Goal: Task Accomplishment & Management: Complete application form

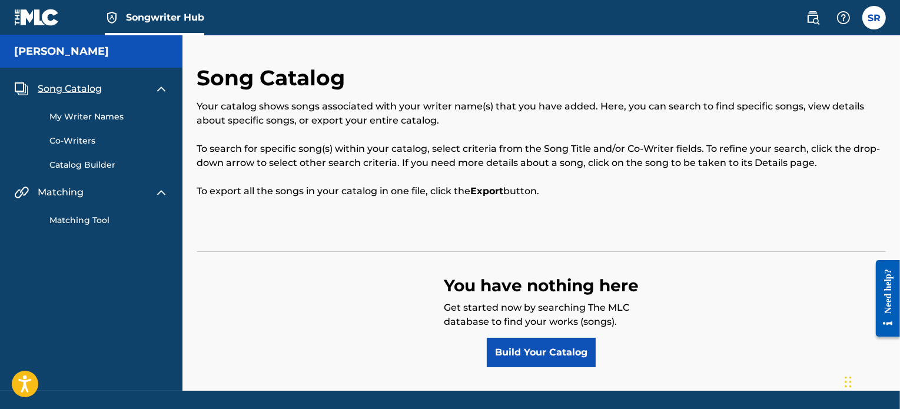
click at [112, 119] on link "My Writer Names" at bounding box center [108, 117] width 119 height 12
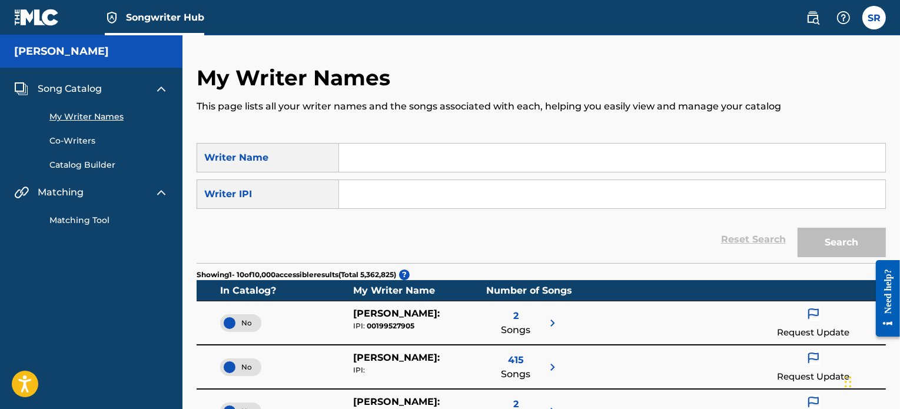
drag, startPoint x: 415, startPoint y: 213, endPoint x: 414, endPoint y: 201, distance: 12.5
click at [415, 211] on form "SearchWithCriteriad6e6a71d-58b2-41bf-bc1b-ea971a7e2c21 Writer Name SearchWithCr…" at bounding box center [541, 203] width 689 height 120
click at [412, 191] on input "Search Form" at bounding box center [612, 194] width 546 height 28
type input "v"
paste input "01275719032"
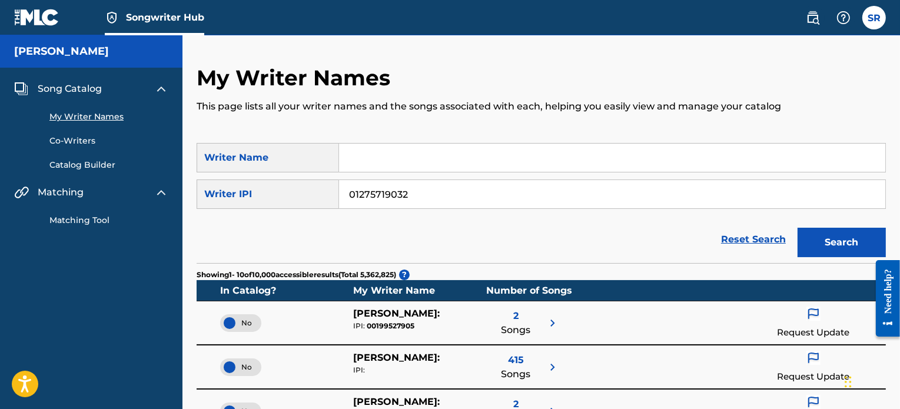
click at [348, 193] on input "01275719032" at bounding box center [612, 194] width 546 height 28
type input "01275719032"
click at [797, 228] on button "Search" at bounding box center [841, 242] width 88 height 29
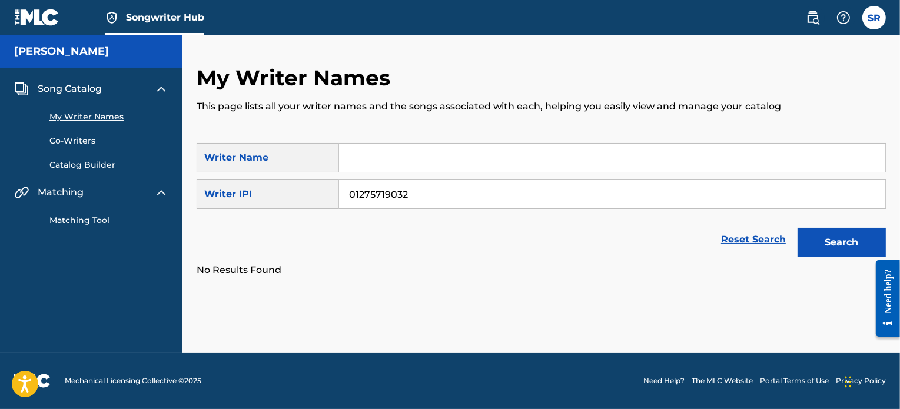
click at [420, 194] on input "01275719032" at bounding box center [612, 194] width 546 height 28
drag, startPoint x: 420, startPoint y: 194, endPoint x: 225, endPoint y: 188, distance: 195.4
click at [225, 188] on div "SearchWithCriteria7c440bbd-4d3d-4f59-a5d4-5967c863bd06 Writer IPI 01275719032" at bounding box center [541, 193] width 689 height 29
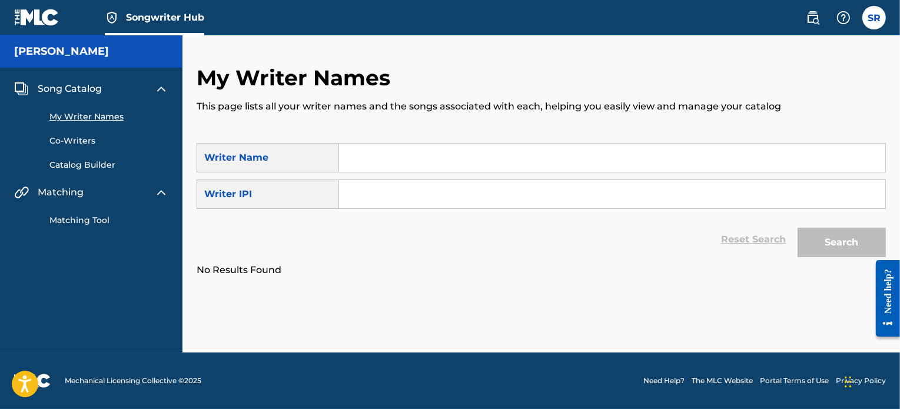
click at [243, 92] on div "My Writer Names This page lists all your writer names and the songs associated …" at bounding box center [541, 104] width 689 height 78
click at [94, 166] on link "Catalog Builder" at bounding box center [108, 165] width 119 height 12
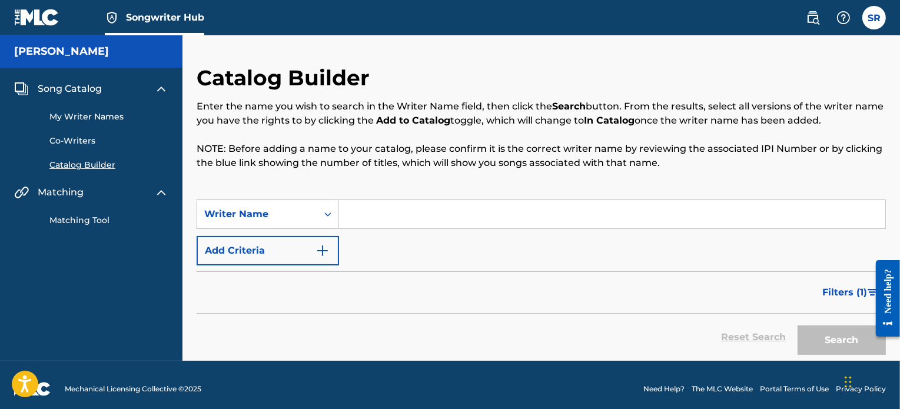
click at [401, 219] on input "Search Form" at bounding box center [612, 214] width 546 height 28
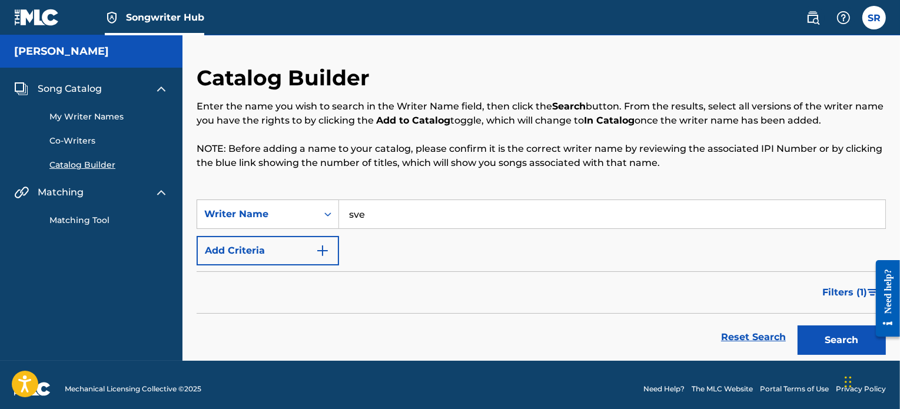
type input "[PERSON_NAME]"
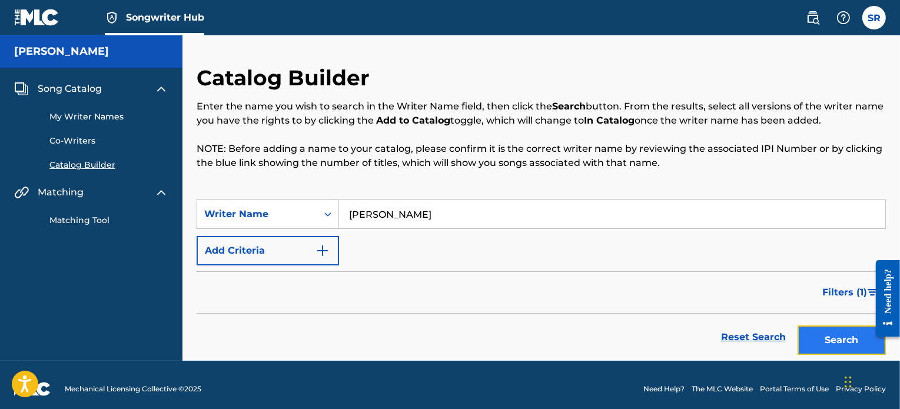
click at [818, 337] on button "Search" at bounding box center [841, 339] width 88 height 29
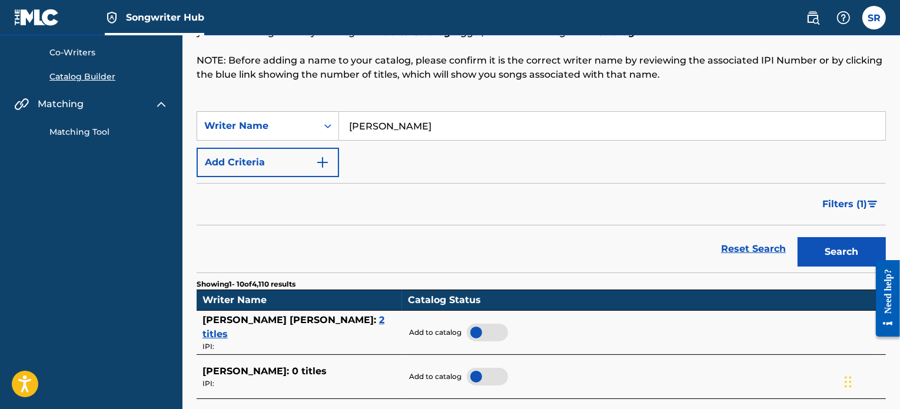
scroll to position [83, 0]
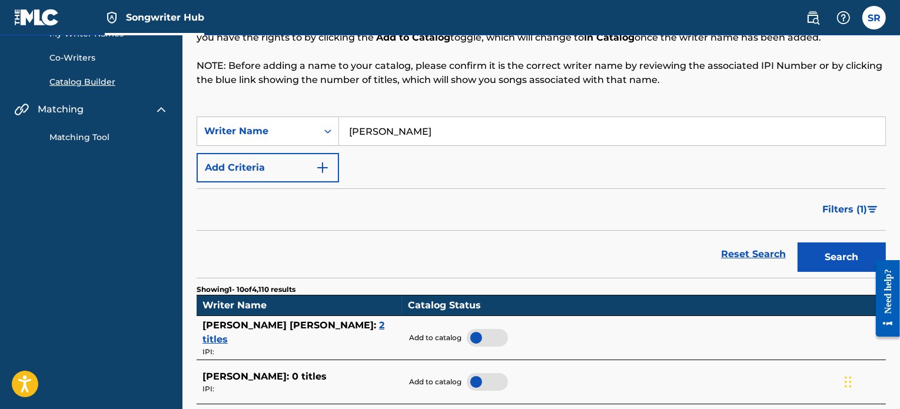
click at [271, 150] on div "SearchWithCriteriad6e6a71d-58b2-41bf-bc1b-ea971a7e2c21 Writer Name [PERSON_NAME…" at bounding box center [541, 150] width 689 height 66
click at [267, 163] on button "Add Criteria" at bounding box center [268, 167] width 142 height 29
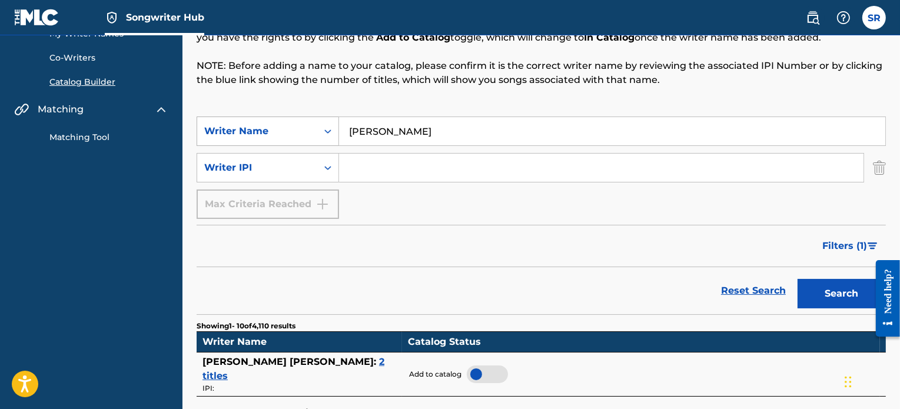
drag, startPoint x: 464, startPoint y: 131, endPoint x: 292, endPoint y: 128, distance: 171.8
click at [292, 128] on div "SearchWithCriteriad6e6a71d-58b2-41bf-bc1b-ea971a7e2c21 Writer Name [PERSON_NAME]" at bounding box center [541, 131] width 689 height 29
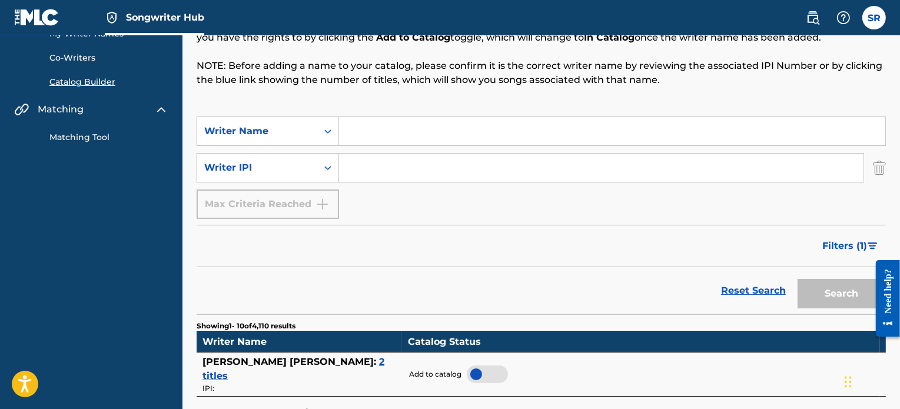
click at [453, 227] on div "Filters ( 1 )" at bounding box center [541, 246] width 689 height 42
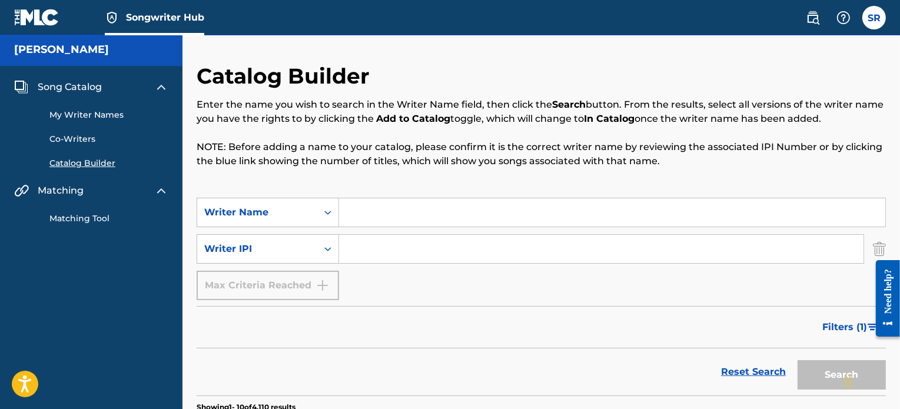
scroll to position [0, 0]
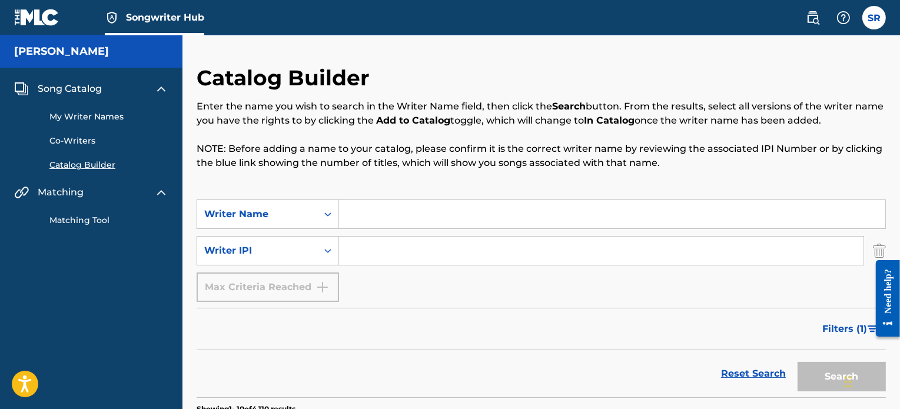
click at [89, 214] on div "Matching Tool" at bounding box center [91, 212] width 154 height 27
click at [87, 218] on link "Matching Tool" at bounding box center [108, 220] width 119 height 12
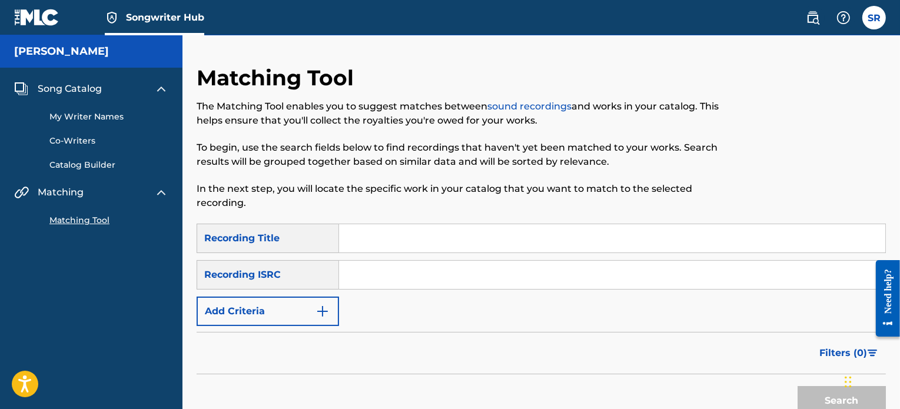
scroll to position [59, 0]
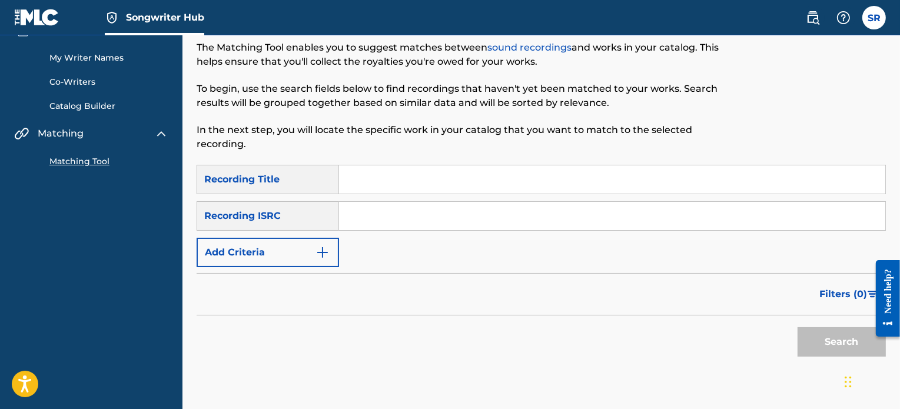
drag, startPoint x: 391, startPoint y: 182, endPoint x: 385, endPoint y: 174, distance: 10.9
click at [391, 182] on input "Search Form" at bounding box center [612, 179] width 546 height 28
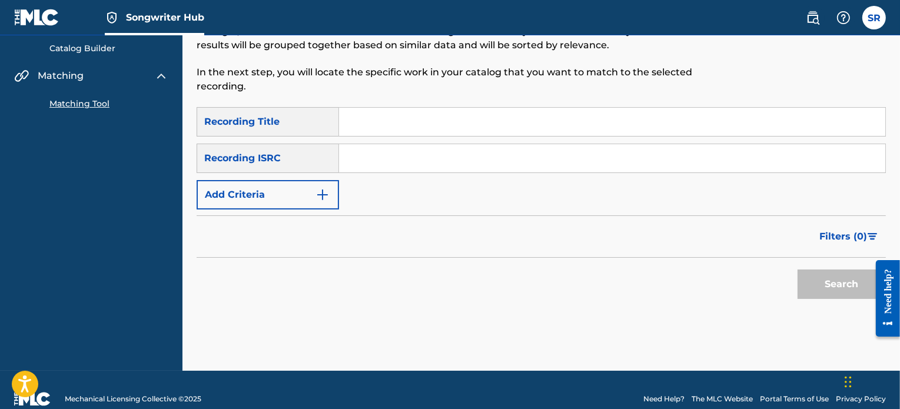
scroll to position [118, 0]
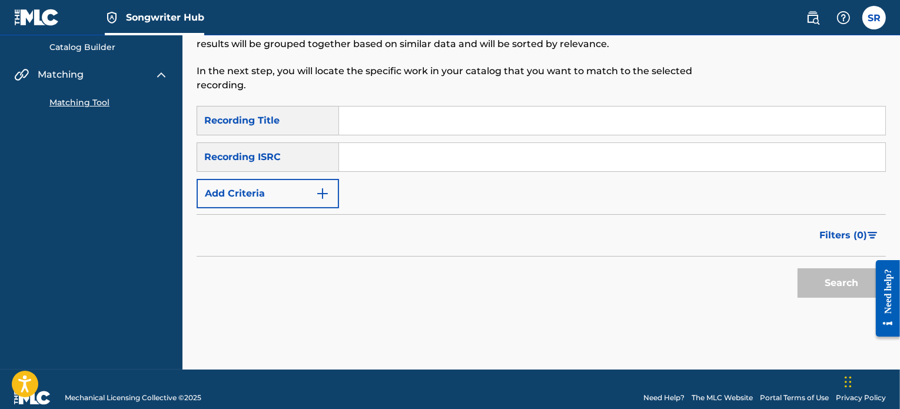
click at [374, 112] on input "Search Form" at bounding box center [612, 120] width 546 height 28
type input "it takes time"
click at [828, 283] on button "Search" at bounding box center [841, 282] width 88 height 29
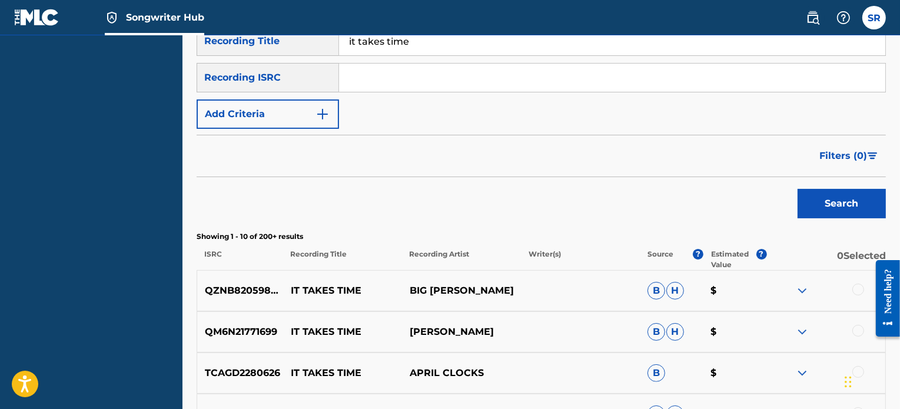
scroll to position [177, 0]
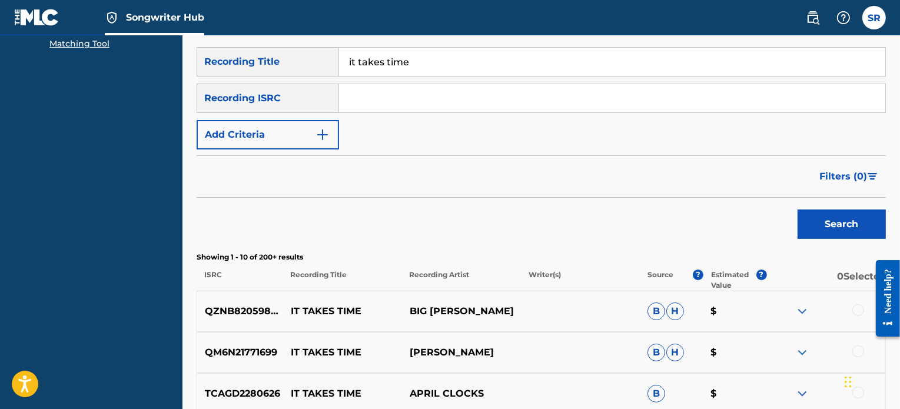
click at [378, 101] on input "Search Form" at bounding box center [612, 98] width 546 height 28
paste input "TCAHC2354409"
click at [344, 100] on input "TCAHC2354409" at bounding box center [612, 98] width 546 height 28
type input "TCAHC2354409"
click at [808, 228] on button "Search" at bounding box center [841, 223] width 88 height 29
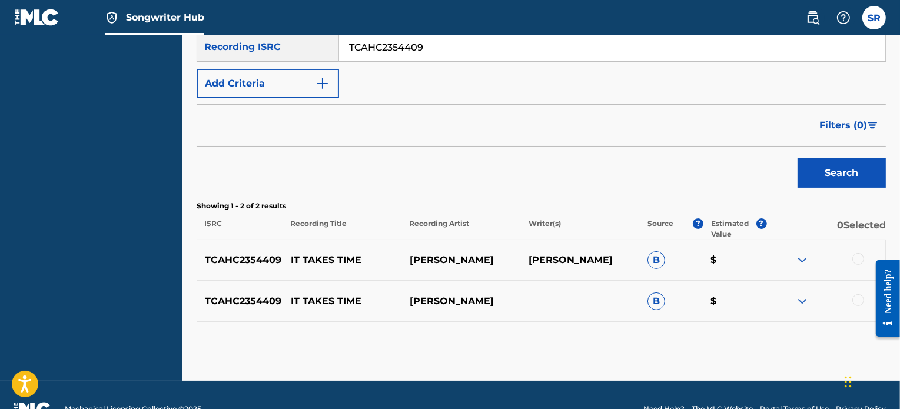
scroll to position [235, 0]
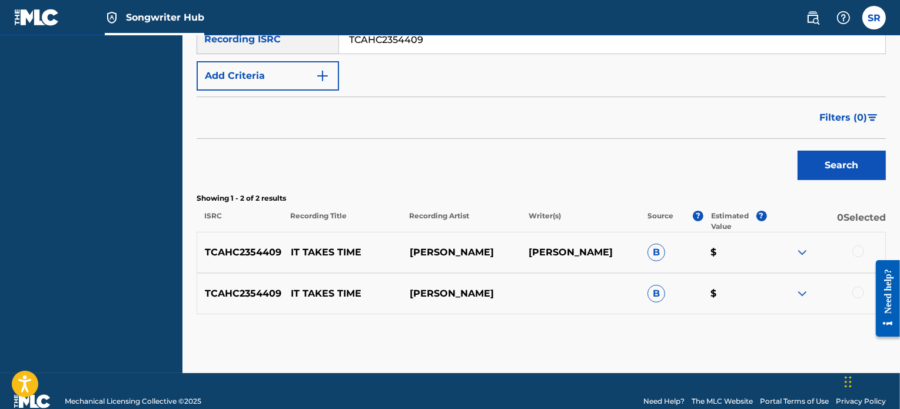
click at [811, 254] on div at bounding box center [825, 252] width 119 height 14
click at [573, 261] on div "TCAHC2354409 IT TAKES TIME [PERSON_NAME] [PERSON_NAME] B $" at bounding box center [541, 252] width 689 height 41
click at [657, 254] on span "B" at bounding box center [656, 253] width 18 height 18
click at [598, 242] on div "TCAHC2354409 IT TAKES TIME [PERSON_NAME] [PERSON_NAME] B $" at bounding box center [541, 252] width 689 height 41
click at [536, 249] on p "[PERSON_NAME]" at bounding box center [580, 252] width 119 height 14
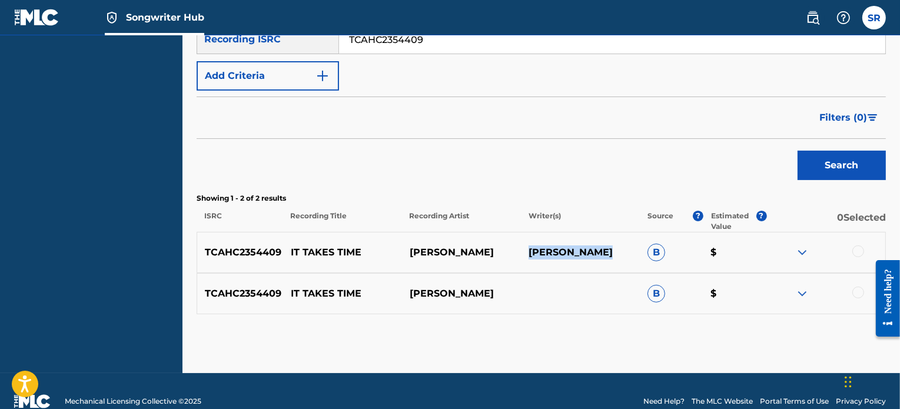
drag, startPoint x: 530, startPoint y: 253, endPoint x: 645, endPoint y: 256, distance: 115.4
click at [645, 256] on div "TCAHC2354409 IT TAKES TIME [PERSON_NAME] [PERSON_NAME] B $" at bounding box center [541, 252] width 689 height 41
copy p "[PERSON_NAME]"
click at [539, 179] on div "Search" at bounding box center [541, 162] width 689 height 47
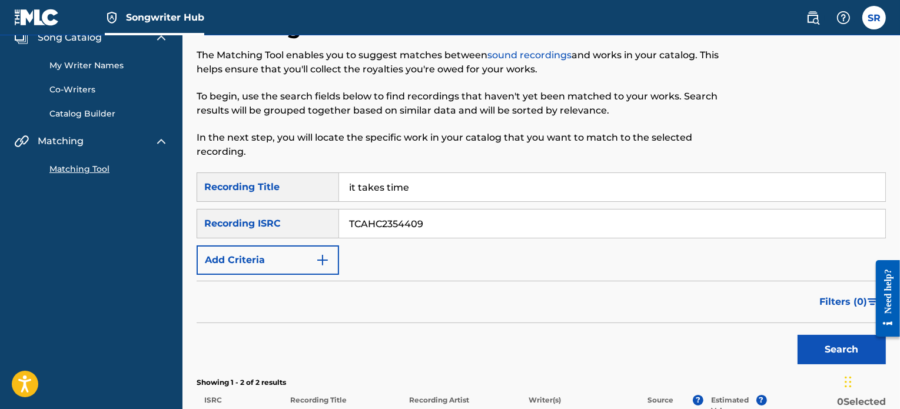
scroll to position [59, 0]
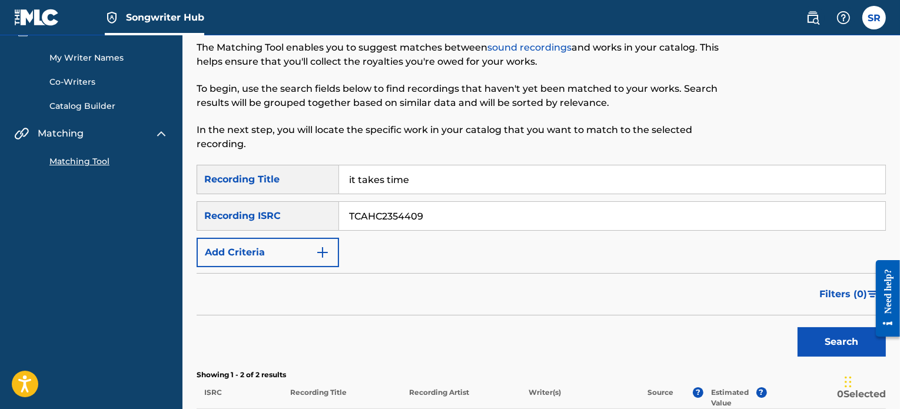
click at [91, 51] on div "My Writer Names Co-Writers Catalog Builder" at bounding box center [91, 74] width 154 height 75
click at [87, 65] on div "My Writer Names Co-Writers Catalog Builder" at bounding box center [91, 74] width 154 height 75
click at [87, 62] on link "My Writer Names" at bounding box center [108, 58] width 119 height 12
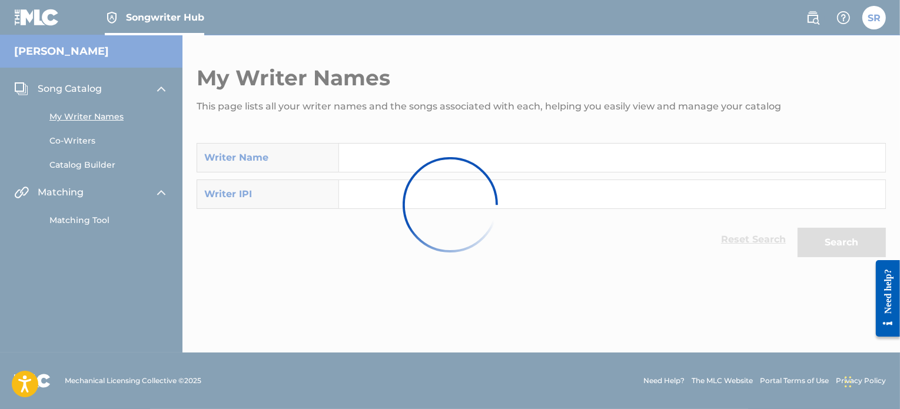
click at [362, 165] on div at bounding box center [450, 204] width 900 height 409
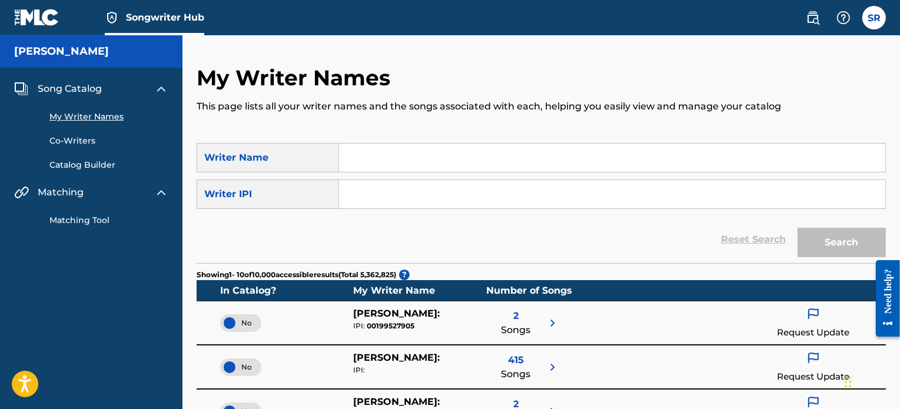
click at [391, 165] on input "Search Form" at bounding box center [612, 158] width 546 height 28
paste input "[PERSON_NAME]"
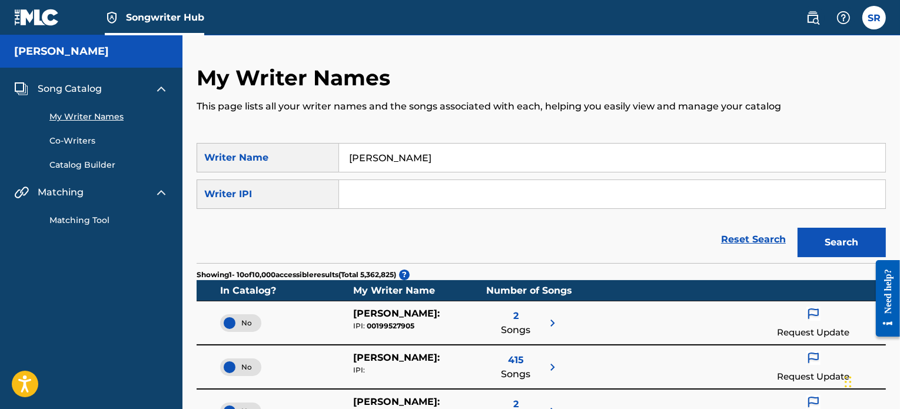
type input "[PERSON_NAME]"
click at [862, 236] on button "Search" at bounding box center [841, 242] width 88 height 29
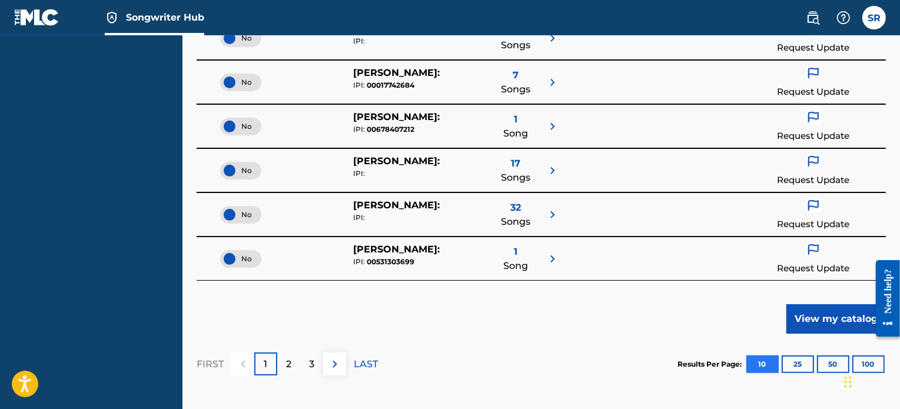
scroll to position [471, 0]
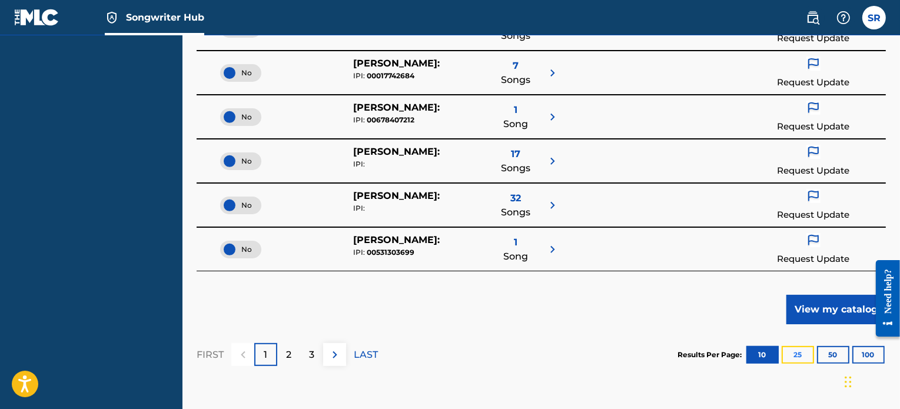
click at [789, 352] on button "25" at bounding box center [797, 355] width 32 height 18
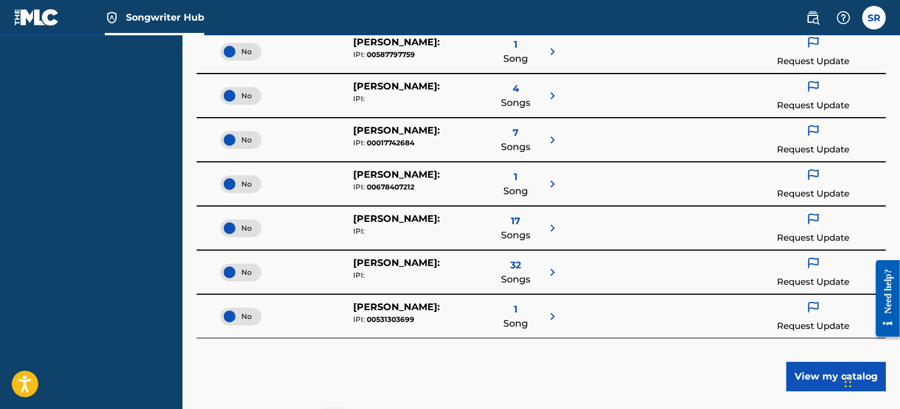
scroll to position [1118, 0]
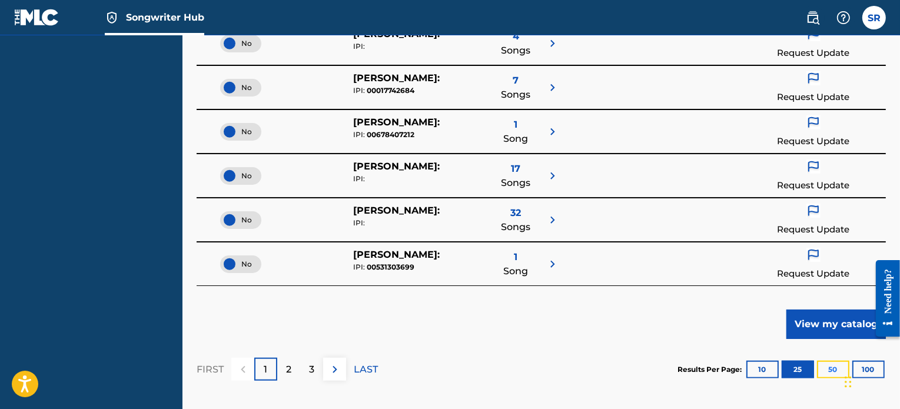
click at [828, 364] on button "50" at bounding box center [833, 370] width 32 height 18
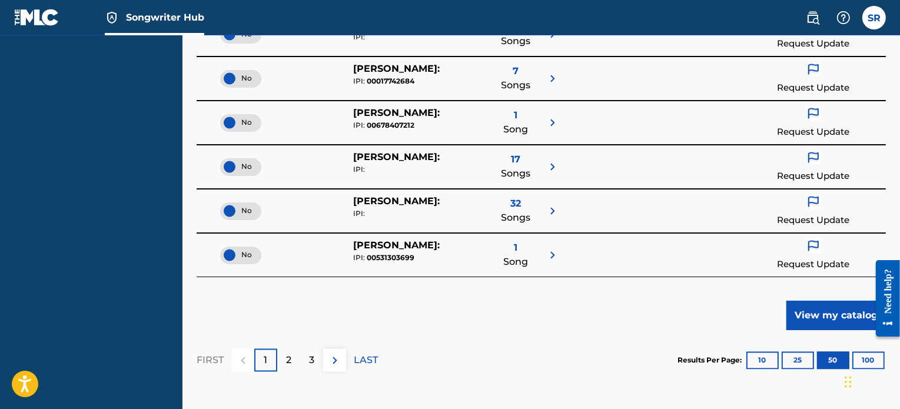
scroll to position [2236, 0]
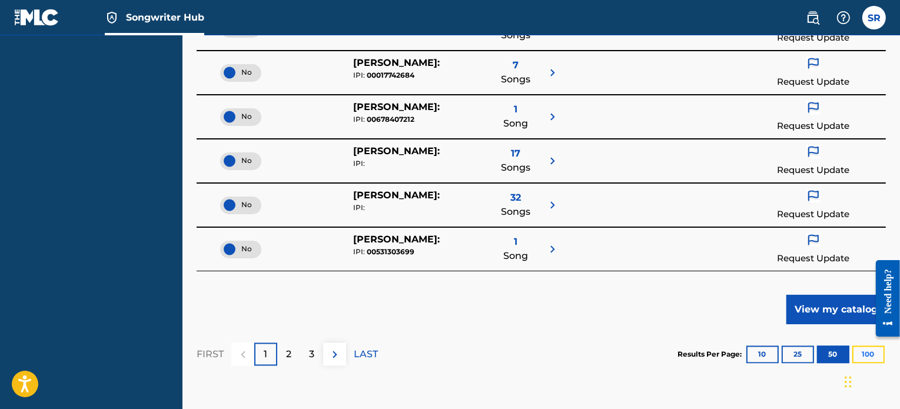
click at [865, 352] on button "100" at bounding box center [868, 355] width 32 height 18
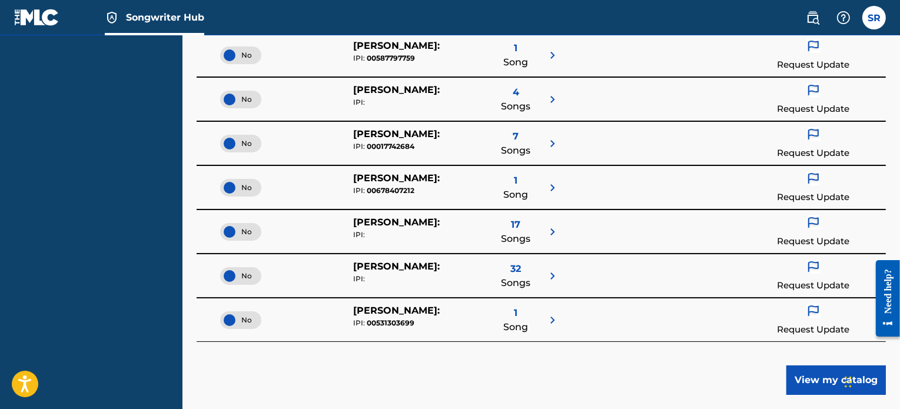
scroll to position [4533, 0]
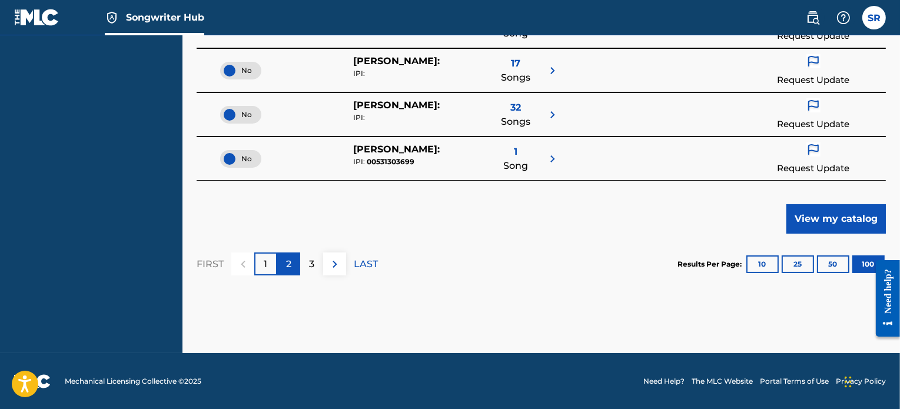
click at [290, 268] on p "2" at bounding box center [288, 264] width 5 height 14
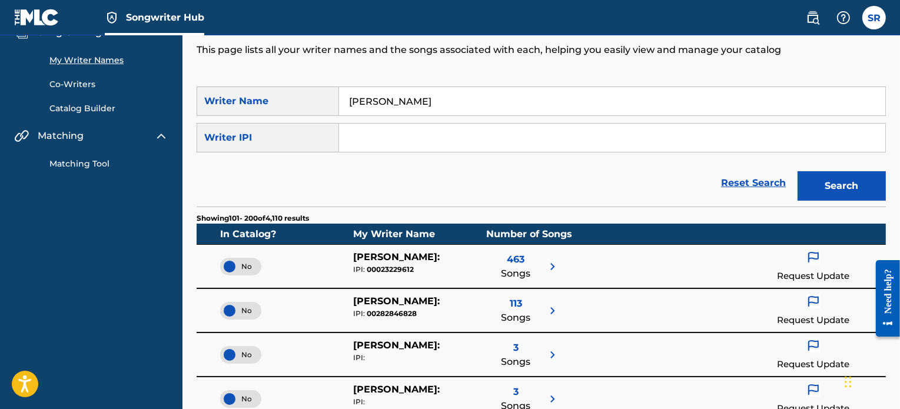
scroll to position [0, 0]
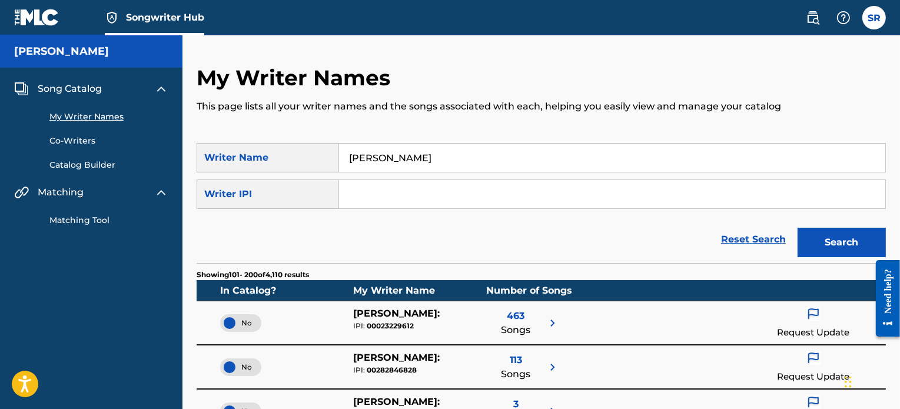
click at [105, 57] on h5 "[PERSON_NAME]" at bounding box center [61, 52] width 95 height 14
click at [92, 55] on h5 "[PERSON_NAME]" at bounding box center [61, 52] width 95 height 14
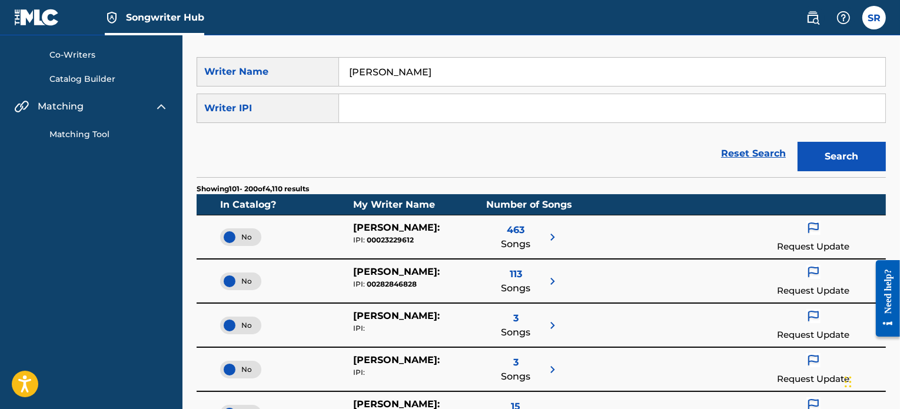
scroll to position [353, 0]
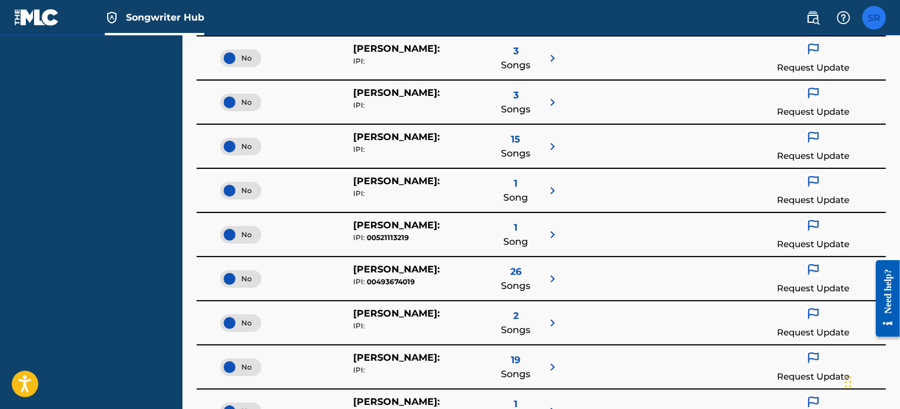
click at [872, 21] on label at bounding box center [874, 18] width 24 height 24
click at [874, 18] on input "SR [PERSON_NAME] [EMAIL_ADDRESS][DOMAIN_NAME] Profile Log out" at bounding box center [874, 18] width 0 height 0
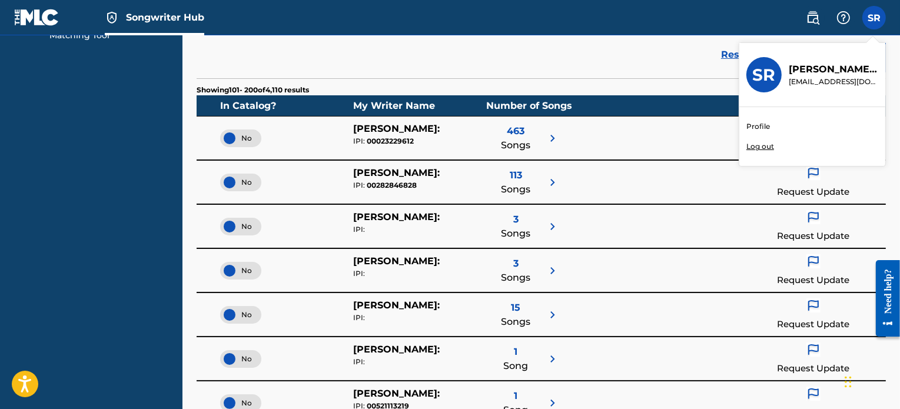
scroll to position [0, 0]
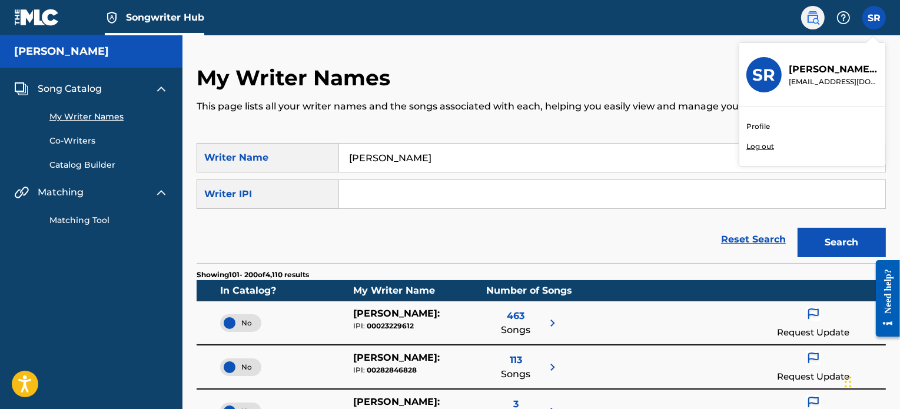
click at [818, 17] on img at bounding box center [813, 18] width 14 height 14
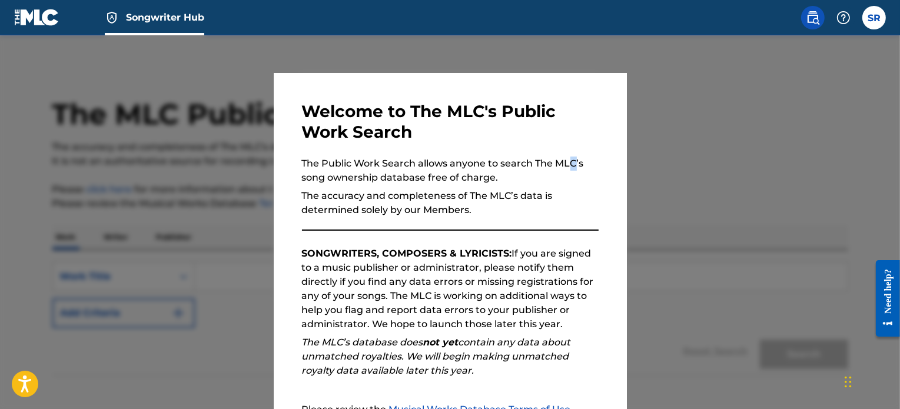
click at [566, 158] on p "The Public Work Search allows anyone to search The MLC’s song ownership databas…" at bounding box center [450, 171] width 297 height 28
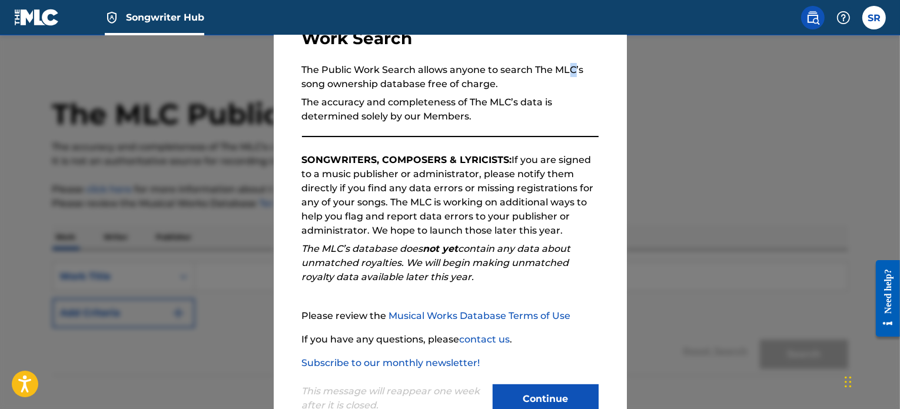
scroll to position [129, 0]
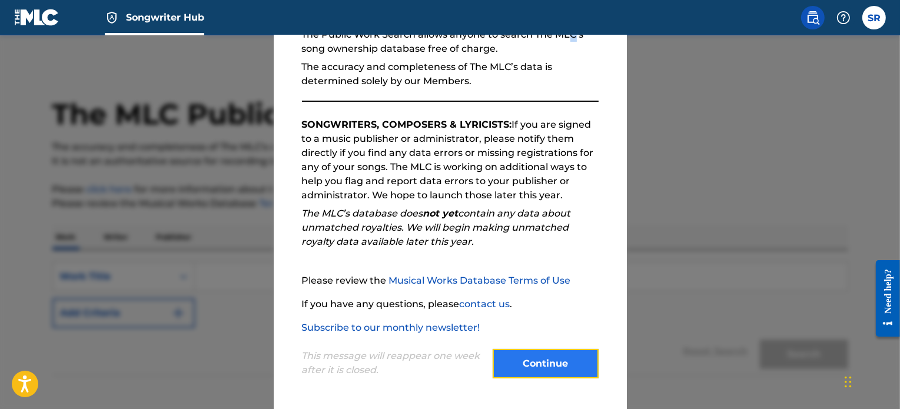
click at [538, 356] on button "Continue" at bounding box center [545, 363] width 106 height 29
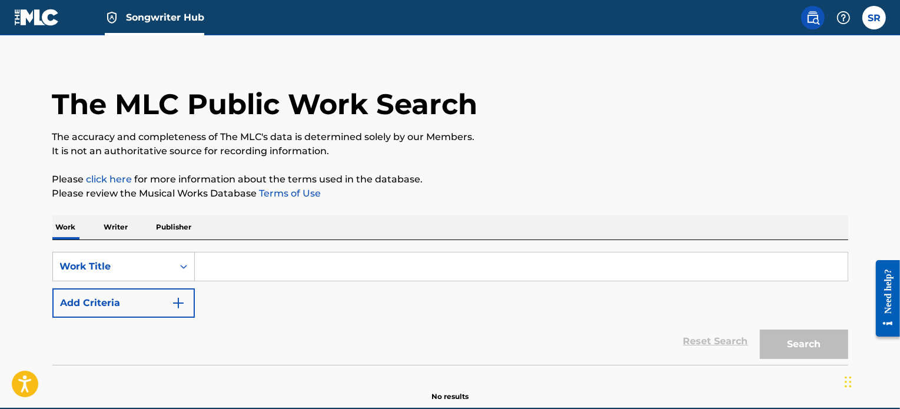
scroll to position [0, 0]
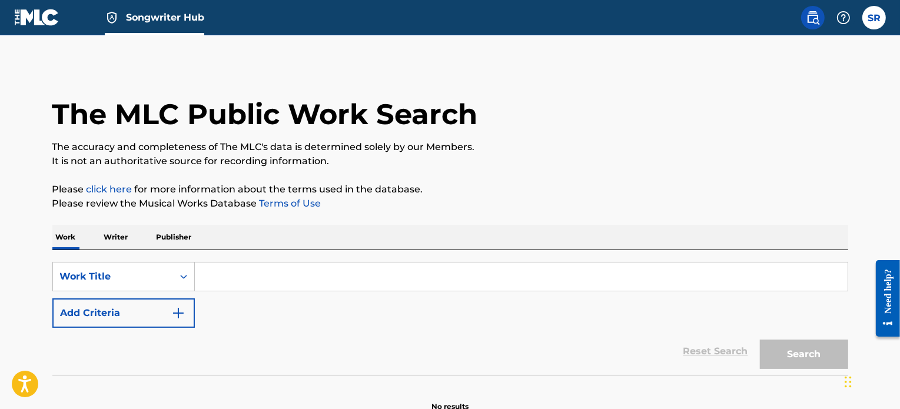
click at [416, 271] on input "Search Form" at bounding box center [521, 276] width 653 height 28
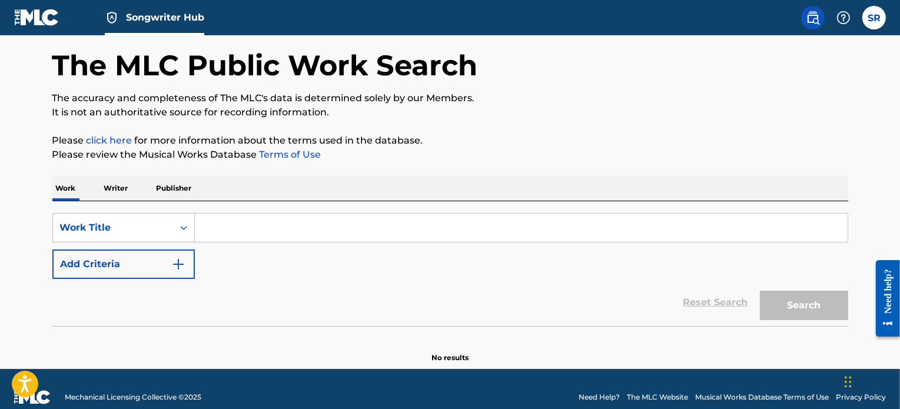
scroll to position [59, 0]
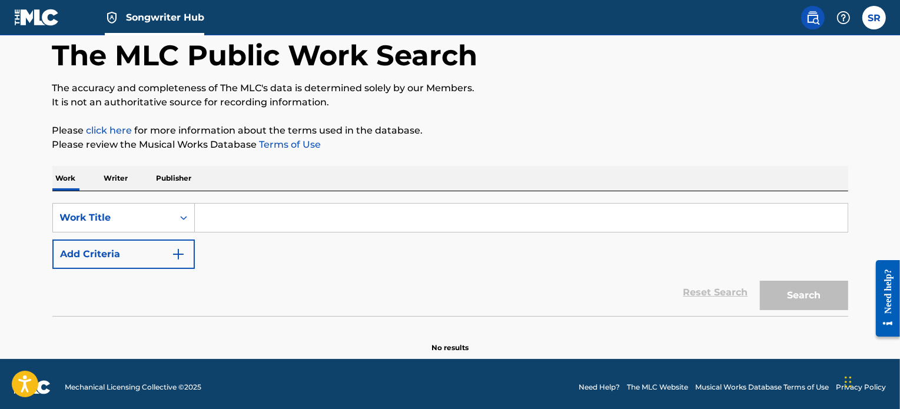
click at [284, 220] on input "Search Form" at bounding box center [521, 218] width 653 height 28
type input "it takes time"
click at [799, 296] on button "Search" at bounding box center [804, 295] width 88 height 29
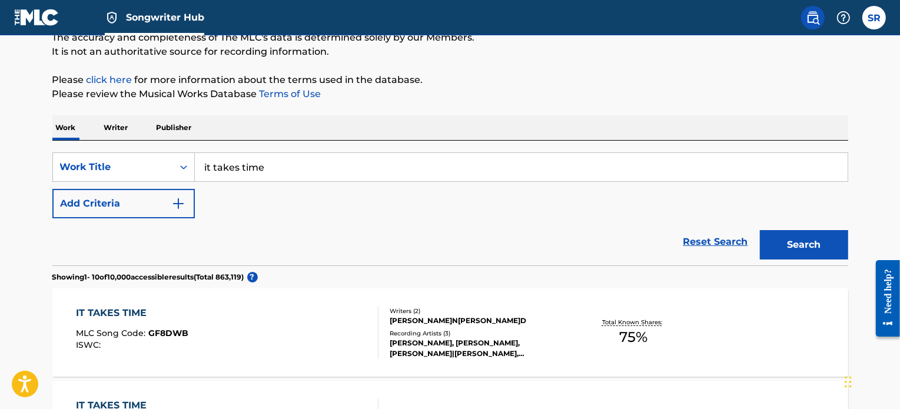
scroll to position [118, 0]
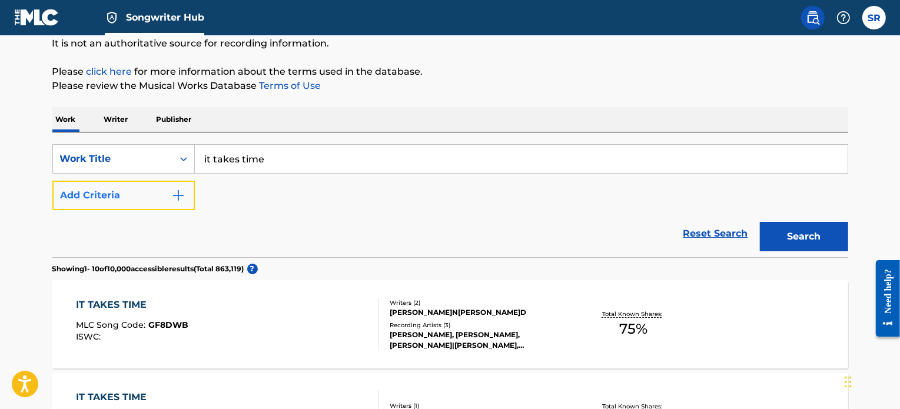
click at [151, 202] on button "Add Criteria" at bounding box center [123, 195] width 142 height 29
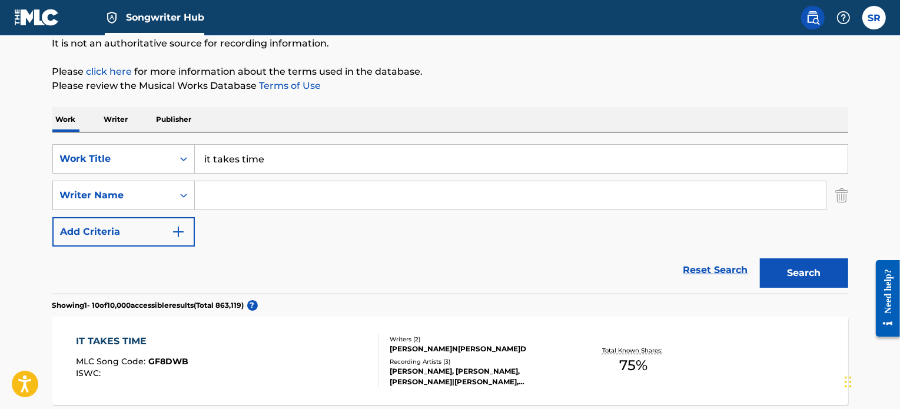
click at [260, 191] on input "Search Form" at bounding box center [510, 195] width 631 height 28
click at [760, 258] on button "Search" at bounding box center [804, 272] width 88 height 29
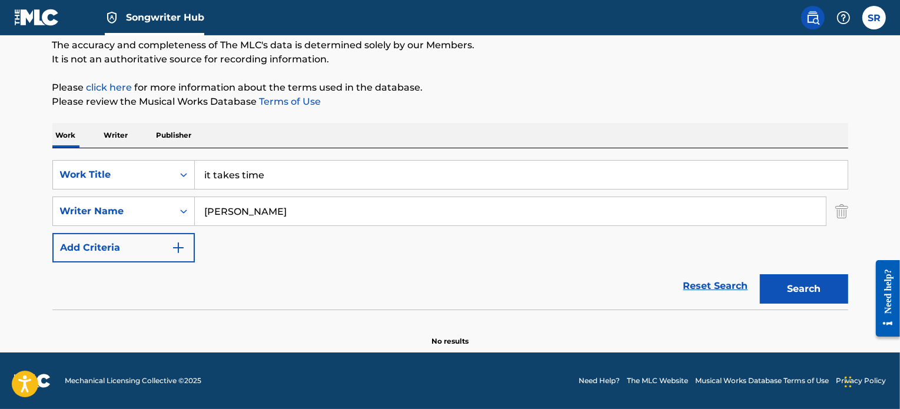
scroll to position [101, 0]
drag, startPoint x: 315, startPoint y: 209, endPoint x: 230, endPoint y: 232, distance: 88.5
click at [230, 232] on div "SearchWithCriteria524c7c4b-8d84-452a-9e4a-fb64948f0d2a Work Title it takes time…" at bounding box center [450, 212] width 796 height 102
type input "[PERSON_NAME]"
click at [760, 275] on button "Search" at bounding box center [804, 289] width 88 height 29
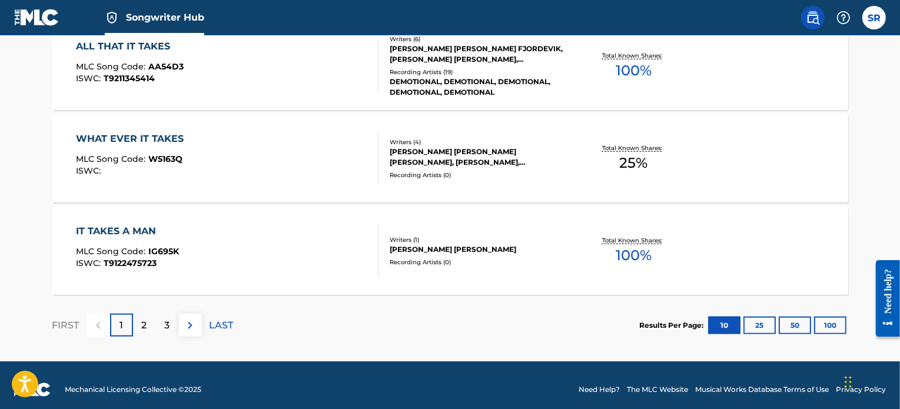
scroll to position [1067, 0]
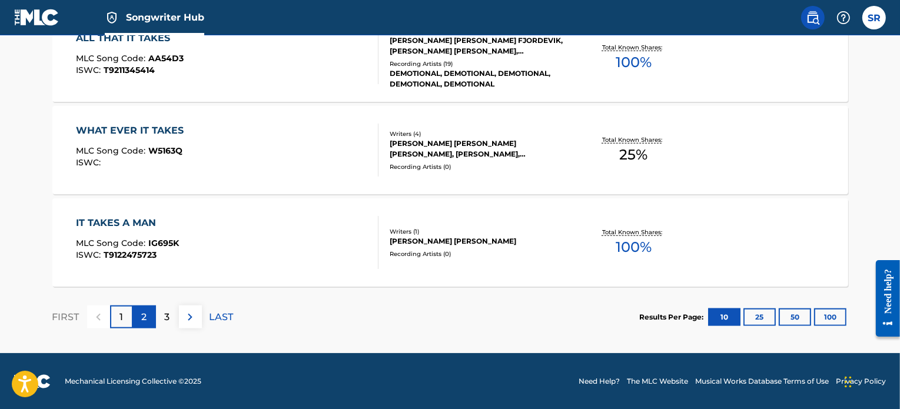
click at [149, 319] on div "2" at bounding box center [144, 316] width 23 height 23
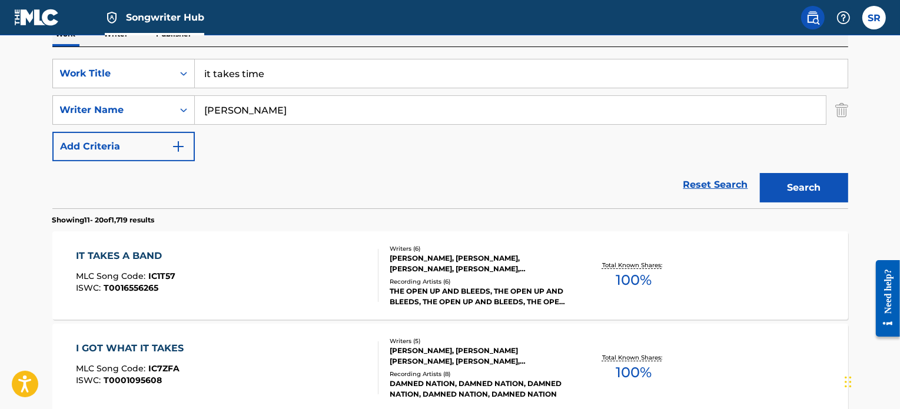
scroll to position [177, 0]
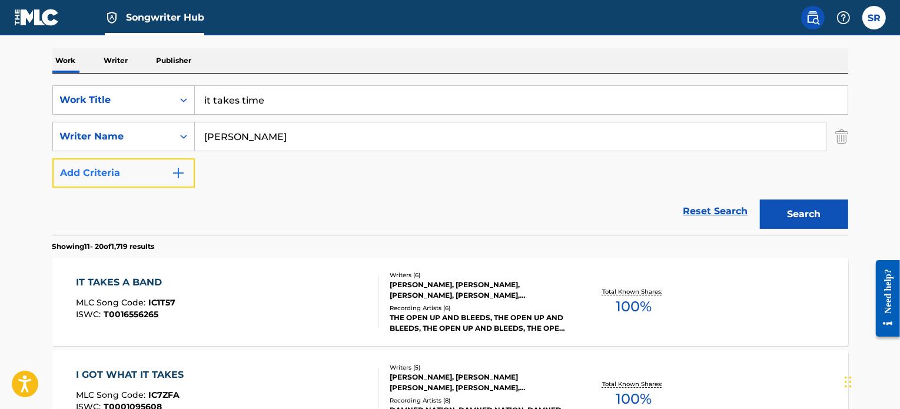
click at [184, 174] on img "Search Form" at bounding box center [178, 173] width 14 height 14
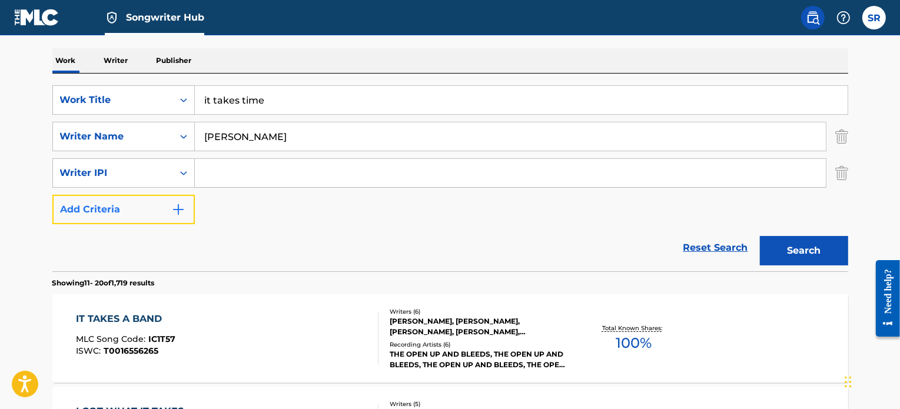
click at [166, 215] on button "Add Criteria" at bounding box center [123, 209] width 142 height 29
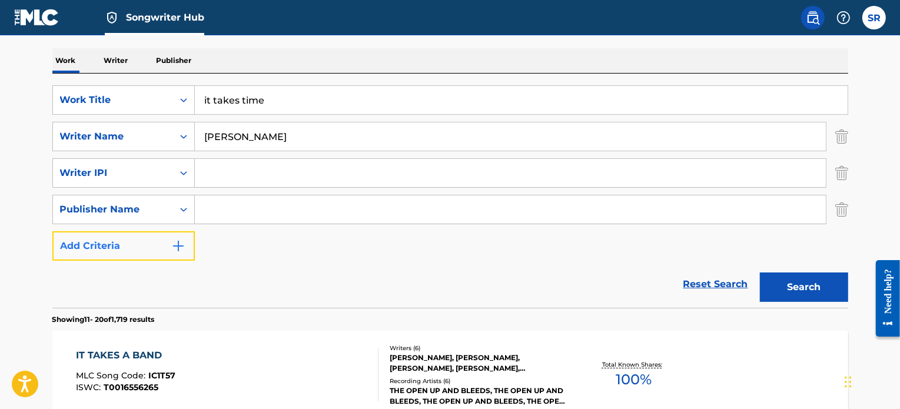
click at [162, 241] on button "Add Criteria" at bounding box center [123, 245] width 142 height 29
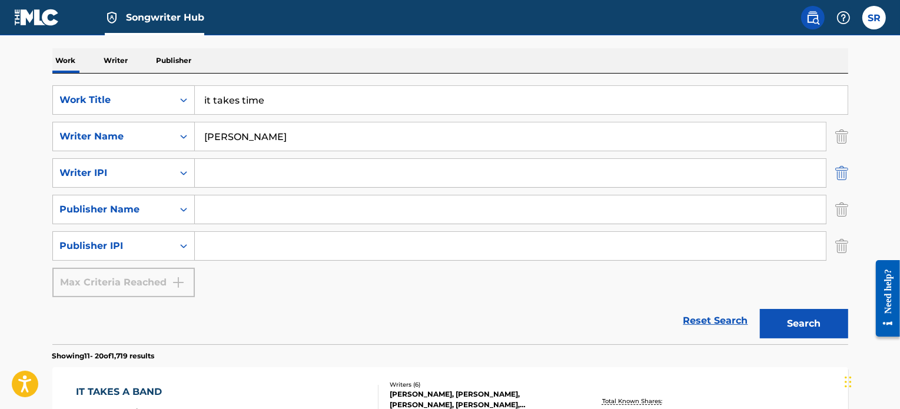
click at [843, 173] on img "Search Form" at bounding box center [841, 172] width 13 height 29
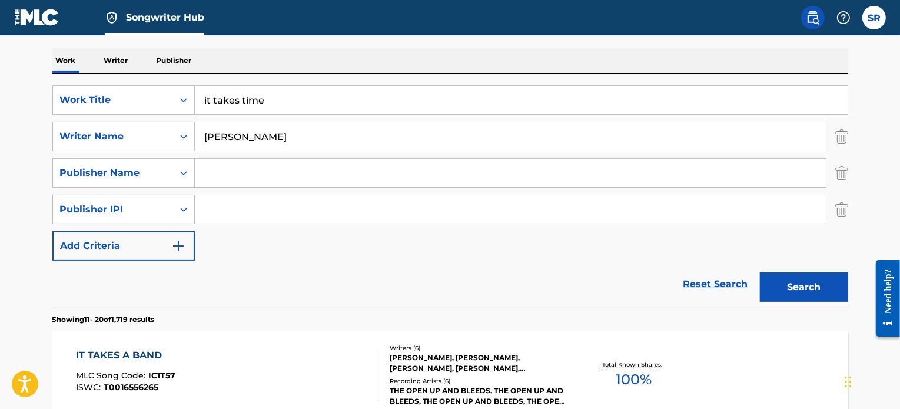
click at [843, 173] on img "Search Form" at bounding box center [841, 172] width 13 height 29
click at [843, 195] on img "Search Form" at bounding box center [841, 209] width 13 height 29
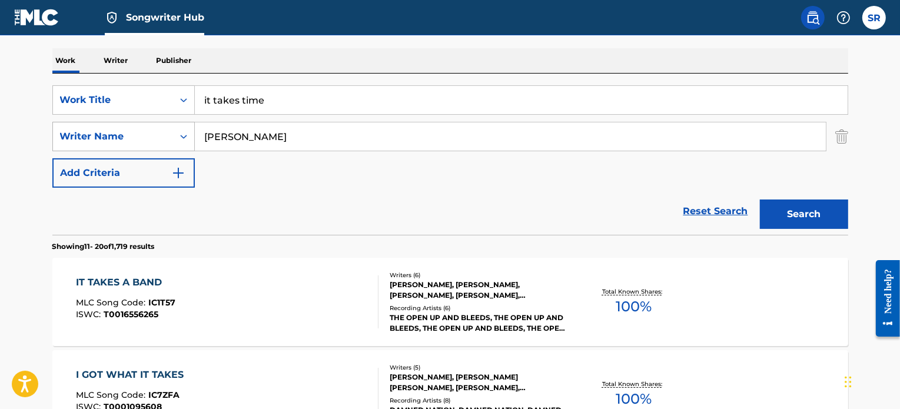
drag, startPoint x: 187, startPoint y: 137, endPoint x: 175, endPoint y: 137, distance: 11.8
click at [175, 137] on div "SearchWithCriteria3b68693f-2981-4fa6-be8b-7fe6bb62e143 Writer Name [PERSON_NAME]" at bounding box center [450, 136] width 796 height 29
click at [468, 198] on div "Reset Search Search" at bounding box center [450, 211] width 796 height 47
click at [799, 222] on button "Search" at bounding box center [804, 213] width 88 height 29
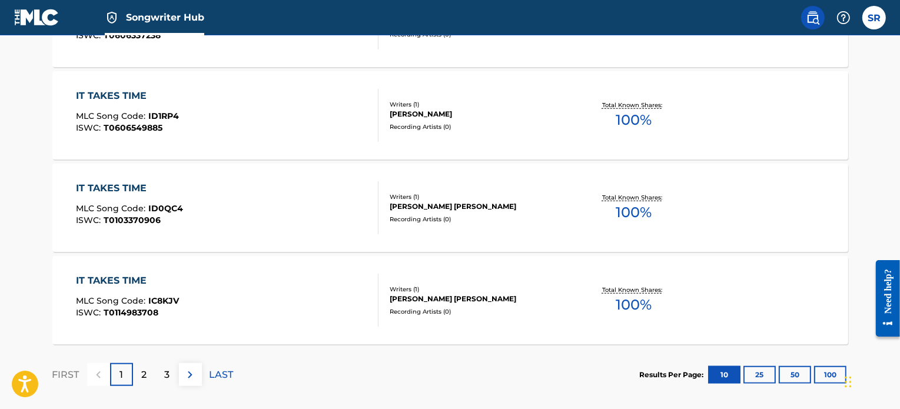
scroll to position [1067, 0]
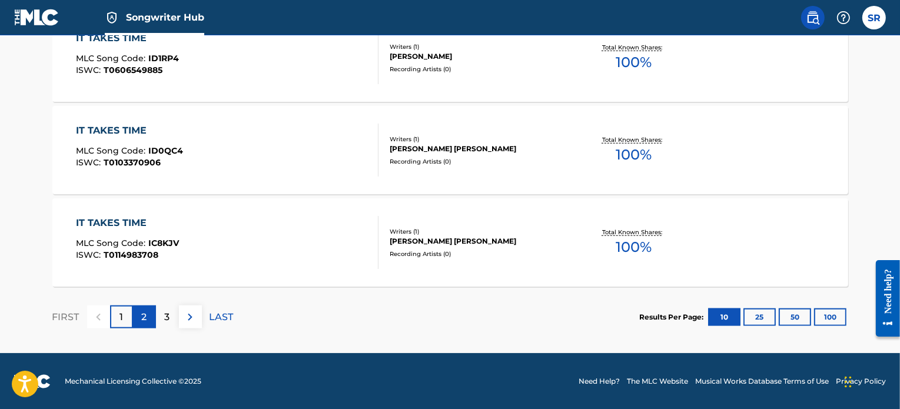
click at [148, 311] on div "2" at bounding box center [144, 316] width 23 height 23
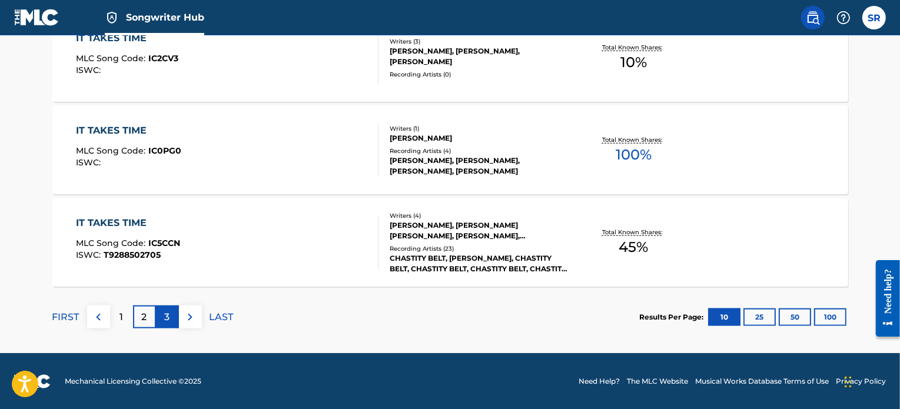
click at [165, 315] on p "3" at bounding box center [167, 317] width 5 height 14
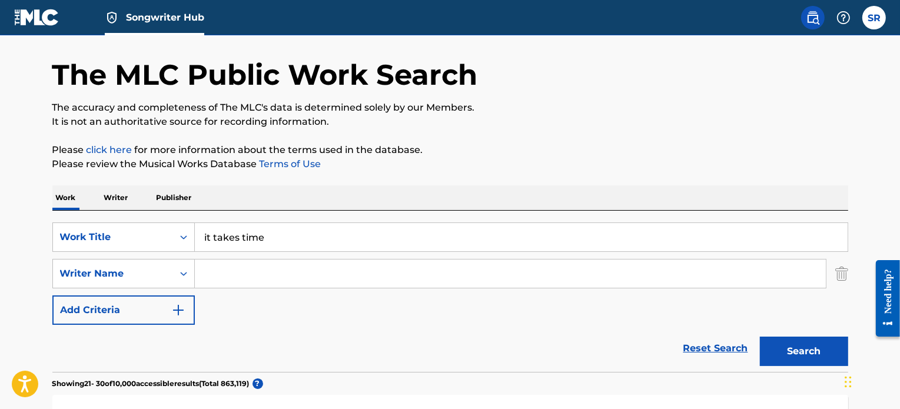
scroll to position [0, 0]
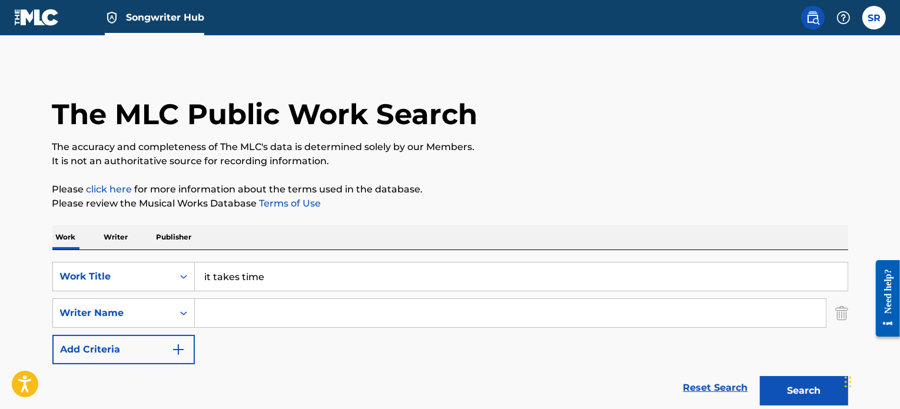
click at [175, 18] on span "Songwriter Hub" at bounding box center [165, 18] width 78 height 14
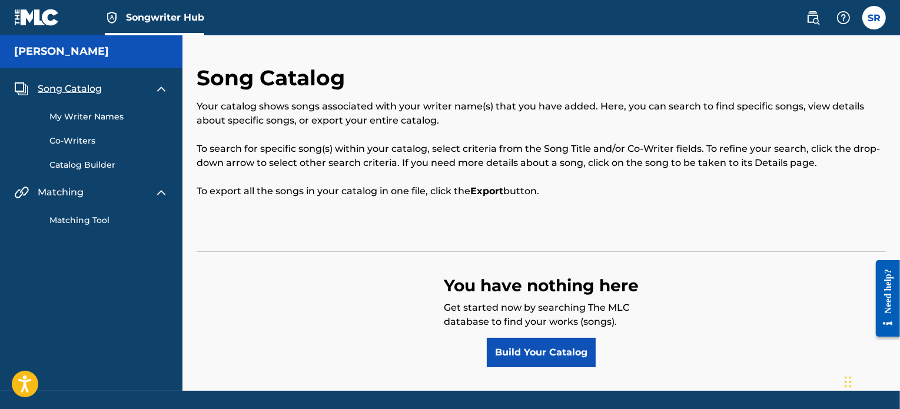
click at [44, 13] on img at bounding box center [36, 17] width 45 height 17
click at [501, 346] on link "Build Your Catalog" at bounding box center [541, 352] width 109 height 29
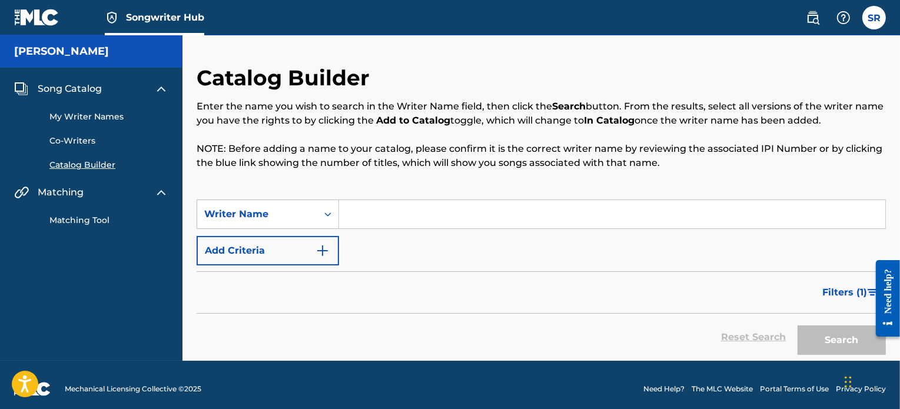
click at [396, 204] on input "Search Form" at bounding box center [612, 214] width 546 height 28
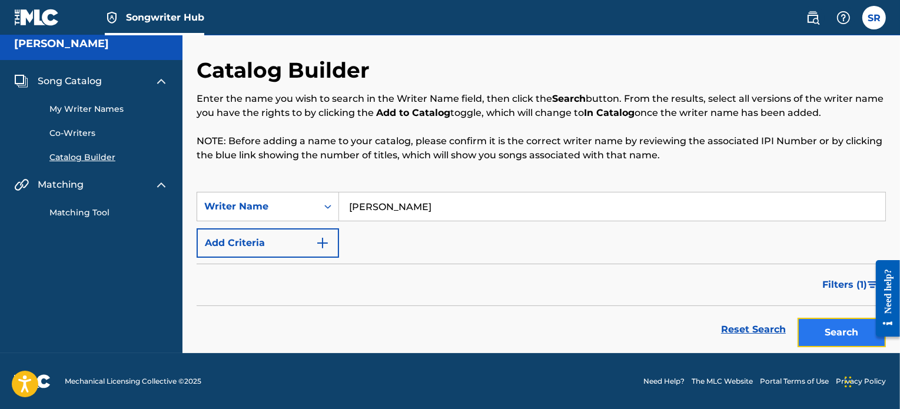
click at [839, 337] on button "Search" at bounding box center [841, 332] width 88 height 29
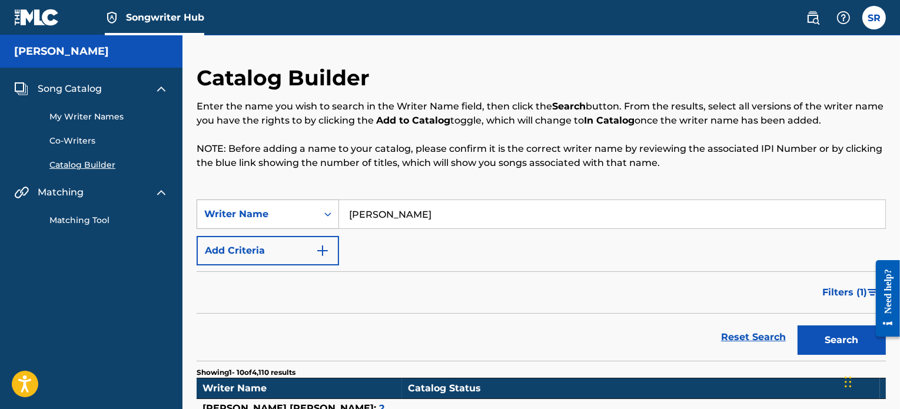
drag, startPoint x: 371, startPoint y: 214, endPoint x: 272, endPoint y: 205, distance: 99.8
click at [271, 205] on div "SearchWithCriteriad6e6a71d-58b2-41bf-bc1b-ea971a7e2c21 Writer Name [PERSON_NAME]" at bounding box center [541, 213] width 689 height 29
type input "rademackers"
click at [797, 325] on button "Search" at bounding box center [841, 339] width 88 height 29
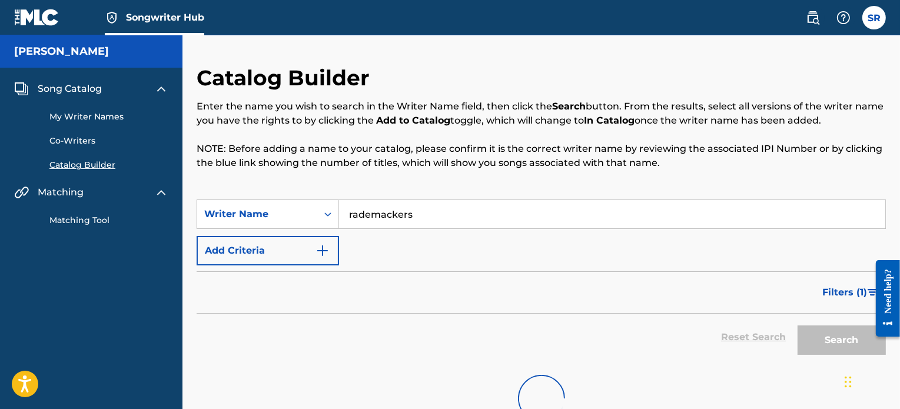
scroll to position [21, 0]
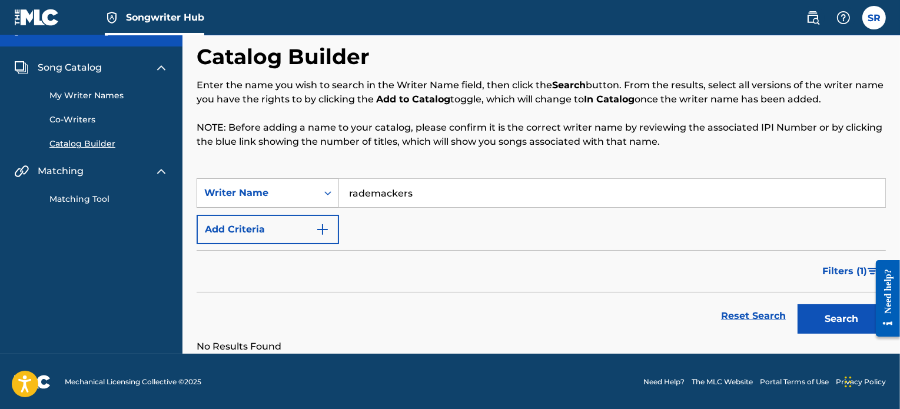
drag, startPoint x: 420, startPoint y: 194, endPoint x: 295, endPoint y: 187, distance: 125.5
click at [295, 187] on div "SearchWithCriteriad6e6a71d-58b2-41bf-bc1b-ea971a7e2c21 Writer Name [PERSON_NAME]" at bounding box center [541, 192] width 689 height 29
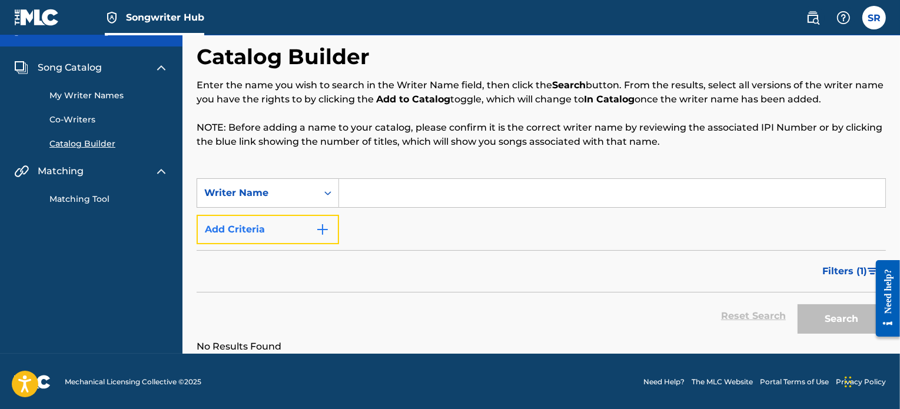
click at [291, 220] on button "Add Criteria" at bounding box center [268, 229] width 142 height 29
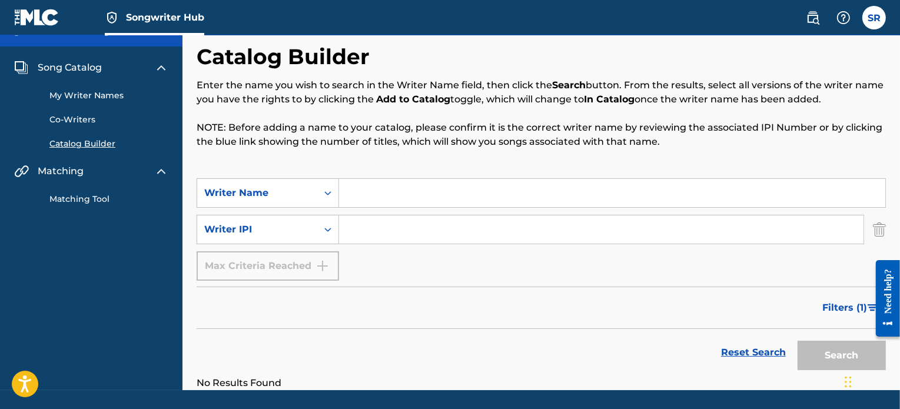
click at [368, 223] on input "Search Form" at bounding box center [601, 229] width 524 height 28
type input "01275719032"
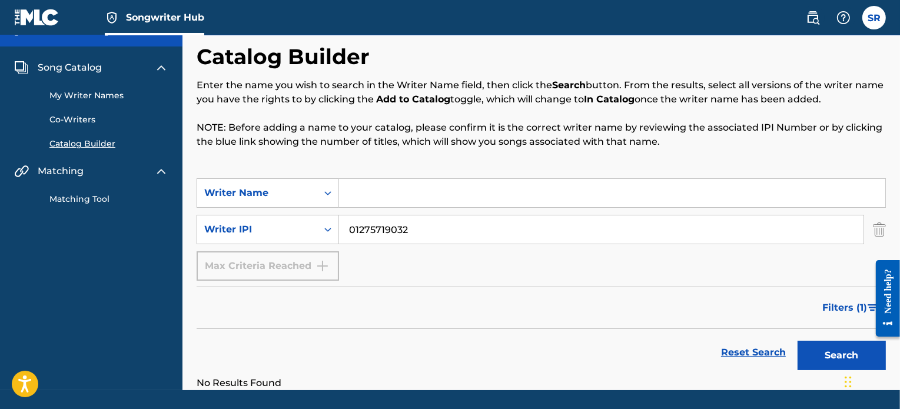
click at [797, 341] on button "Search" at bounding box center [841, 355] width 88 height 29
click at [350, 230] on input "01275719032" at bounding box center [601, 229] width 524 height 28
click at [398, 212] on div "SearchWithCriteriad6e6a71d-58b2-41bf-bc1b-ea971a7e2c21 Writer Name SearchWithCr…" at bounding box center [541, 229] width 689 height 102
drag, startPoint x: 407, startPoint y: 227, endPoint x: 283, endPoint y: 222, distance: 124.2
click at [283, 222] on div "SearchWithCriteria7c440bbd-4d3d-4f59-a5d4-5967c863bd06 Writer IPI 01275719032" at bounding box center [541, 229] width 689 height 29
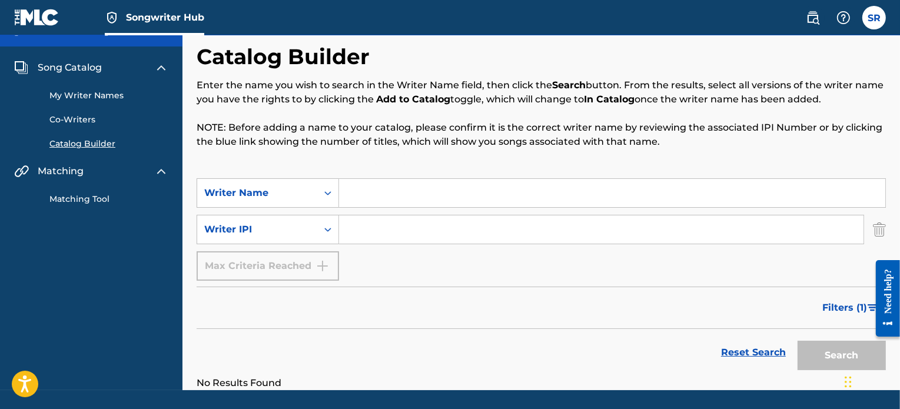
click at [96, 272] on nav "[PERSON_NAME] Song Catalog My Writer Names Co-Writers Catalog Builder Matching …" at bounding box center [91, 202] width 182 height 376
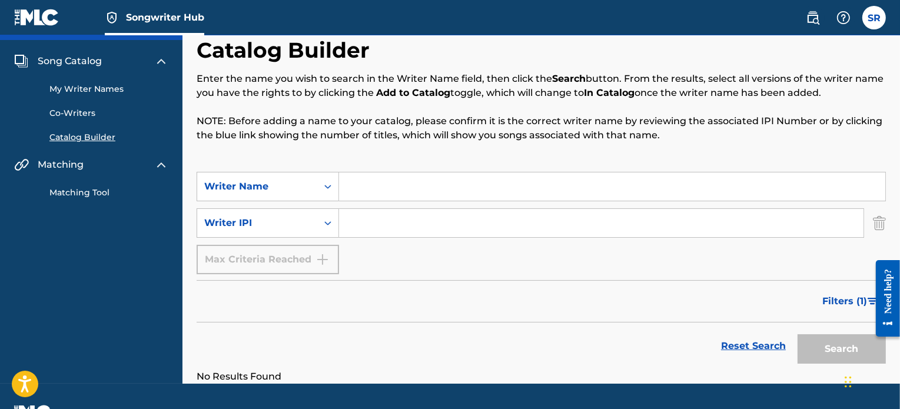
scroll to position [0, 0]
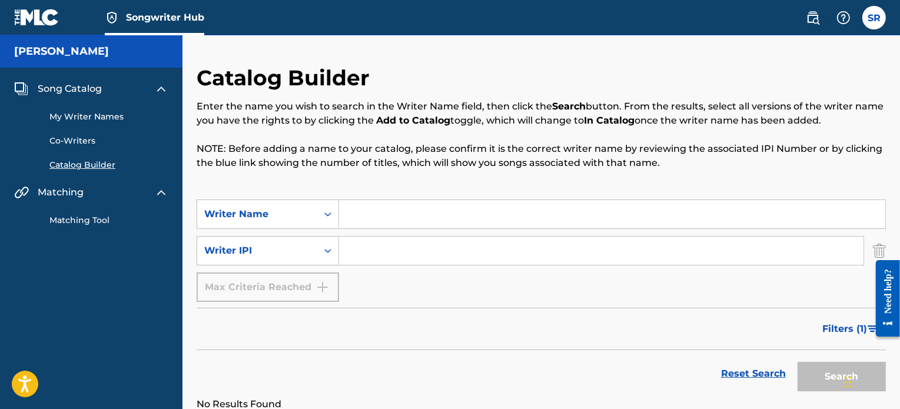
click at [81, 217] on link "Matching Tool" at bounding box center [108, 220] width 119 height 12
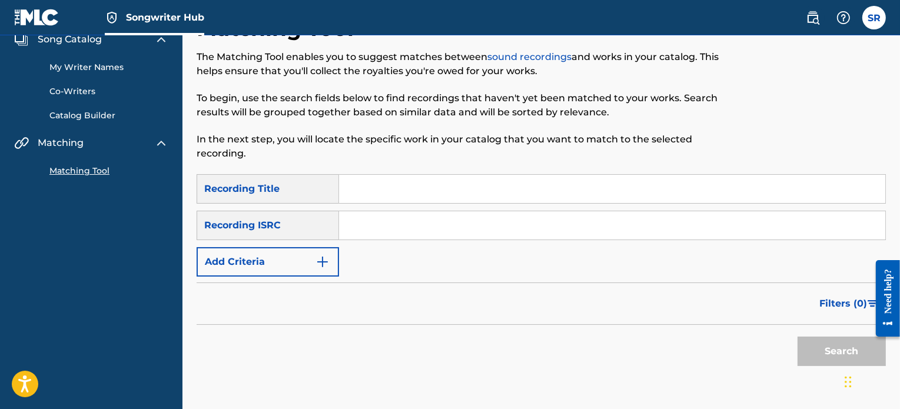
scroll to position [59, 0]
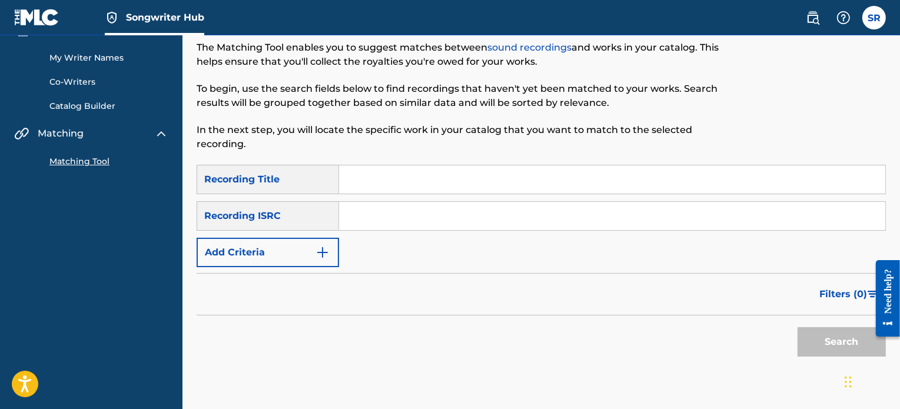
click at [386, 202] on input "Search Form" at bounding box center [612, 216] width 546 height 28
paste input "[PERSON_NAME]"
type input "[PERSON_NAME]"
paste input "TCAHC2354409"
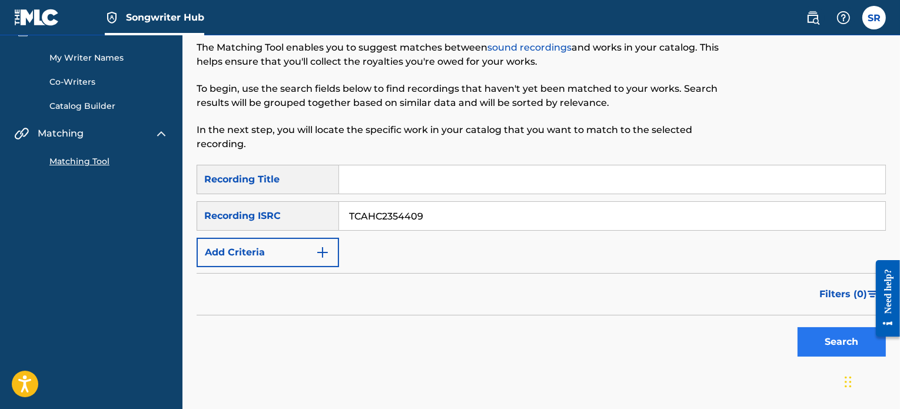
type input "TCAHC2354409"
click at [818, 339] on button "Search" at bounding box center [841, 341] width 88 height 29
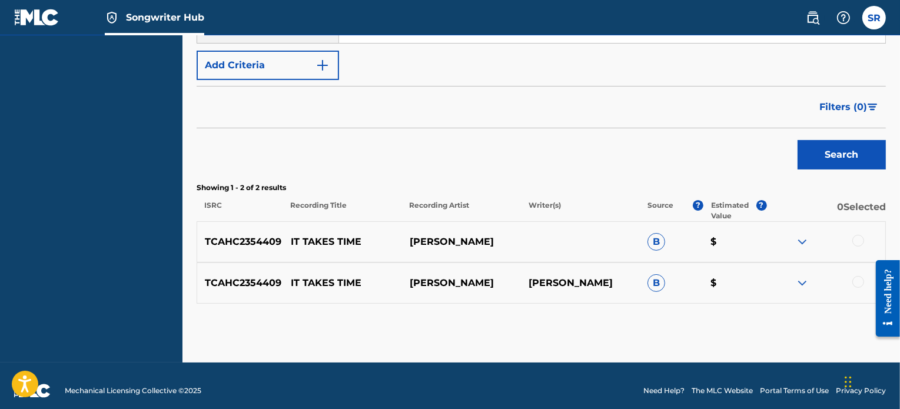
scroll to position [255, 0]
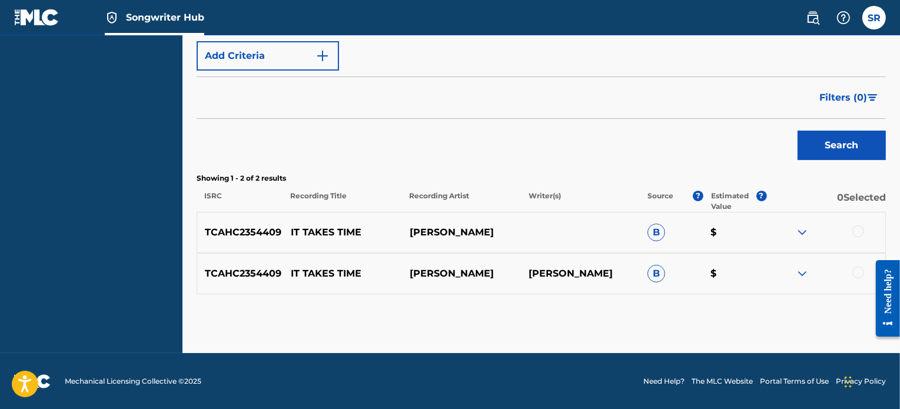
click at [564, 273] on p "[PERSON_NAME]" at bounding box center [580, 274] width 119 height 14
click at [538, 273] on p "[PERSON_NAME]" at bounding box center [580, 274] width 119 height 14
click at [800, 271] on img at bounding box center [802, 274] width 14 height 14
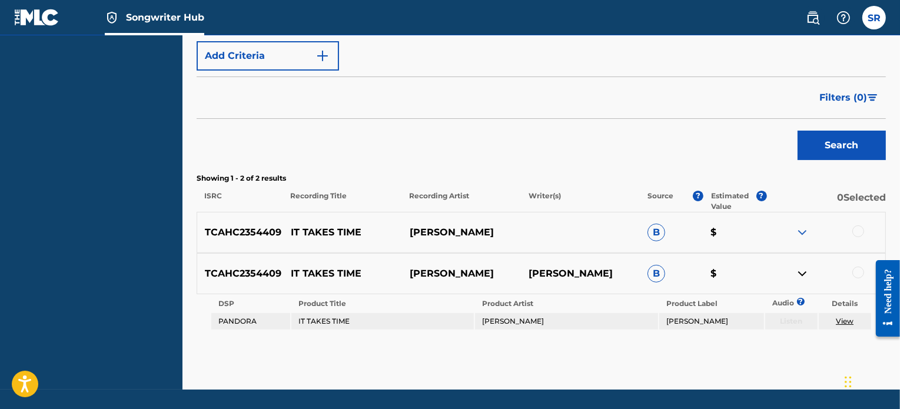
scroll to position [292, 0]
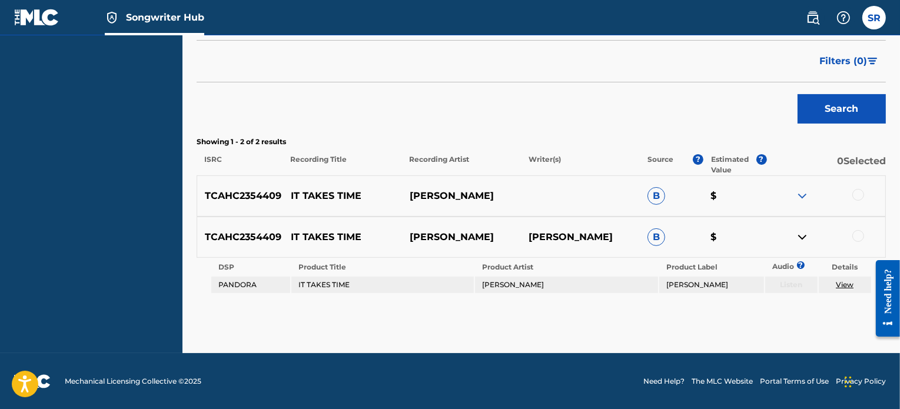
click at [661, 302] on div "Matching Tool The Matching Tool enables you to suggest matches between sound re…" at bounding box center [541, 63] width 689 height 580
click at [840, 281] on link "View" at bounding box center [845, 284] width 18 height 9
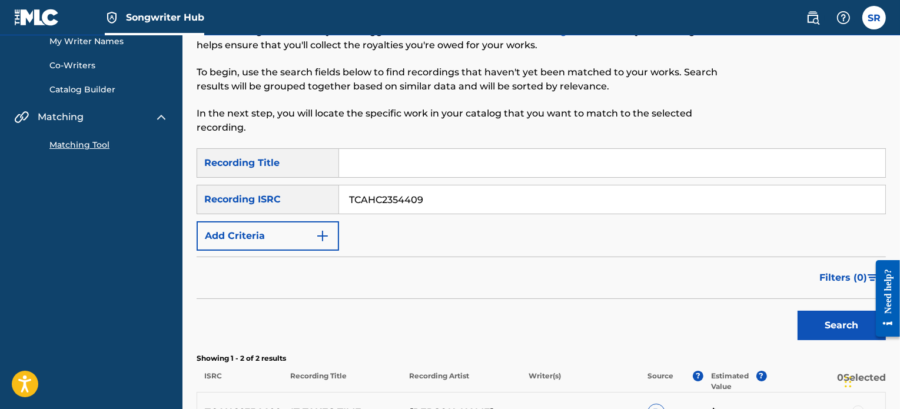
scroll to position [0, 0]
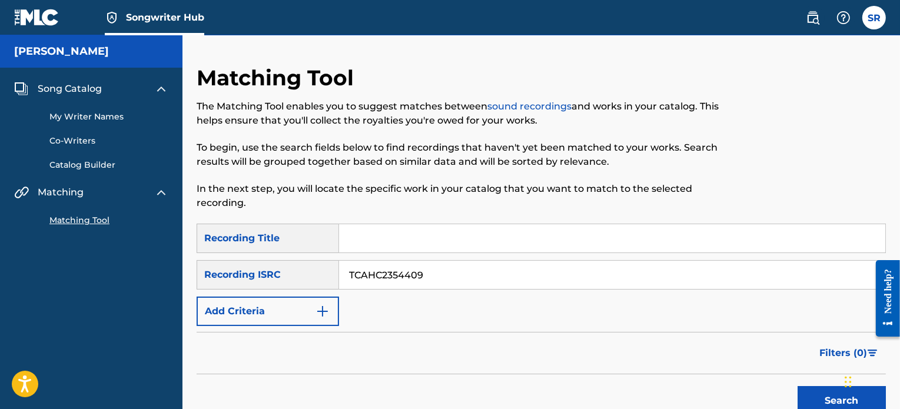
click at [88, 118] on link "My Writer Names" at bounding box center [108, 117] width 119 height 12
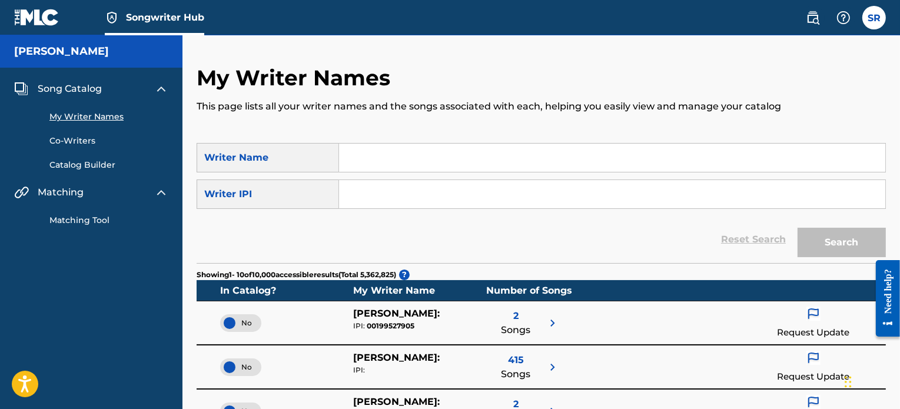
click at [379, 194] on input "Search Form" at bounding box center [612, 194] width 546 height 28
paste input "223569070"
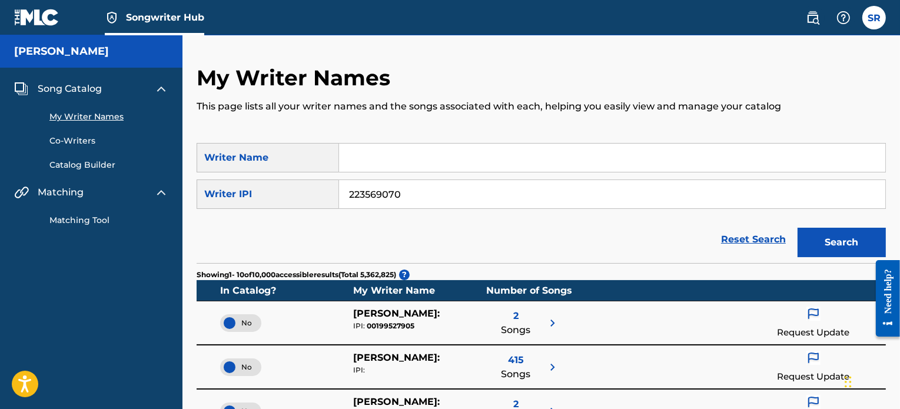
type input "223569070"
click at [797, 228] on button "Search" at bounding box center [841, 242] width 88 height 29
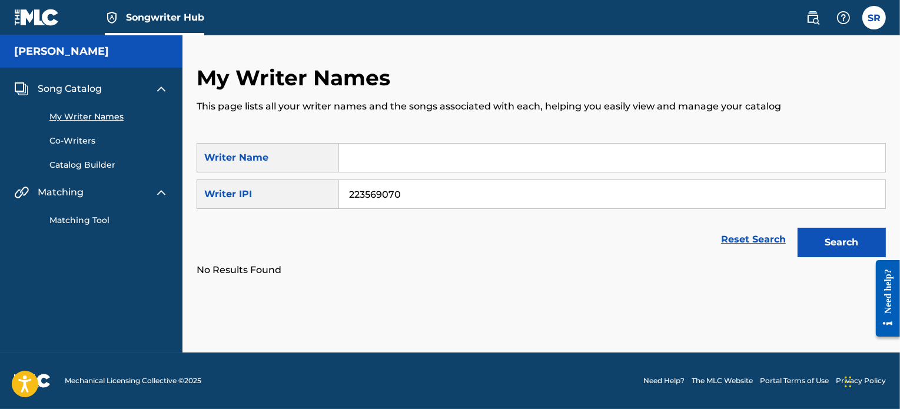
click at [345, 197] on input "223569070" at bounding box center [612, 194] width 546 height 28
click at [797, 228] on button "Search" at bounding box center [841, 242] width 88 height 29
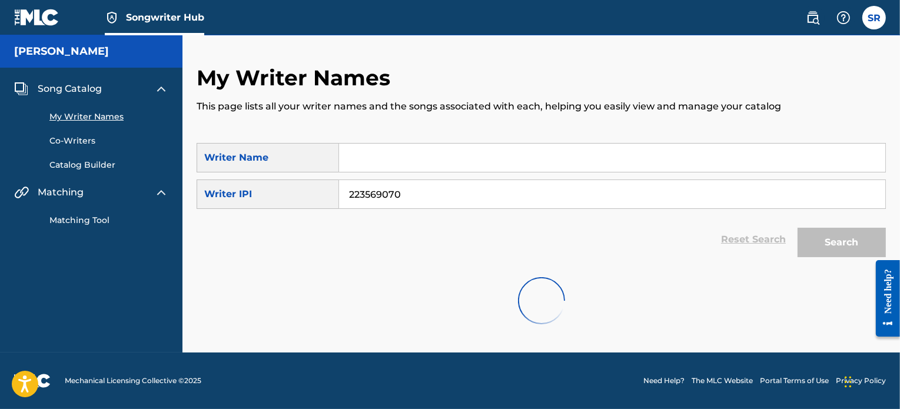
drag, startPoint x: 427, startPoint y: 197, endPoint x: 264, endPoint y: 196, distance: 163.6
click at [264, 196] on div "SearchWithCriteria7c440bbd-4d3d-4f59-a5d4-5967c863bd06 Writer IPI 223569070" at bounding box center [541, 193] width 689 height 29
click at [349, 146] on input "Search Form" at bounding box center [612, 158] width 546 height 28
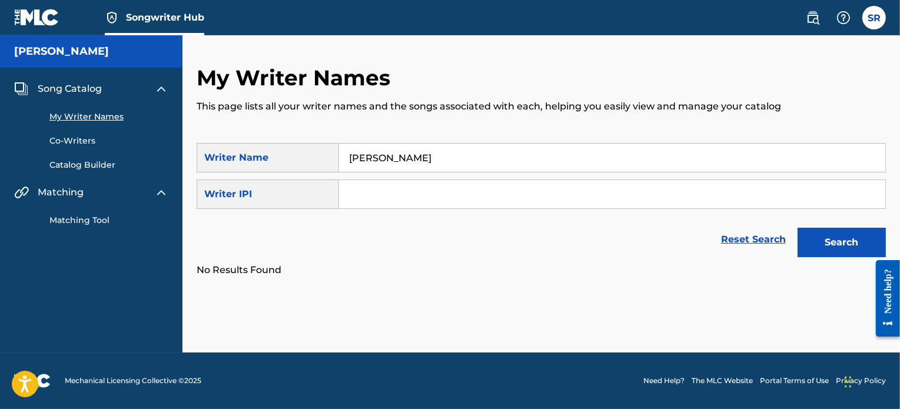
type input "[PERSON_NAME]"
click at [797, 228] on button "Search" at bounding box center [841, 242] width 88 height 29
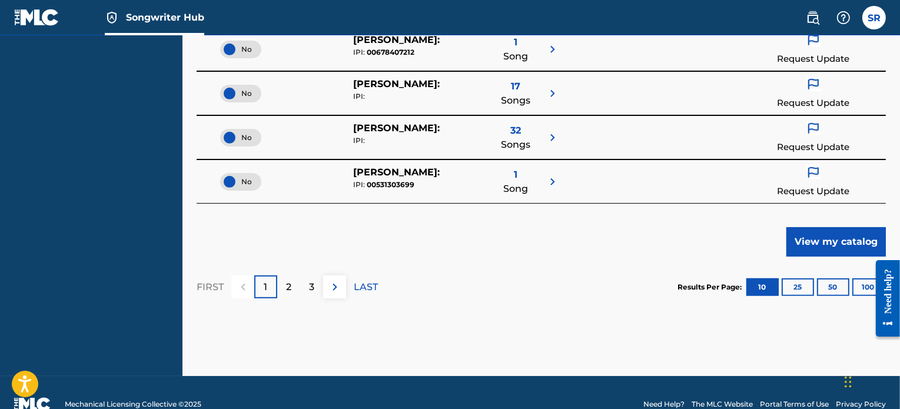
scroll to position [561, 0]
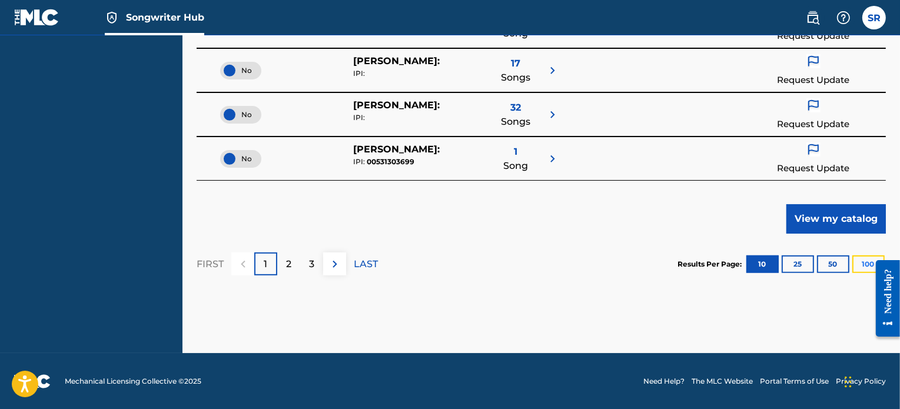
click at [865, 265] on button "100" at bounding box center [868, 264] width 32 height 18
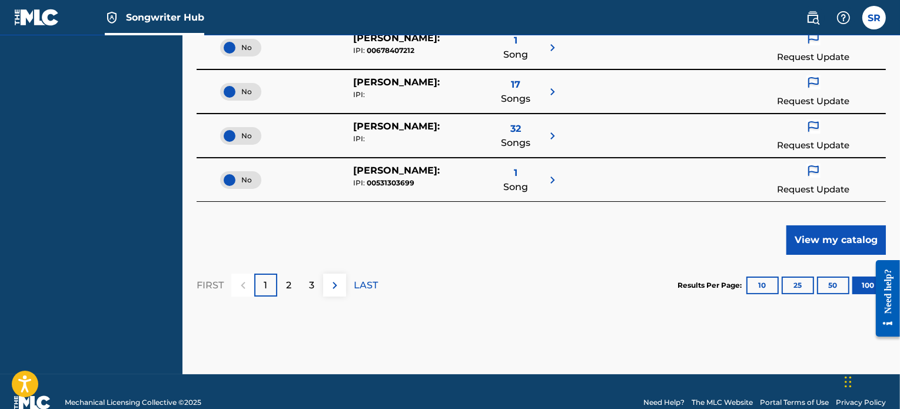
scroll to position [4533, 0]
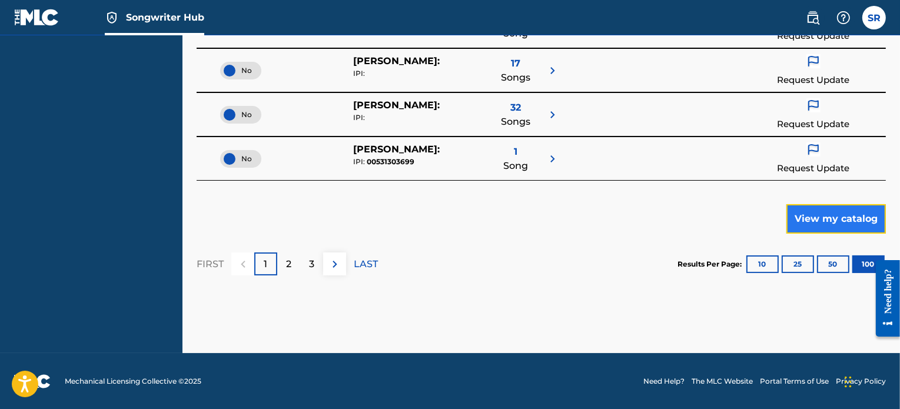
click at [811, 215] on button "View my catalog" at bounding box center [835, 218] width 99 height 29
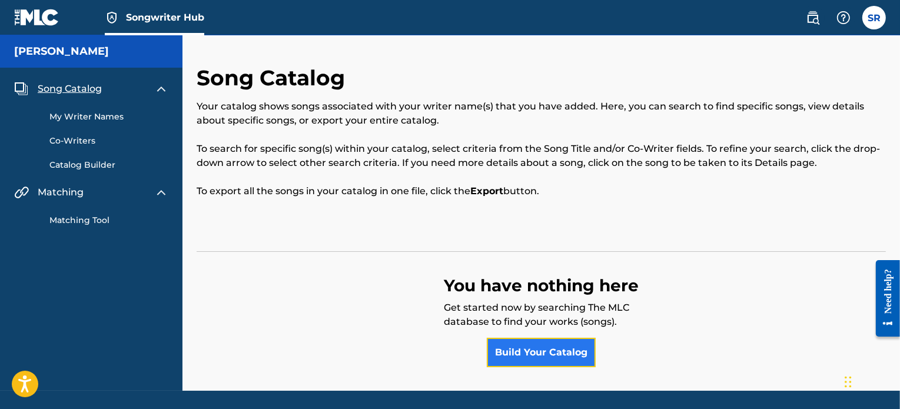
click at [527, 359] on link "Build Your Catalog" at bounding box center [541, 352] width 109 height 29
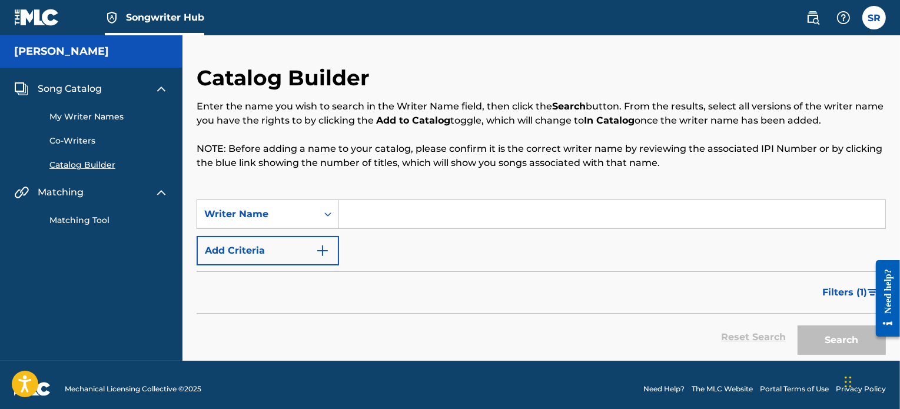
click at [359, 214] on input "Search Form" at bounding box center [612, 214] width 546 height 28
click at [282, 241] on button "Add Criteria" at bounding box center [268, 250] width 142 height 29
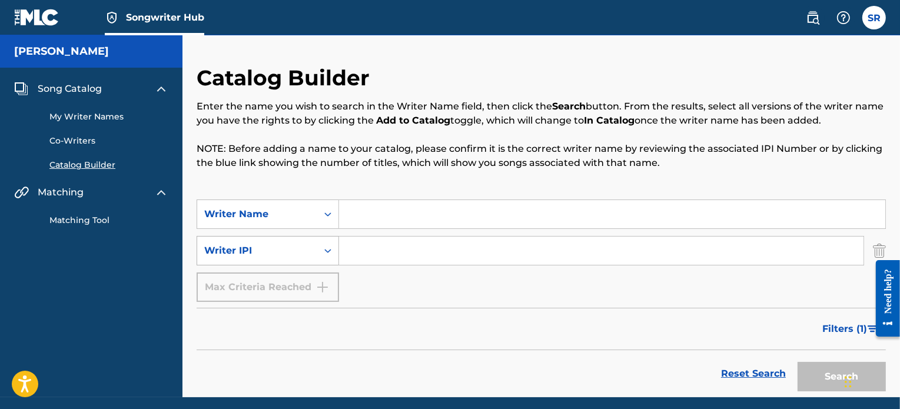
click at [278, 247] on div "Writer IPI" at bounding box center [257, 251] width 106 height 14
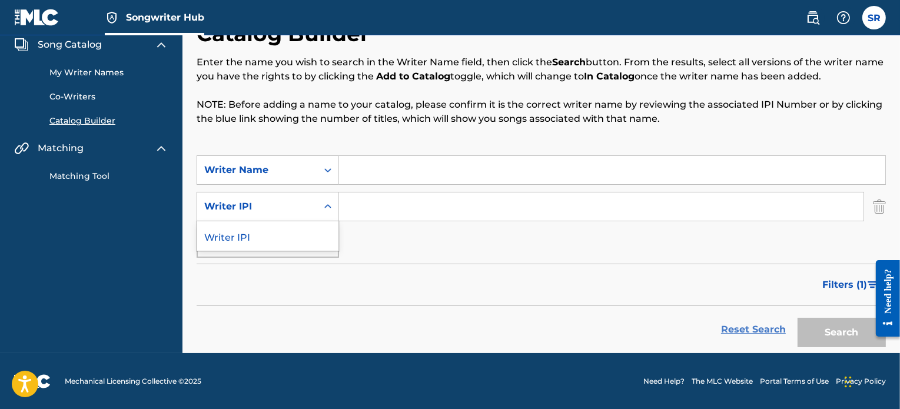
click at [737, 329] on link "Reset Search" at bounding box center [753, 330] width 76 height 26
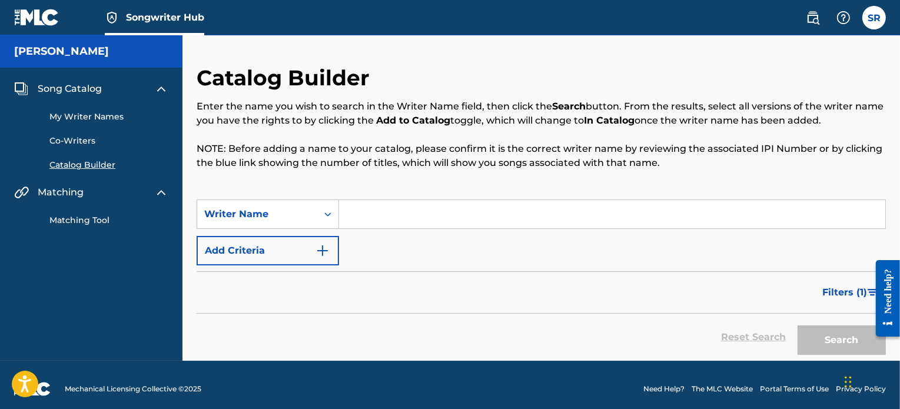
click at [85, 62] on div "[PERSON_NAME]" at bounding box center [91, 51] width 182 height 32
click at [75, 48] on h5 "[PERSON_NAME]" at bounding box center [61, 52] width 95 height 14
click at [72, 54] on h5 "[PERSON_NAME]" at bounding box center [61, 52] width 95 height 14
click at [876, 15] on label at bounding box center [874, 18] width 24 height 24
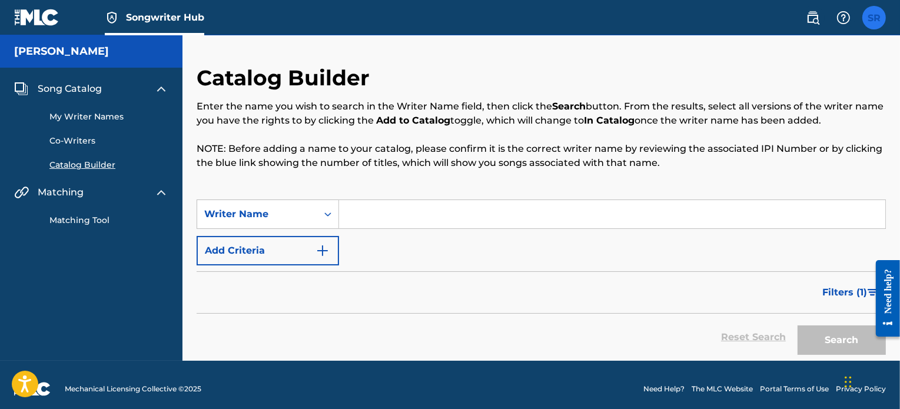
click at [874, 18] on input "SR [PERSON_NAME] [EMAIL_ADDRESS][DOMAIN_NAME] Profile Log out" at bounding box center [874, 18] width 0 height 0
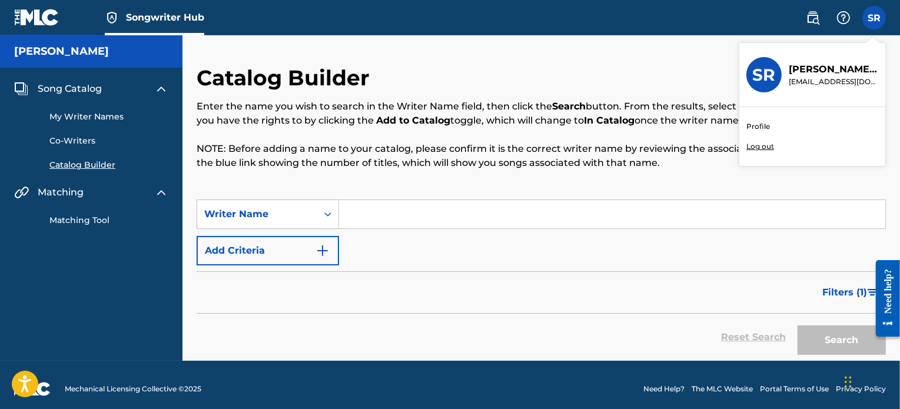
click at [822, 75] on p "[PERSON_NAME]" at bounding box center [832, 69] width 89 height 14
click at [874, 18] on input "SR [PERSON_NAME] [EMAIL_ADDRESS][DOMAIN_NAME] Profile Log out" at bounding box center [874, 18] width 0 height 0
click at [808, 76] on p "[EMAIL_ADDRESS][DOMAIN_NAME]" at bounding box center [832, 81] width 89 height 11
click at [874, 18] on input "SR [PERSON_NAME] [EMAIL_ADDRESS][DOMAIN_NAME] Profile Log out" at bounding box center [874, 18] width 0 height 0
click at [841, 11] on img at bounding box center [843, 18] width 14 height 14
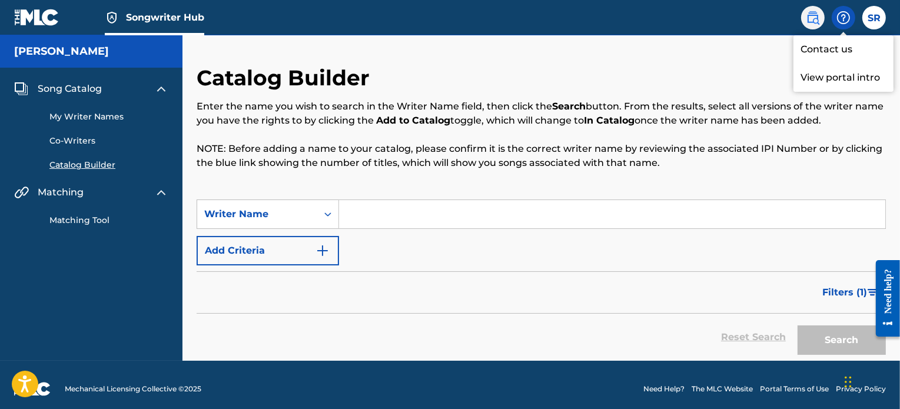
click at [812, 12] on img at bounding box center [813, 18] width 14 height 14
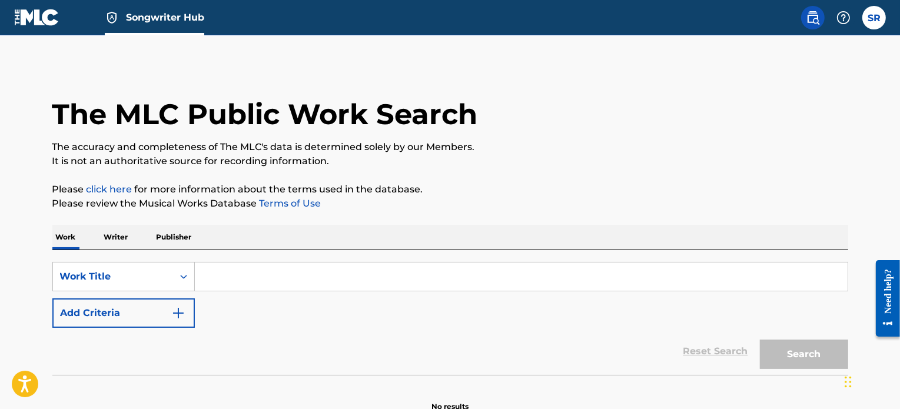
drag, startPoint x: 498, startPoint y: 62, endPoint x: 375, endPoint y: 66, distance: 122.5
click at [375, 66] on div "The MLC Public Work Search" at bounding box center [450, 108] width 796 height 86
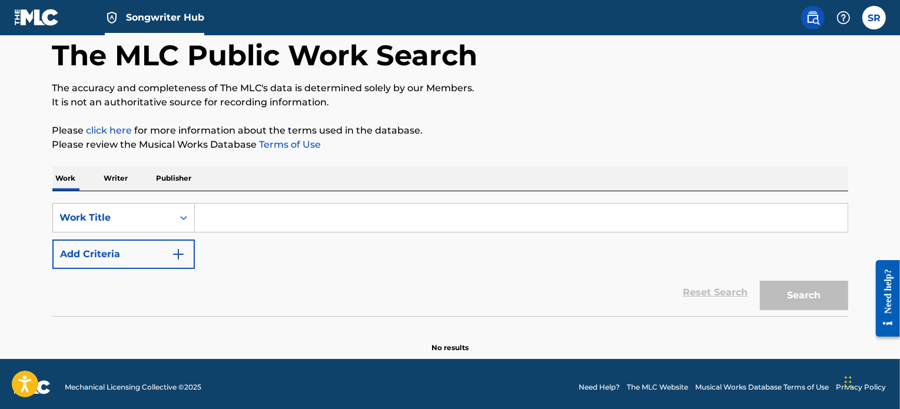
click at [251, 227] on input "Search Form" at bounding box center [521, 218] width 653 height 28
click at [348, 143] on p "Please review the Musical Works Database Terms of Use" at bounding box center [450, 145] width 796 height 14
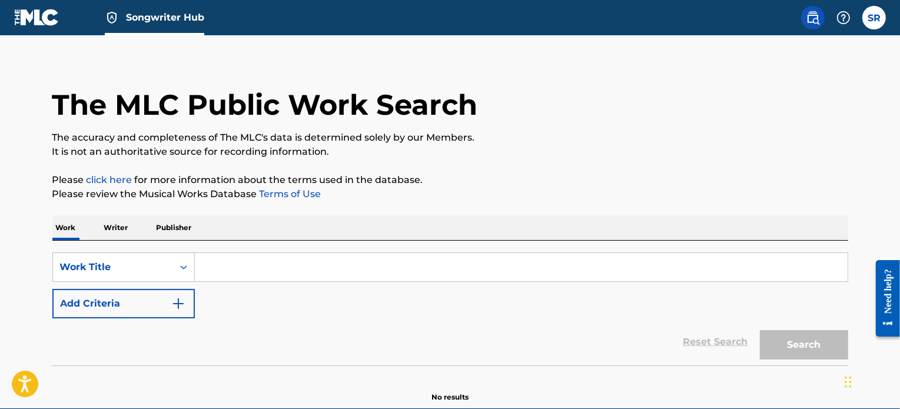
scroll to position [0, 0]
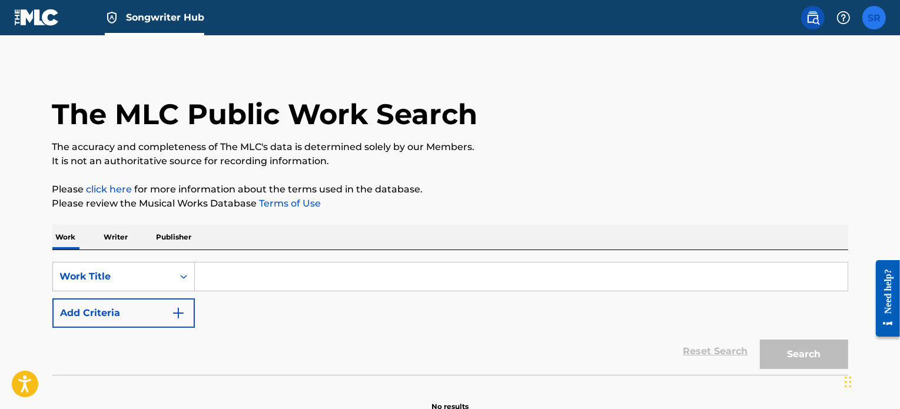
click at [869, 15] on label at bounding box center [874, 18] width 24 height 24
click at [874, 18] on input "SR [PERSON_NAME] [EMAIL_ADDRESS][DOMAIN_NAME] Profile Log out" at bounding box center [874, 18] width 0 height 0
click at [766, 135] on div "Profile Log out" at bounding box center [812, 136] width 146 height 59
click at [874, 18] on input "SR [PERSON_NAME] [EMAIL_ADDRESS][DOMAIN_NAME] Profile Log out" at bounding box center [874, 18] width 0 height 0
click at [760, 124] on link "Profile" at bounding box center [758, 126] width 24 height 11
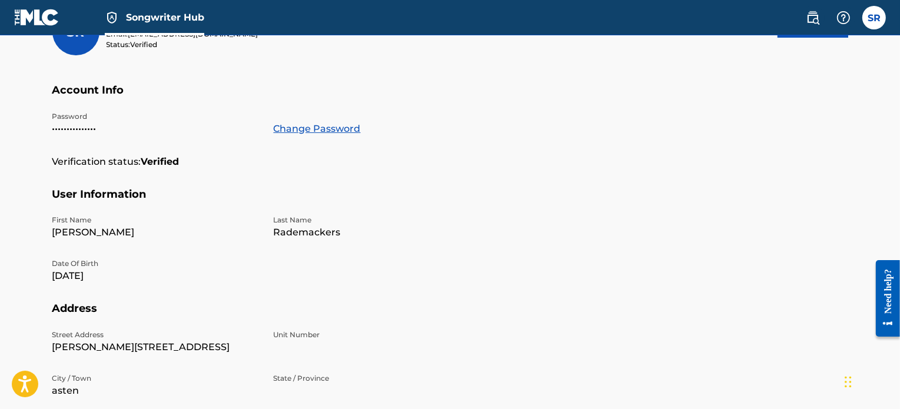
scroll to position [118, 0]
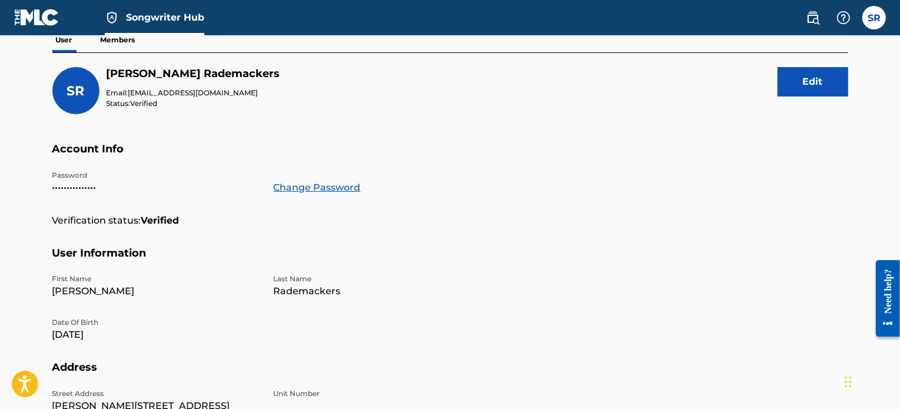
click at [118, 46] on p "Members" at bounding box center [118, 40] width 42 height 25
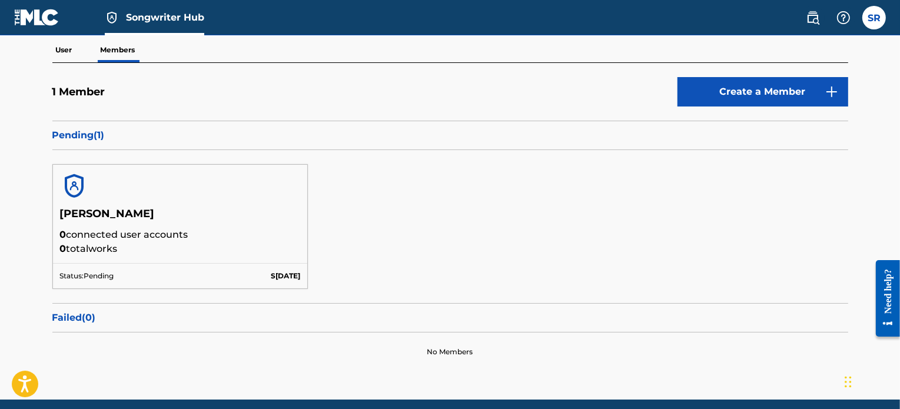
scroll to position [118, 0]
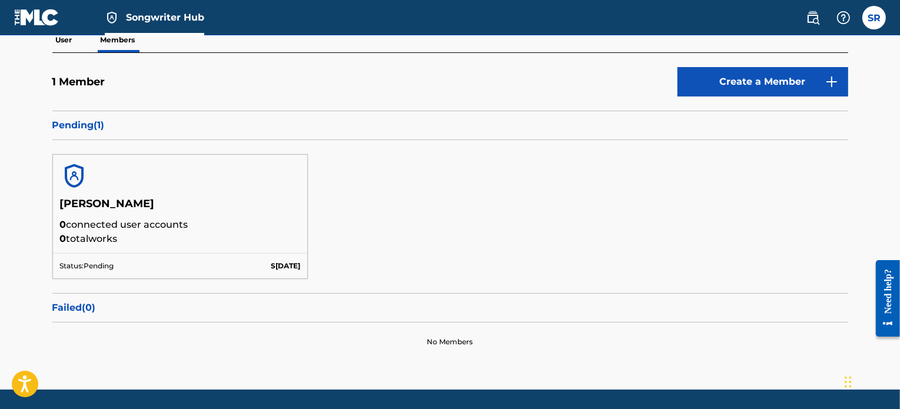
click at [80, 128] on p "Pending ( 1 )" at bounding box center [450, 125] width 796 height 14
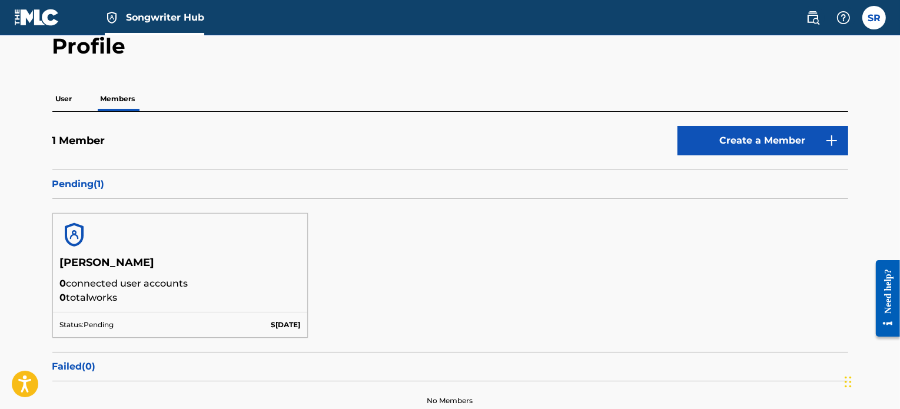
click at [82, 145] on h5 "1 Member" at bounding box center [78, 141] width 53 height 14
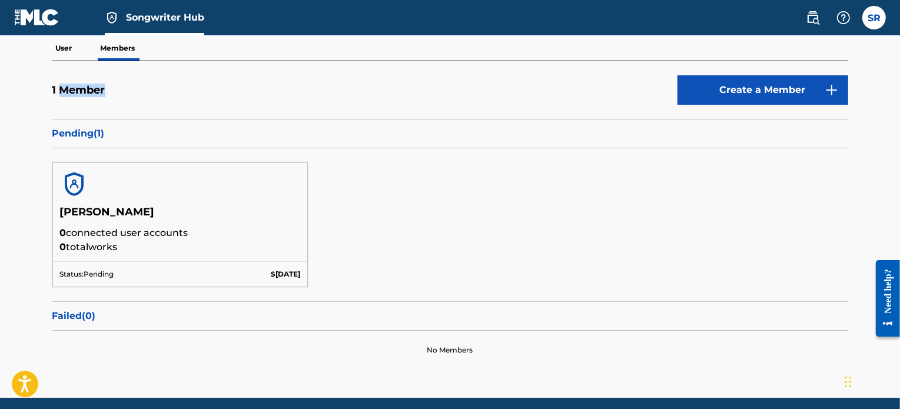
scroll to position [118, 0]
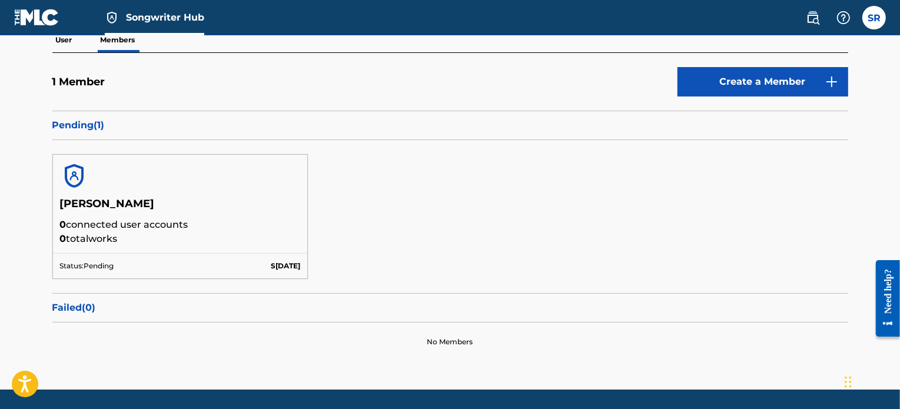
click at [123, 207] on h5 "[PERSON_NAME]" at bounding box center [180, 207] width 241 height 21
drag, startPoint x: 123, startPoint y: 207, endPoint x: 93, endPoint y: 225, distance: 35.4
click at [122, 207] on h5 "[PERSON_NAME]" at bounding box center [180, 207] width 241 height 21
click at [91, 237] on p "0 total works" at bounding box center [180, 239] width 241 height 14
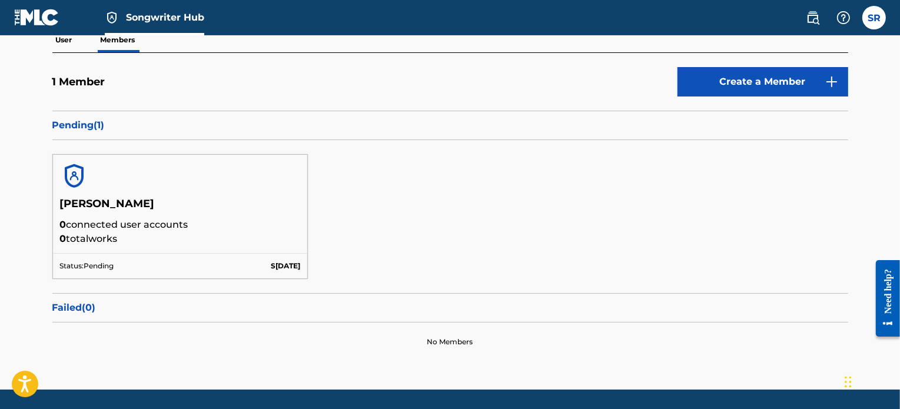
click at [91, 237] on p "0 total works" at bounding box center [180, 239] width 241 height 14
click at [149, 243] on p "0 total works" at bounding box center [180, 239] width 241 height 14
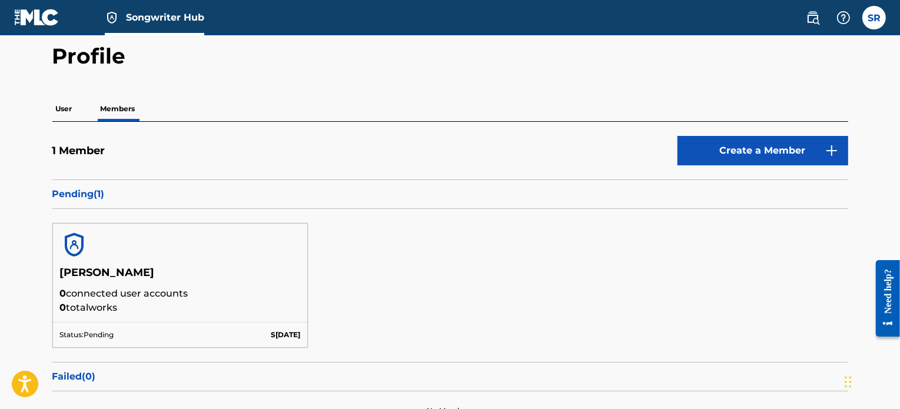
scroll to position [59, 0]
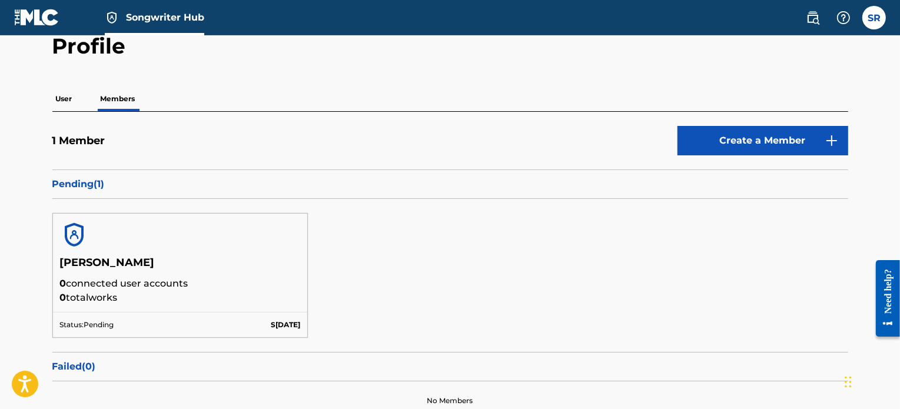
click at [91, 189] on p "Pending ( 1 )" at bounding box center [450, 184] width 796 height 14
click at [88, 184] on p "Pending ( 1 )" at bounding box center [450, 184] width 796 height 14
drag, startPoint x: 88, startPoint y: 184, endPoint x: 146, endPoint y: 248, distance: 86.2
click at [92, 188] on p "Pending ( 1 )" at bounding box center [450, 184] width 796 height 14
click at [141, 252] on div at bounding box center [180, 235] width 255 height 42
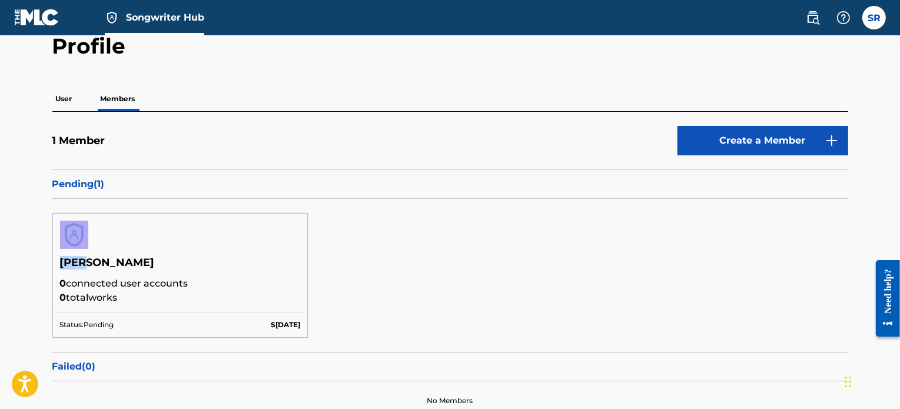
click at [141, 253] on div at bounding box center [180, 235] width 255 height 42
click at [92, 274] on h5 "[PERSON_NAME]" at bounding box center [180, 266] width 241 height 21
click at [144, 265] on h5 "[PERSON_NAME]" at bounding box center [180, 266] width 241 height 21
click at [169, 199] on div "[PERSON_NAME] 0 connected user accounts 0 total works Status: Pending [DATE]" at bounding box center [450, 275] width 796 height 153
click at [92, 242] on div at bounding box center [180, 235] width 255 height 42
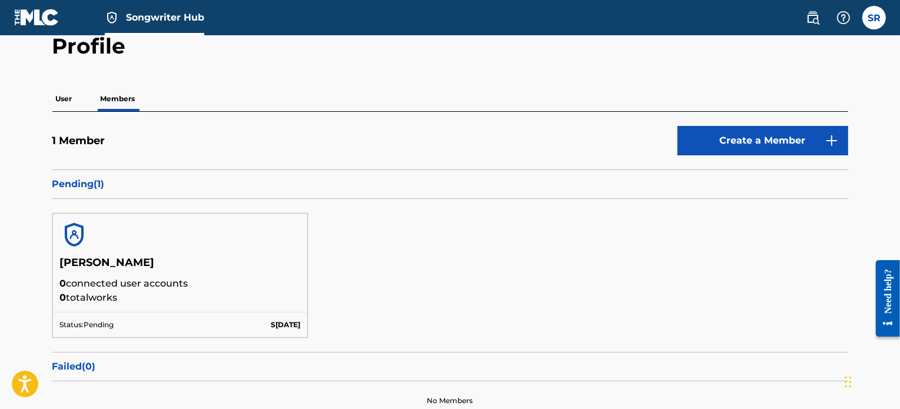
click at [74, 269] on h5 "[PERSON_NAME]" at bounding box center [180, 266] width 241 height 21
click at [66, 259] on h5 "[PERSON_NAME]" at bounding box center [180, 266] width 241 height 21
click at [94, 294] on p "0 total works" at bounding box center [180, 298] width 241 height 14
drag, startPoint x: 87, startPoint y: 308, endPoint x: 68, endPoint y: 315, distance: 20.3
click at [87, 308] on div "[PERSON_NAME] 0 connected user accounts 0 total works" at bounding box center [180, 284] width 255 height 56
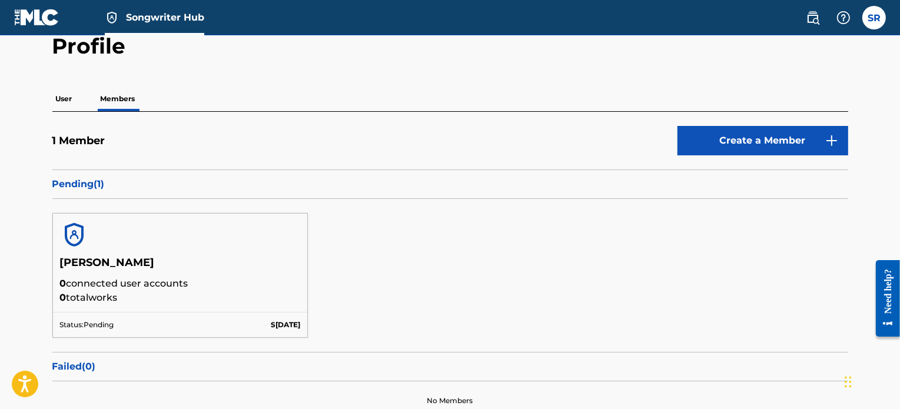
drag, startPoint x: 66, startPoint y: 316, endPoint x: 125, endPoint y: 321, distance: 59.0
click at [67, 317] on div "Status: Pending [DATE]" at bounding box center [180, 324] width 255 height 25
drag, startPoint x: 159, startPoint y: 323, endPoint x: 184, endPoint y: 317, distance: 26.0
click at [159, 323] on div "Status: Pending [DATE]" at bounding box center [180, 324] width 255 height 25
click at [93, 185] on p "Pending ( 1 )" at bounding box center [450, 184] width 796 height 14
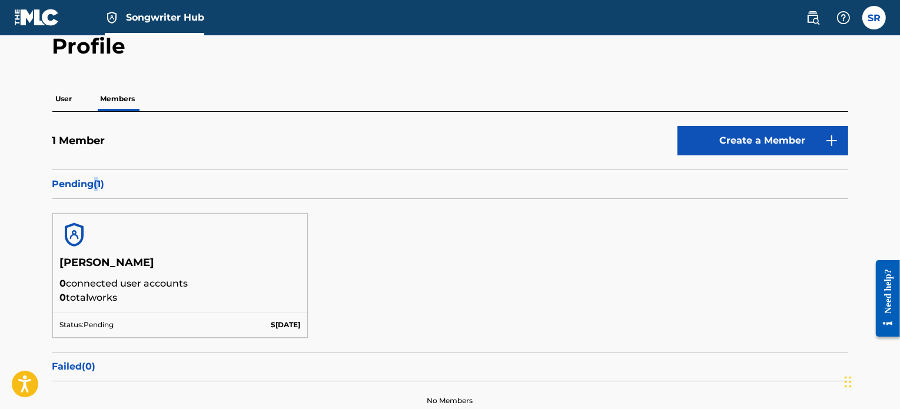
drag, startPoint x: 93, startPoint y: 185, endPoint x: 597, endPoint y: 143, distance: 505.4
click at [97, 185] on p "Pending ( 1 )" at bounding box center [450, 184] width 796 height 14
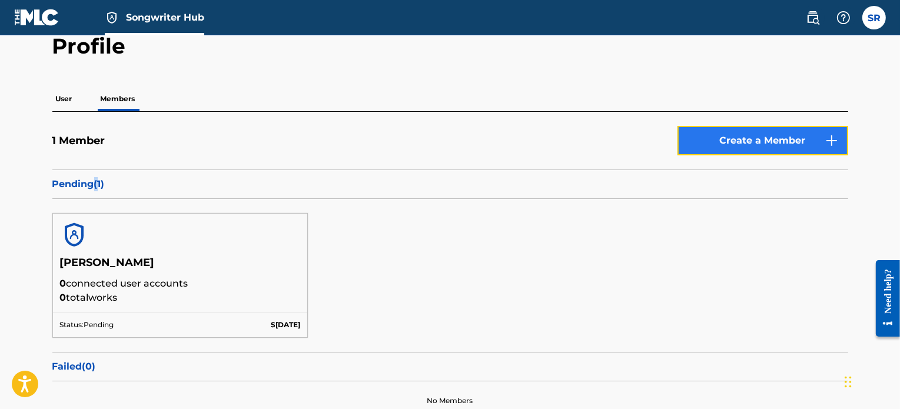
click at [718, 138] on link "Create a Member" at bounding box center [762, 140] width 171 height 29
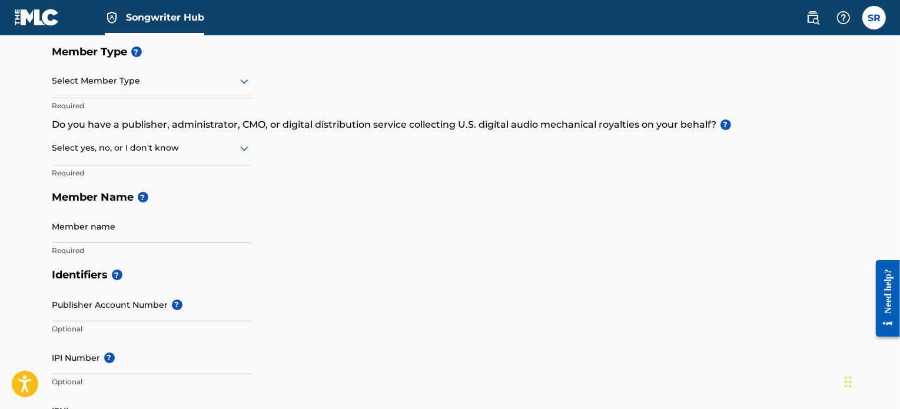
scroll to position [177, 0]
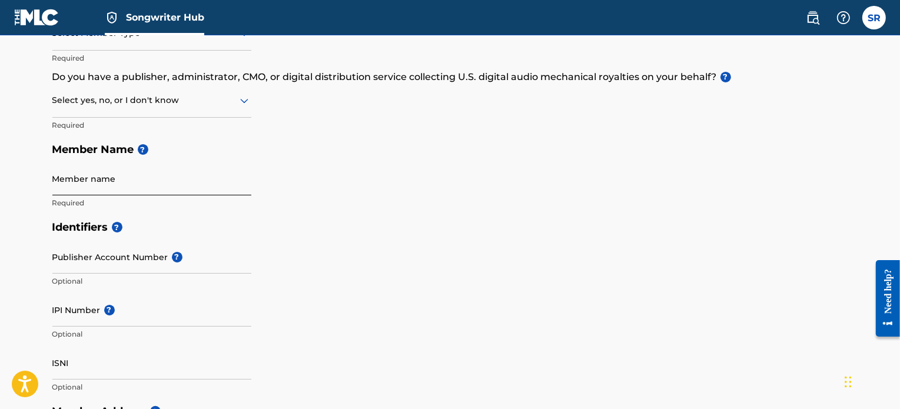
click at [128, 184] on input "Member name" at bounding box center [151, 179] width 199 height 34
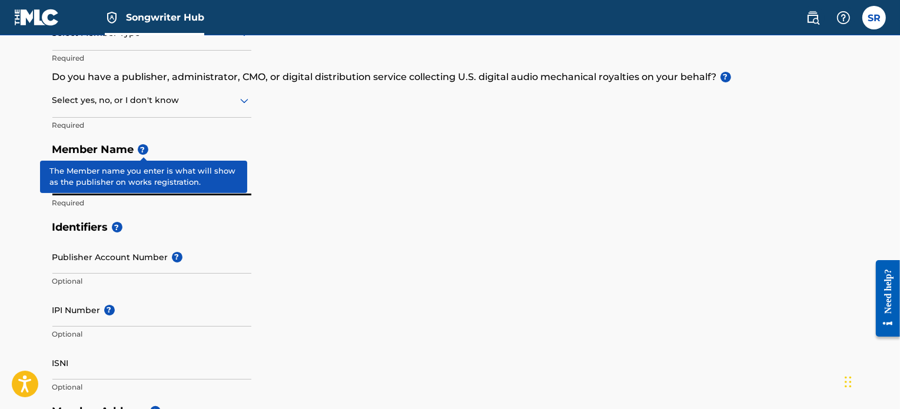
click at [144, 145] on span "?" at bounding box center [143, 149] width 11 height 11
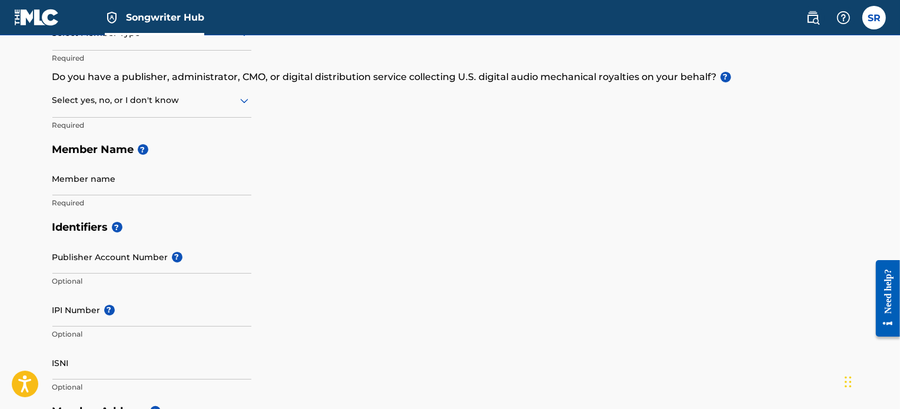
click at [16, 133] on main "Create a Member If you are a self-administered songwriter without a publisher t…" at bounding box center [450, 387] width 900 height 1057
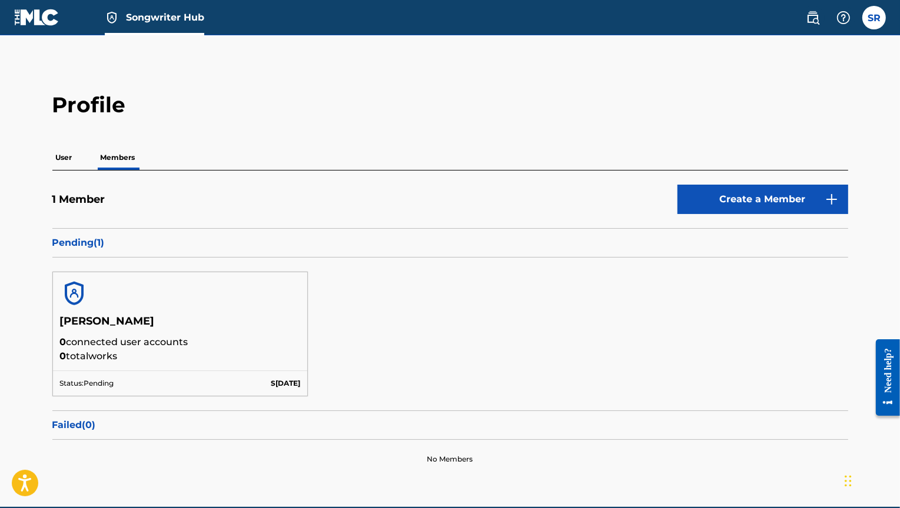
click at [449, 89] on main "Profile User Members 1 Member Create a Member Pending ( 1 ) [PERSON_NAME] 0 con…" at bounding box center [450, 271] width 900 height 472
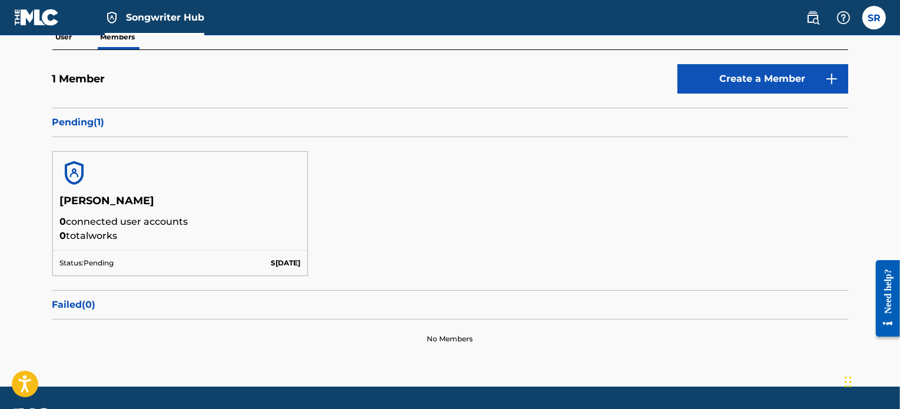
scroll to position [35, 0]
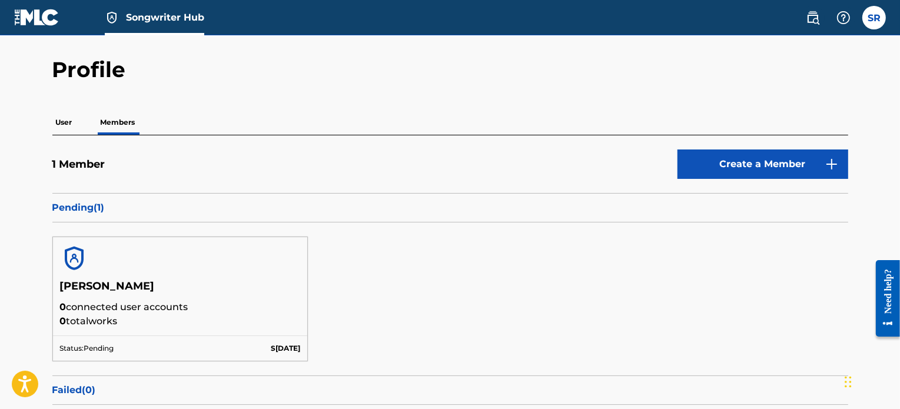
click at [169, 24] on link "Songwriter Hub" at bounding box center [154, 17] width 99 height 35
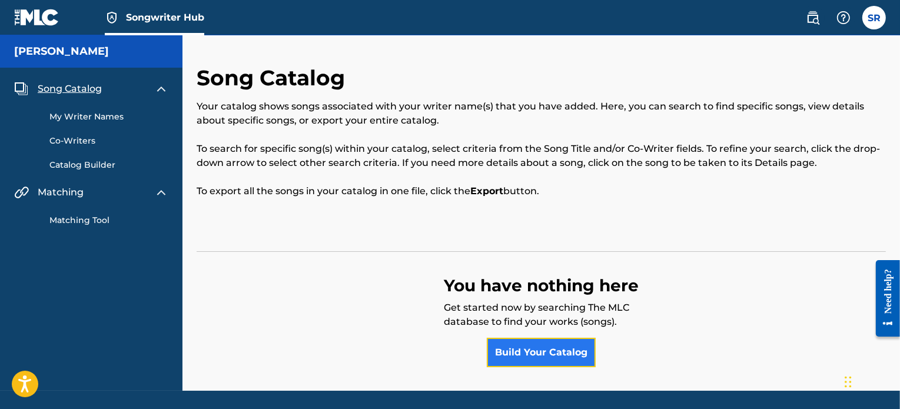
click at [541, 349] on link "Build Your Catalog" at bounding box center [541, 352] width 109 height 29
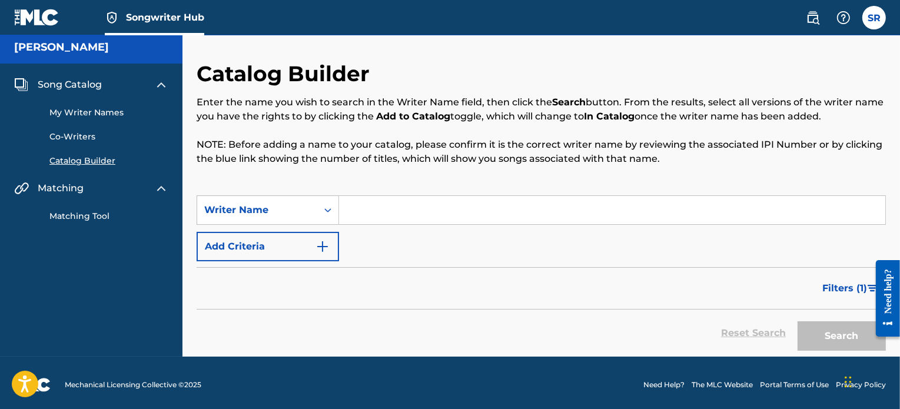
scroll to position [8, 0]
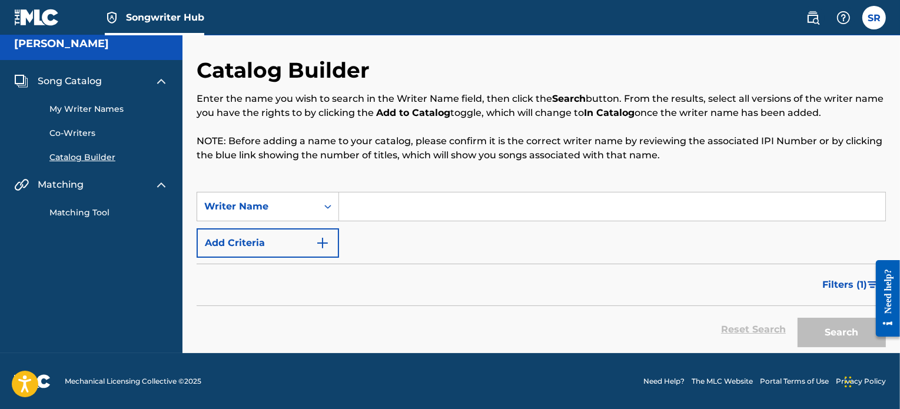
click at [388, 214] on input "Search Form" at bounding box center [612, 206] width 546 height 28
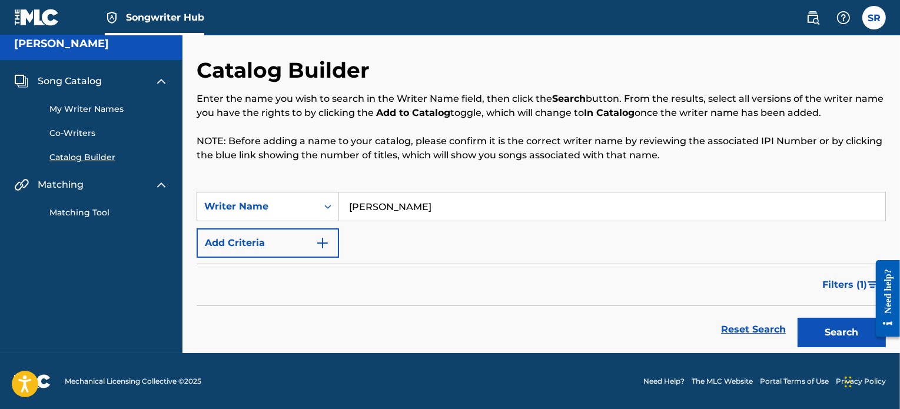
type input "[PERSON_NAME]"
click at [797, 318] on button "Search" at bounding box center [841, 332] width 88 height 29
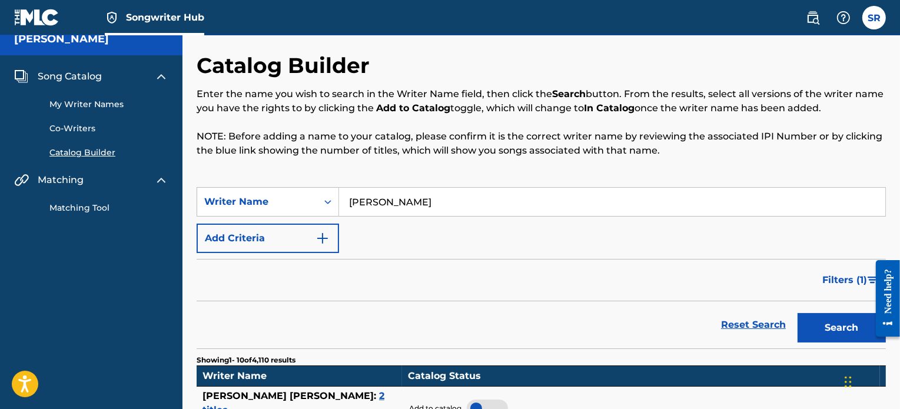
scroll to position [71, 0]
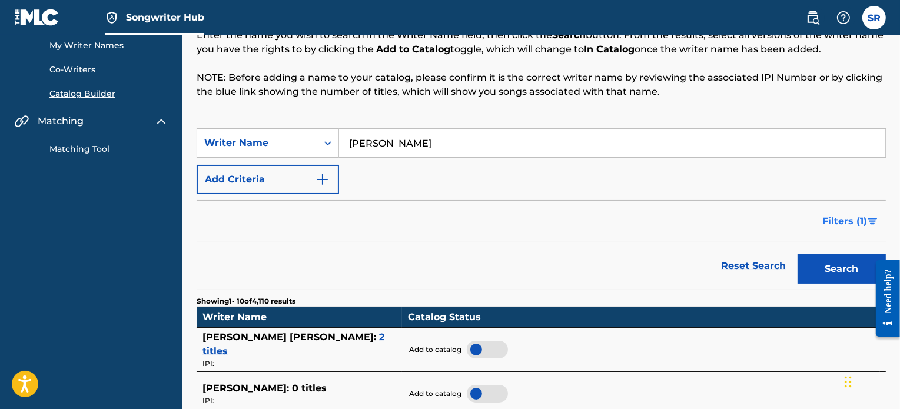
click at [827, 223] on span "Filters ( 1 )" at bounding box center [844, 221] width 45 height 14
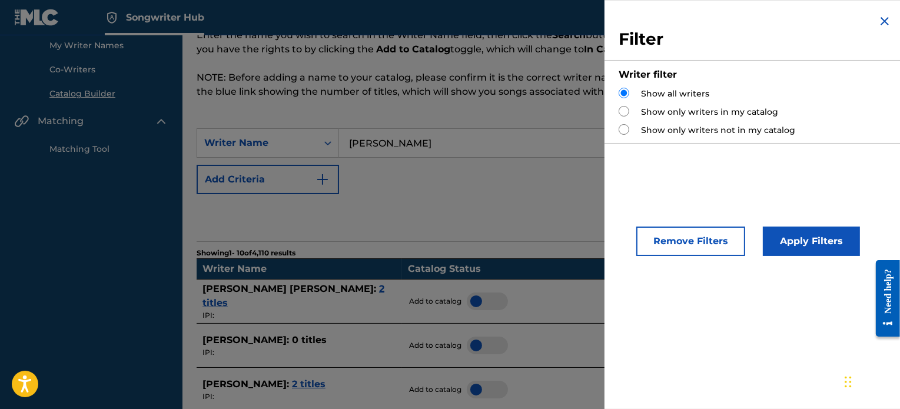
click at [886, 21] on img "Search Form" at bounding box center [884, 21] width 14 height 14
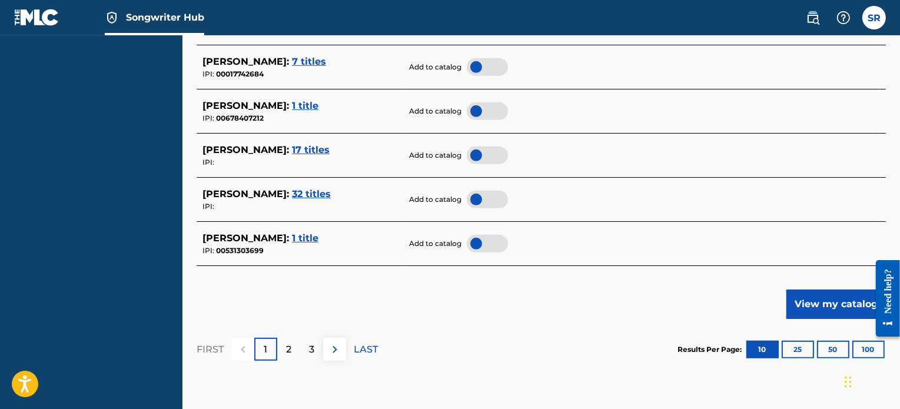
scroll to position [601, 0]
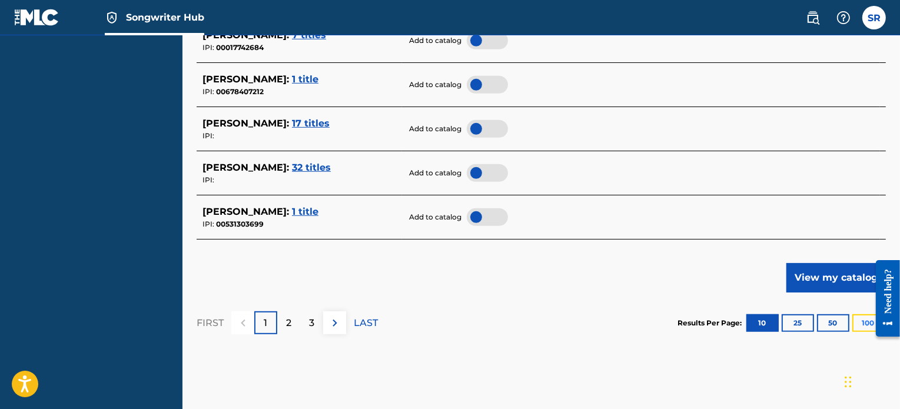
click at [853, 319] on button "100" at bounding box center [868, 323] width 32 height 18
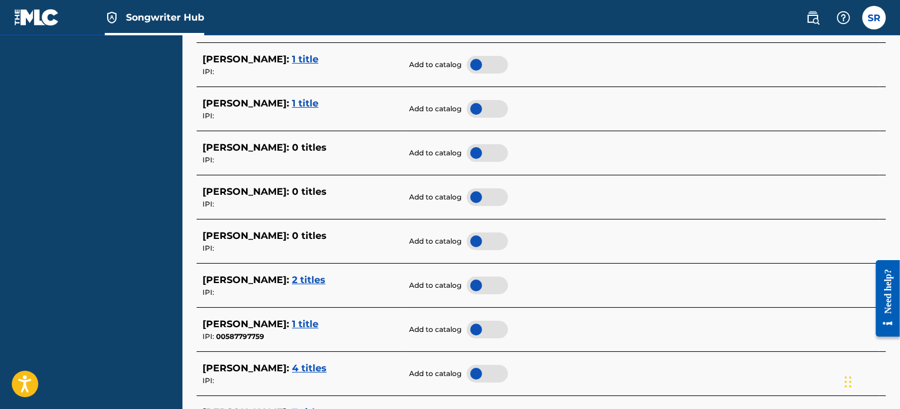
scroll to position [4631, 0]
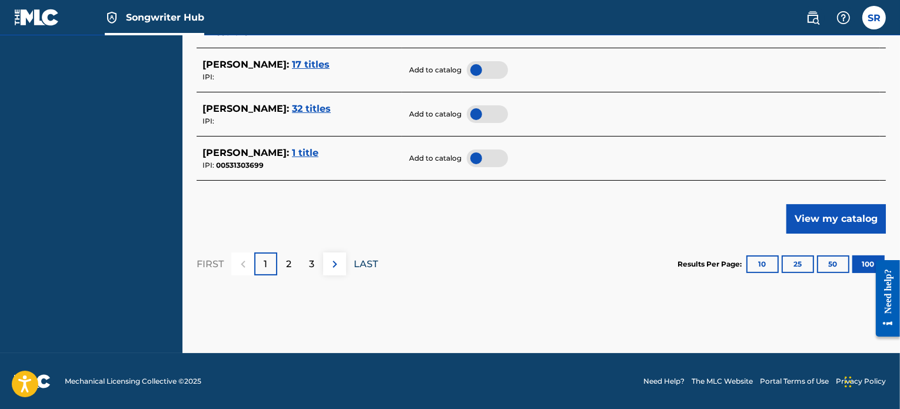
click at [367, 268] on p "LAST" at bounding box center [366, 264] width 24 height 14
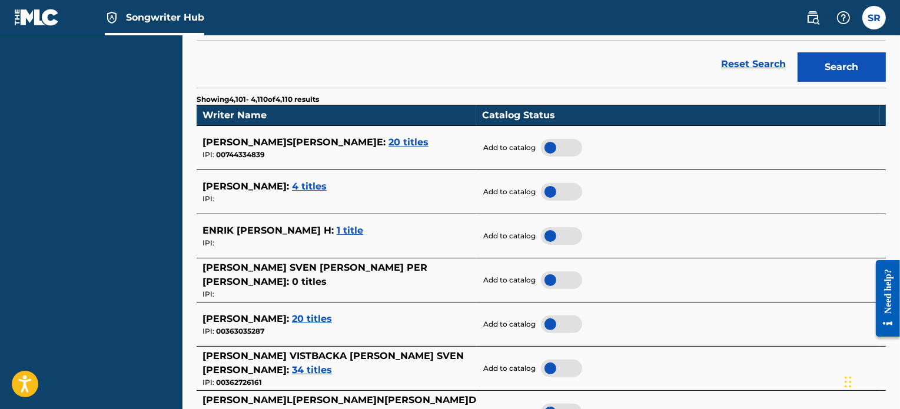
scroll to position [294, 0]
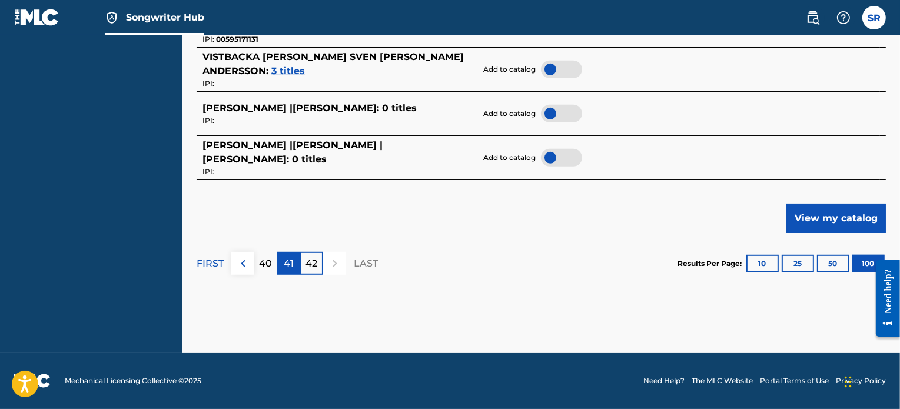
click at [285, 264] on p "41" at bounding box center [289, 264] width 10 height 14
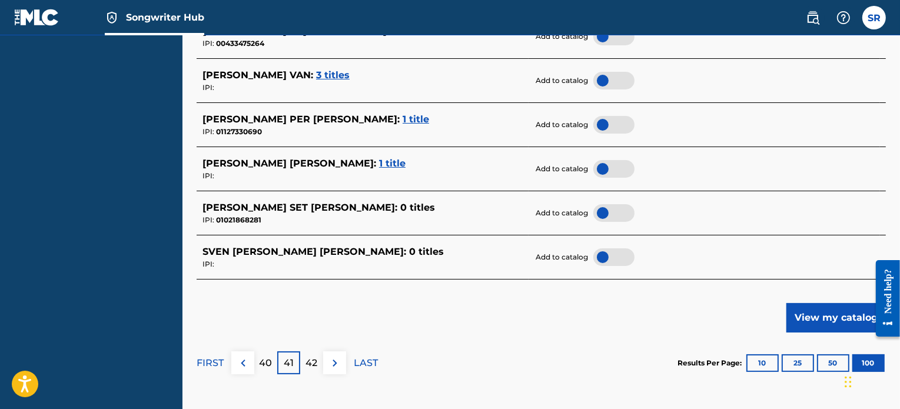
scroll to position [4552, 0]
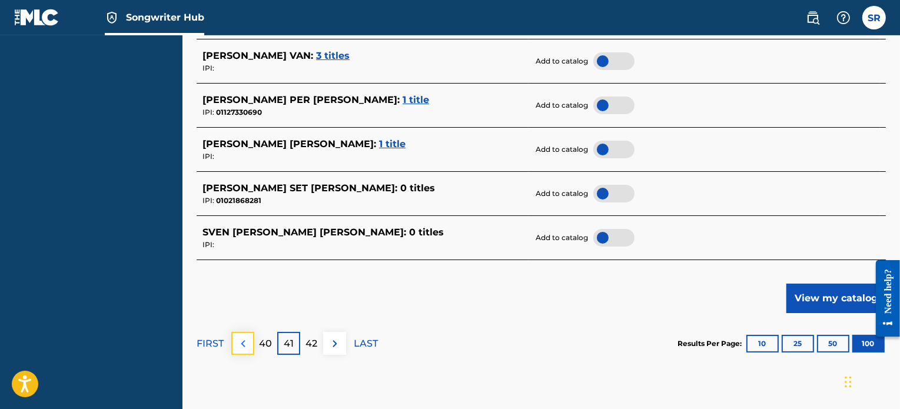
click at [247, 348] on img at bounding box center [243, 344] width 14 height 14
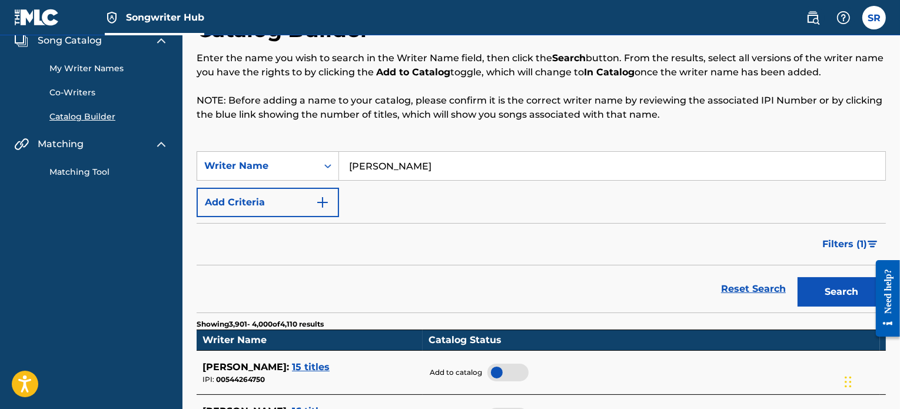
scroll to position [0, 0]
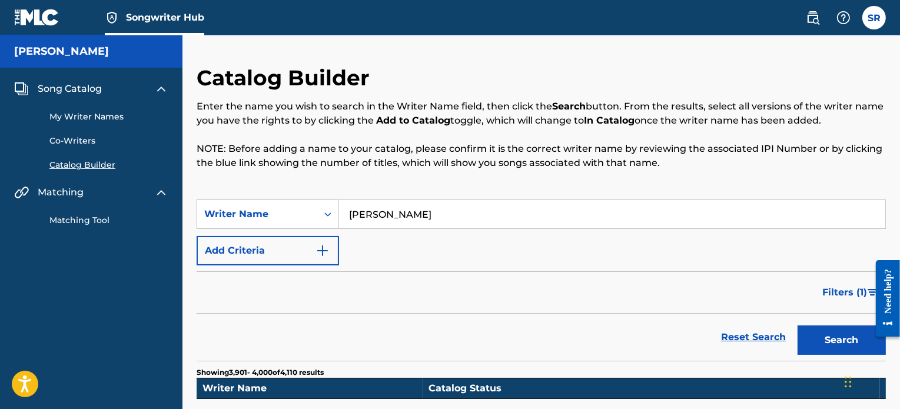
click at [93, 114] on link "My Writer Names" at bounding box center [108, 117] width 119 height 12
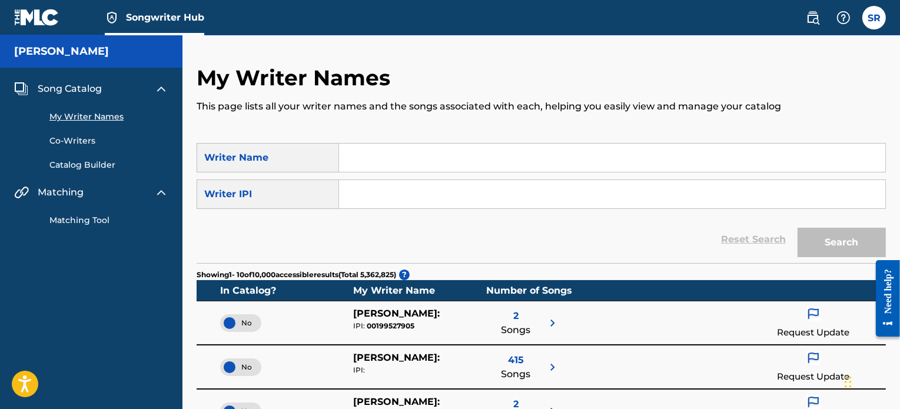
click at [382, 159] on input "Search Form" at bounding box center [612, 158] width 546 height 28
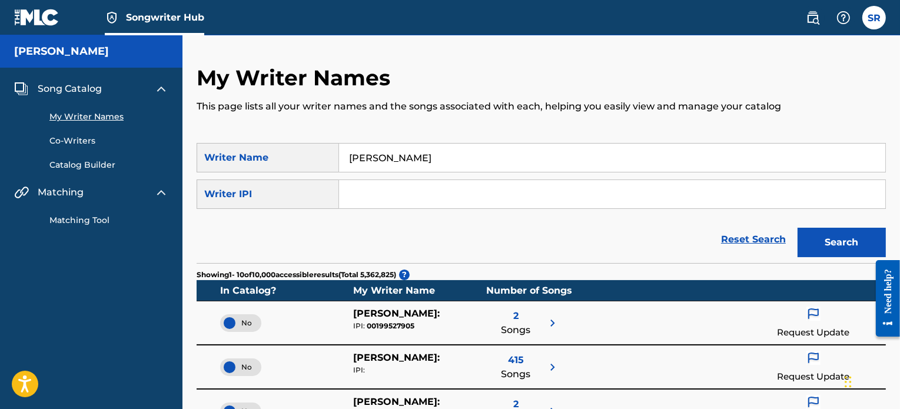
click at [797, 228] on button "Search" at bounding box center [841, 242] width 88 height 29
click at [454, 171] on input "[PERSON_NAME]" at bounding box center [612, 158] width 546 height 28
click at [455, 157] on input "[PERSON_NAME]" at bounding box center [612, 158] width 546 height 28
click at [347, 158] on input "[PERSON_NAME]"" at bounding box center [612, 158] width 546 height 28
click at [797, 228] on button "Search" at bounding box center [841, 242] width 88 height 29
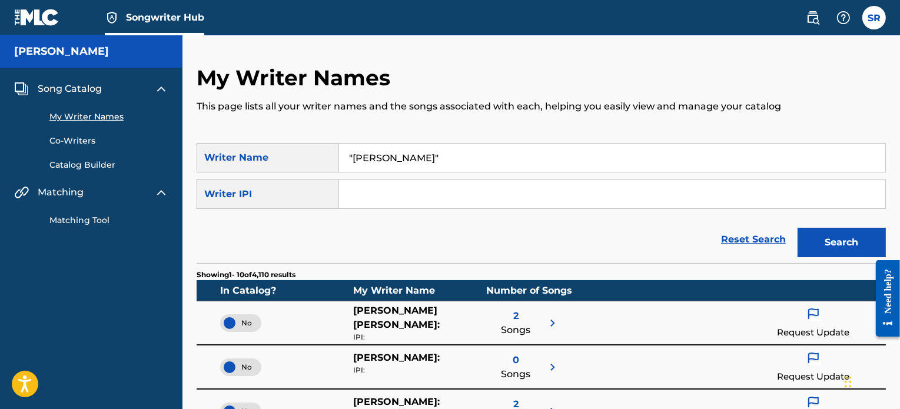
click at [456, 155] on input ""[PERSON_NAME]"" at bounding box center [612, 158] width 546 height 28
click at [377, 159] on input ""[PERSON_NAME]" at bounding box center [612, 158] width 546 height 28
click at [354, 154] on input ""svenrademackers" at bounding box center [612, 158] width 546 height 28
type input "svenrademackers"
click at [797, 228] on button "Search" at bounding box center [841, 242] width 88 height 29
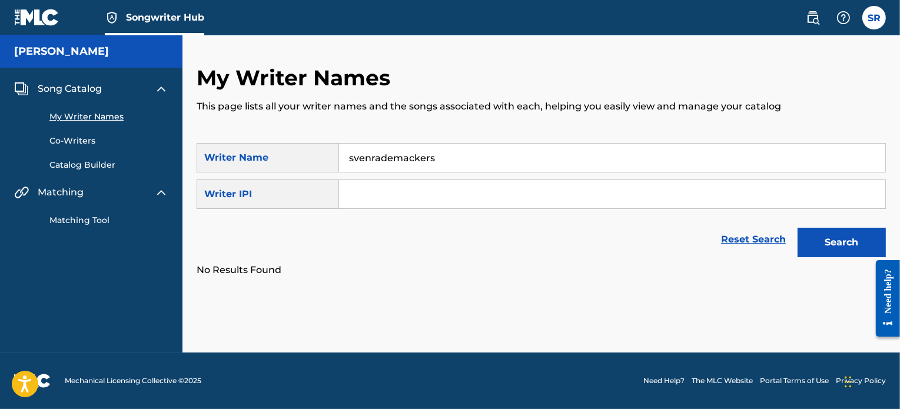
click at [449, 157] on input "svenrademackers" at bounding box center [612, 158] width 546 height 28
drag, startPoint x: 449, startPoint y: 157, endPoint x: 314, endPoint y: 161, distance: 134.8
click at [314, 161] on div "SearchWithCriteriad6e6a71d-58b2-41bf-bc1b-ea971a7e2c21 Writer Name svenrademack…" at bounding box center [541, 157] width 689 height 29
type input "rademackers"
click at [797, 228] on button "Search" at bounding box center [841, 242] width 88 height 29
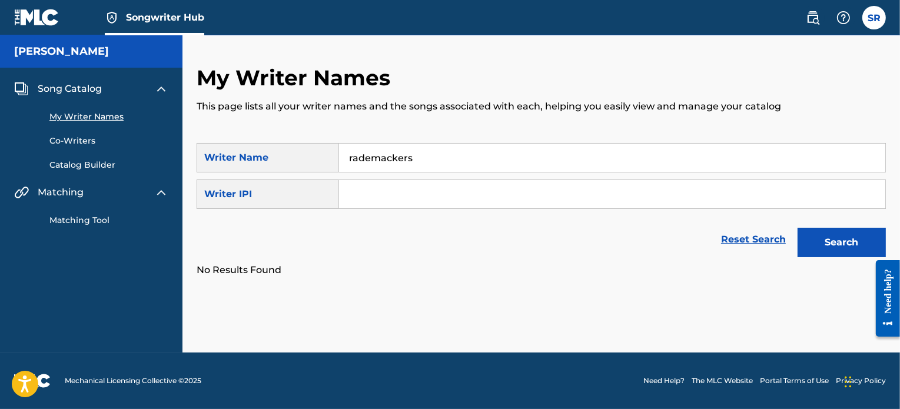
click at [85, 45] on h5 "[PERSON_NAME]" at bounding box center [61, 52] width 95 height 14
click at [876, 6] on label at bounding box center [874, 18] width 24 height 24
click at [874, 18] on input "SR [PERSON_NAME] [EMAIL_ADDRESS][DOMAIN_NAME] Profile Log out" at bounding box center [874, 18] width 0 height 0
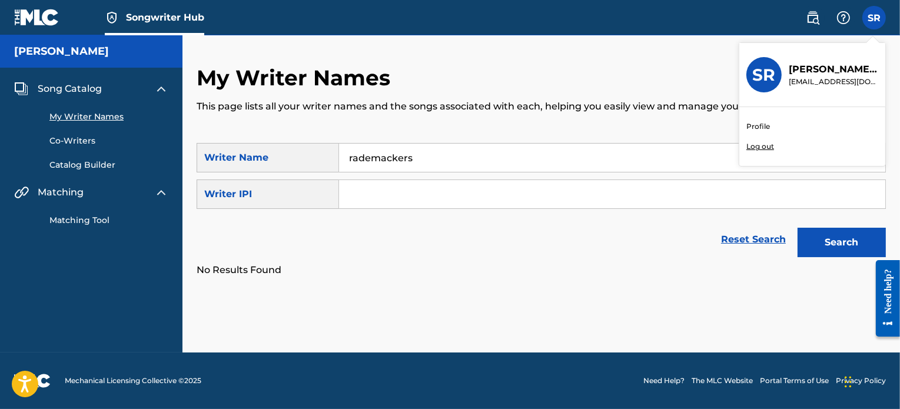
click at [759, 127] on link "Profile" at bounding box center [758, 126] width 24 height 11
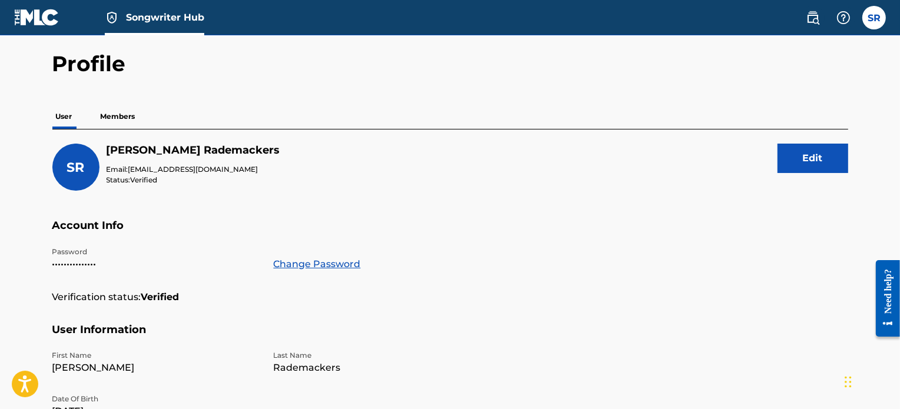
scroll to position [59, 0]
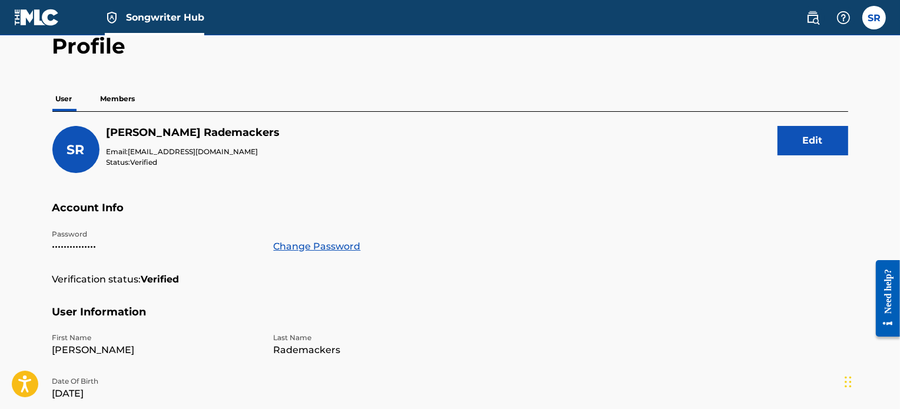
click at [119, 101] on p "Members" at bounding box center [118, 98] width 42 height 25
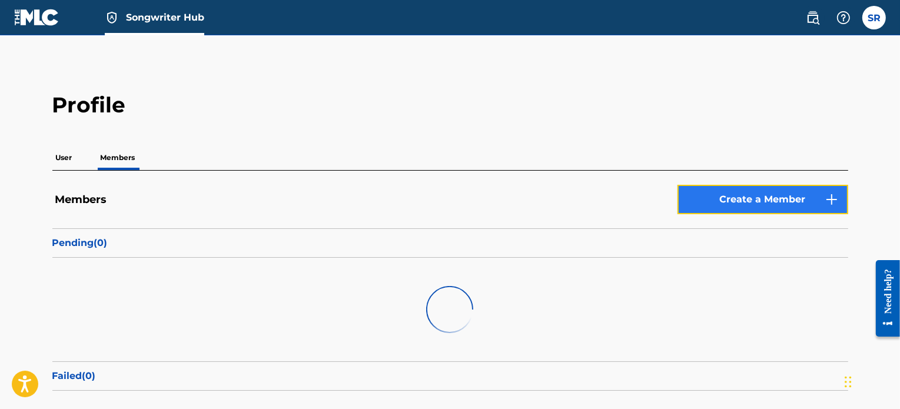
click at [787, 202] on link "Create a Member" at bounding box center [762, 199] width 171 height 29
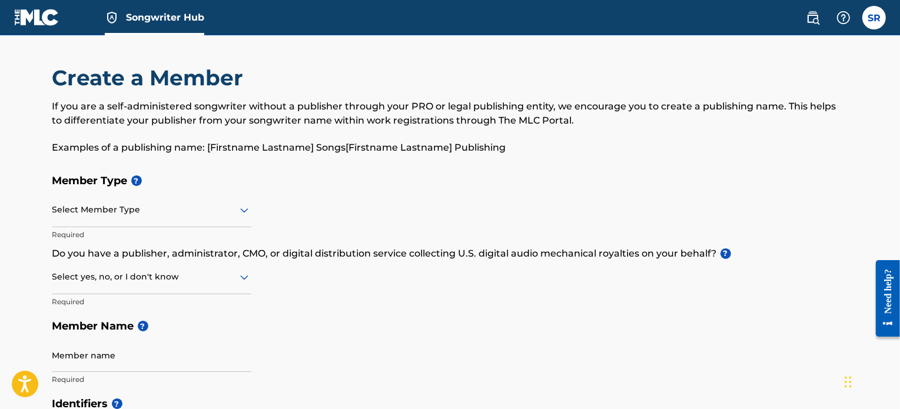
click at [237, 188] on h5 "Member Type ?" at bounding box center [450, 180] width 796 height 25
click at [220, 211] on div at bounding box center [151, 209] width 199 height 15
click at [114, 214] on div at bounding box center [151, 209] width 199 height 15
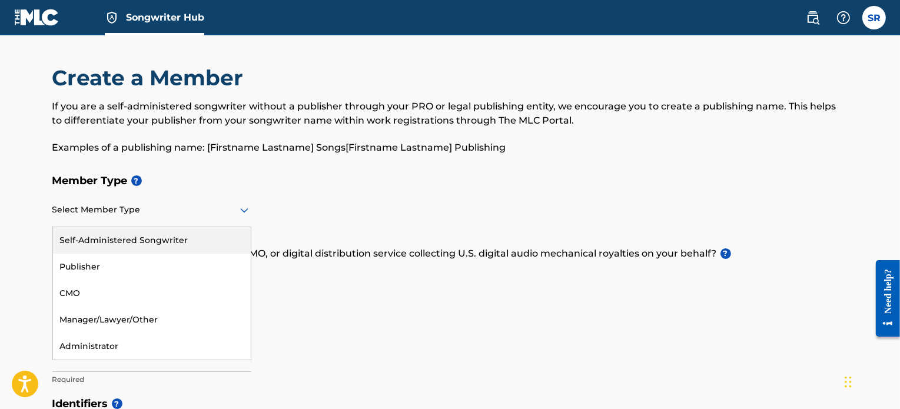
click at [132, 238] on div "Self-Administered Songwriter" at bounding box center [152, 240] width 198 height 26
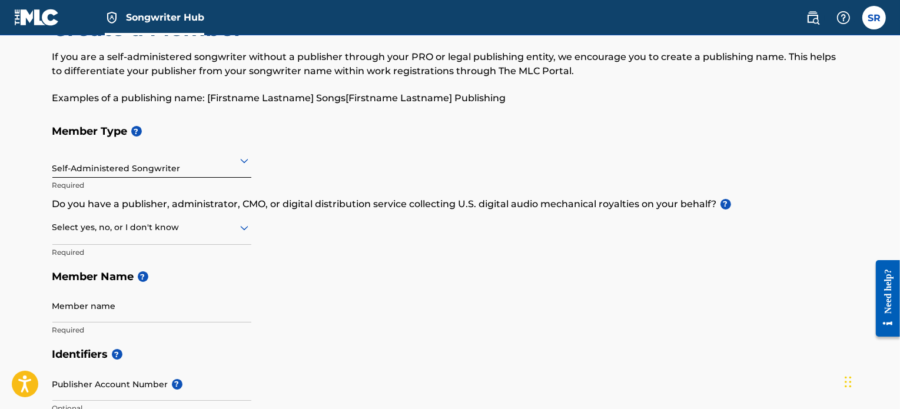
scroll to position [59, 0]
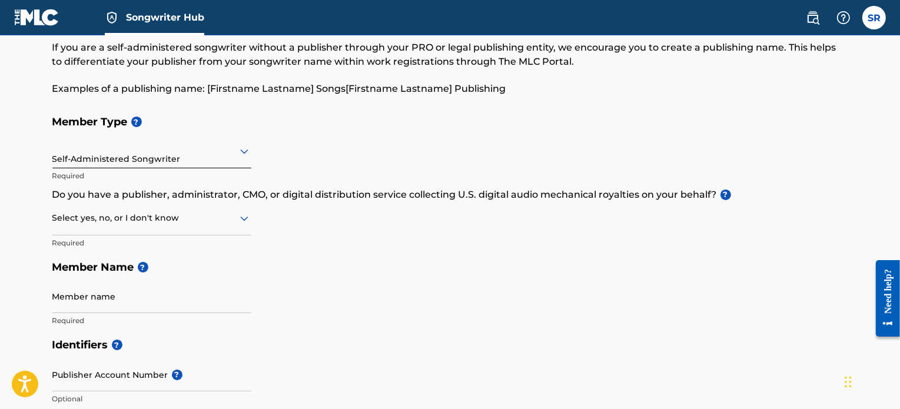
click at [164, 218] on div at bounding box center [151, 218] width 199 height 15
click at [125, 274] on div "No" at bounding box center [152, 275] width 198 height 26
click at [247, 259] on h5 "Member Name ?" at bounding box center [450, 267] width 796 height 25
click at [149, 288] on input "Member name" at bounding box center [151, 296] width 199 height 34
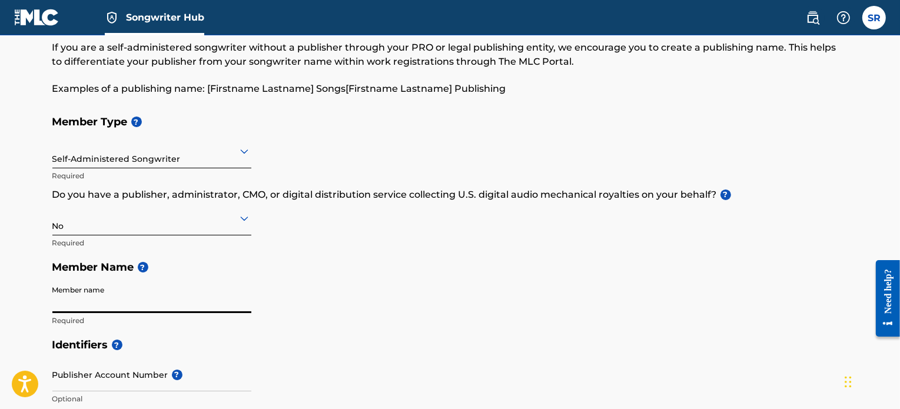
type input "[PERSON_NAME]"
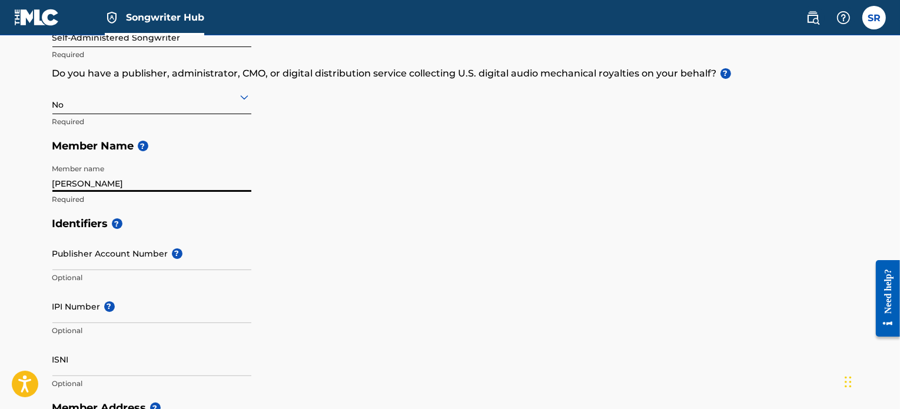
scroll to position [235, 0]
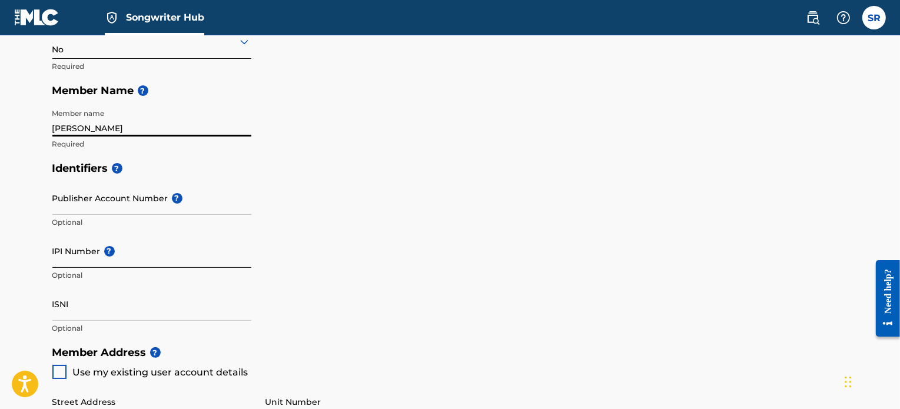
click at [122, 258] on input "IPI Number ?" at bounding box center [151, 251] width 199 height 34
type input "01275719032"
click at [123, 250] on input "01275719032" at bounding box center [151, 251] width 199 height 34
click at [158, 229] on div "Publisher Account Number ? Optional" at bounding box center [151, 207] width 199 height 53
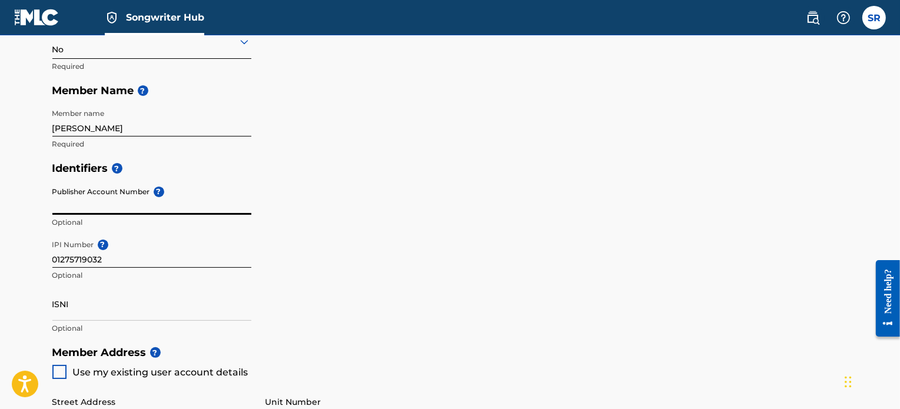
click at [148, 192] on input "Publisher Account Number ?" at bounding box center [151, 198] width 199 height 34
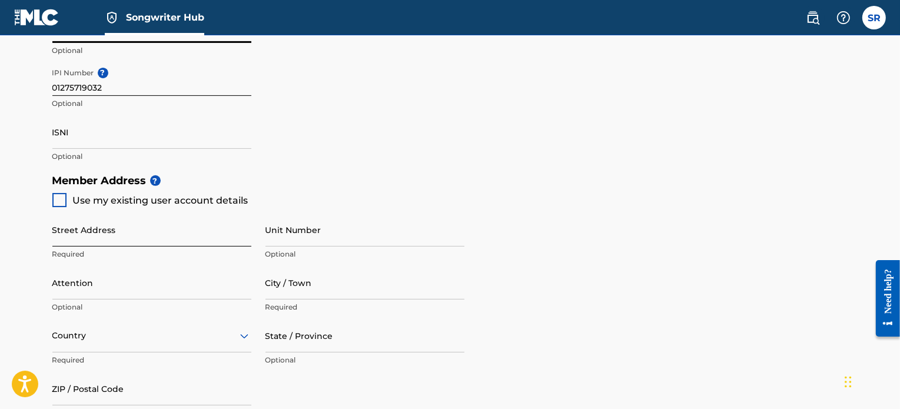
scroll to position [412, 0]
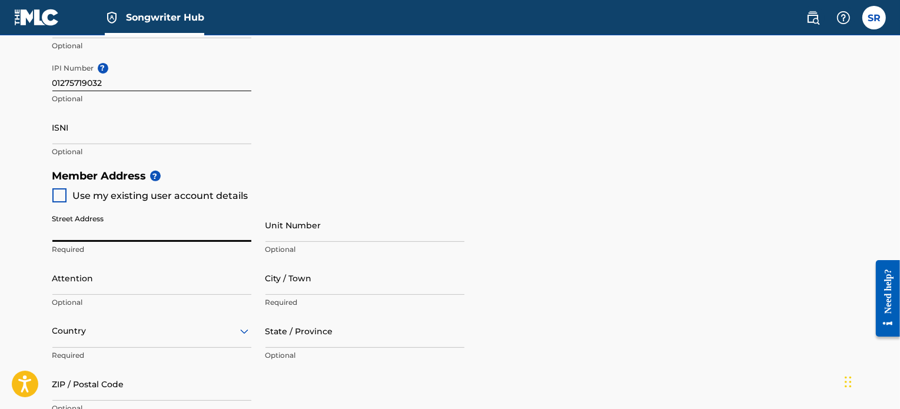
click at [128, 229] on input "Street Address" at bounding box center [151, 225] width 199 height 34
type input "[PERSON_NAME][STREET_ADDRESS]"
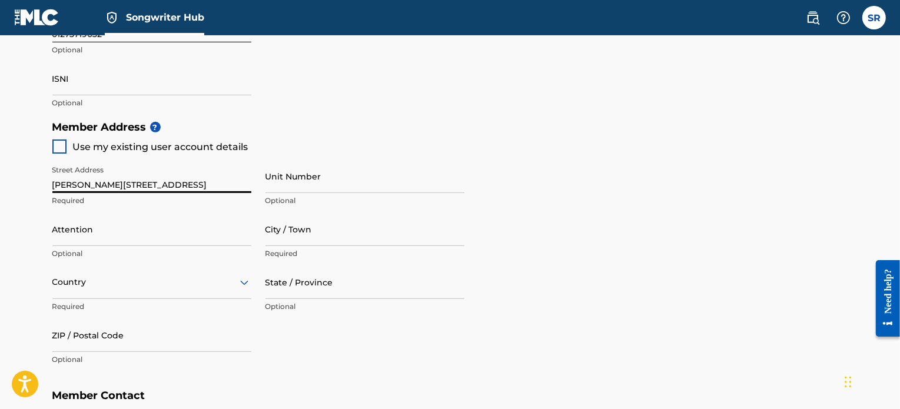
scroll to position [471, 0]
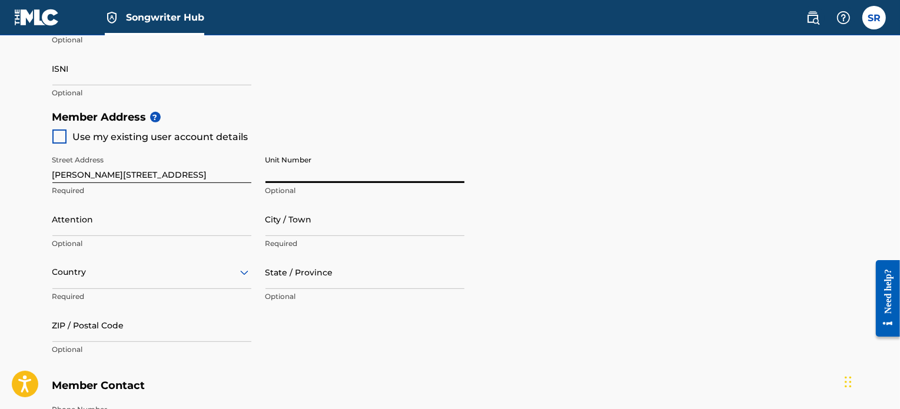
click at [306, 171] on input "Unit Number" at bounding box center [364, 166] width 199 height 34
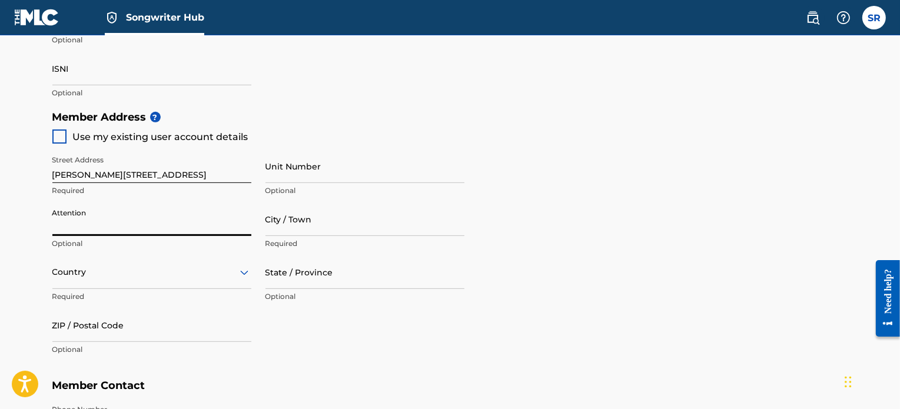
click at [178, 234] on input "Attention" at bounding box center [151, 219] width 199 height 34
click at [319, 234] on input "City / Town" at bounding box center [364, 219] width 199 height 34
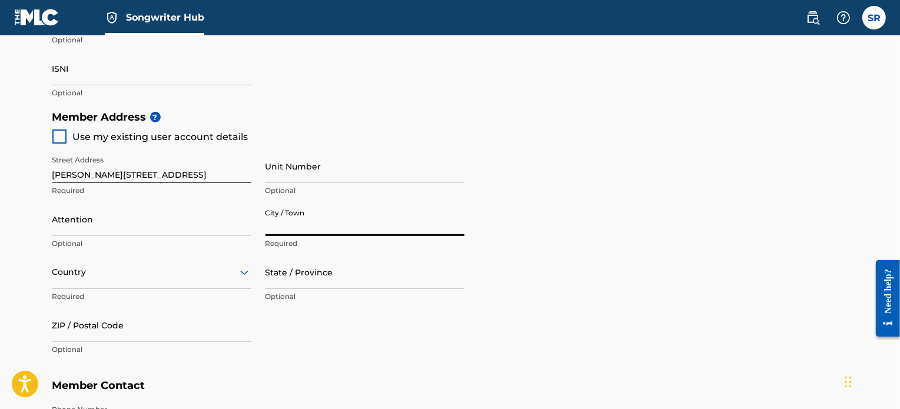
type input "Asten"
click at [294, 309] on div "Street Address [PERSON_NAME][STREET_ADDRESS] Required Unit Number Optional Atte…" at bounding box center [258, 256] width 412 height 224
click at [281, 281] on input "State / Province" at bounding box center [364, 272] width 199 height 34
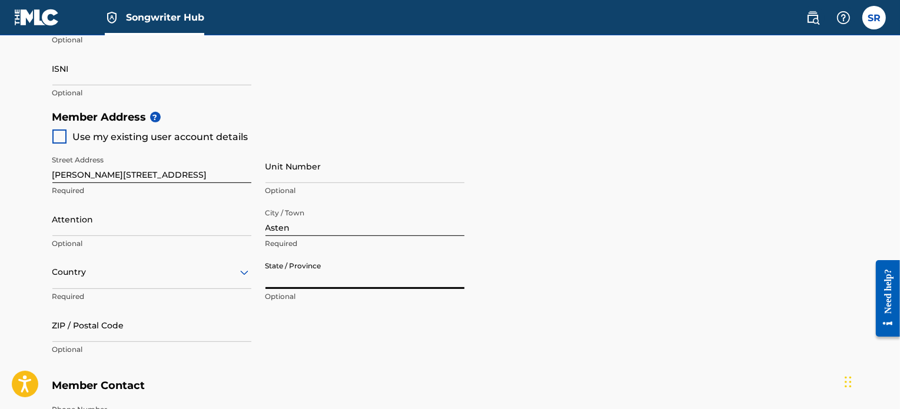
type input "[GEOGRAPHIC_DATA]"
click at [299, 342] on div "Street Address [PERSON_NAME][STREET_ADDRESS] Required Unit Number Optional Atte…" at bounding box center [258, 256] width 412 height 224
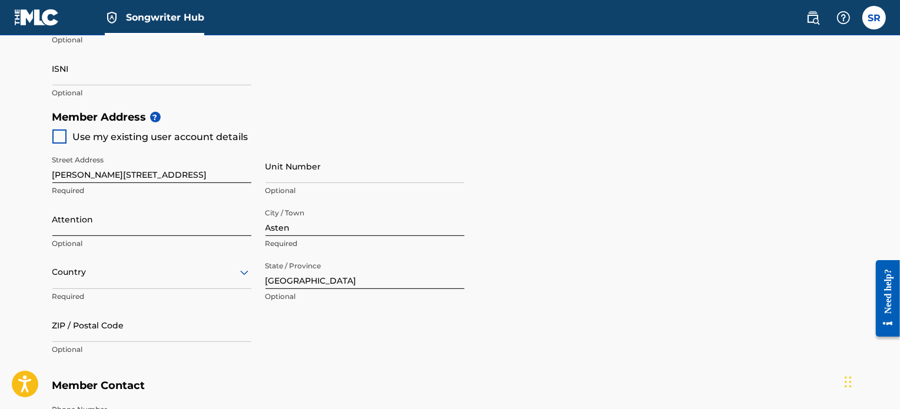
click at [194, 234] on input "Attention" at bounding box center [151, 219] width 199 height 34
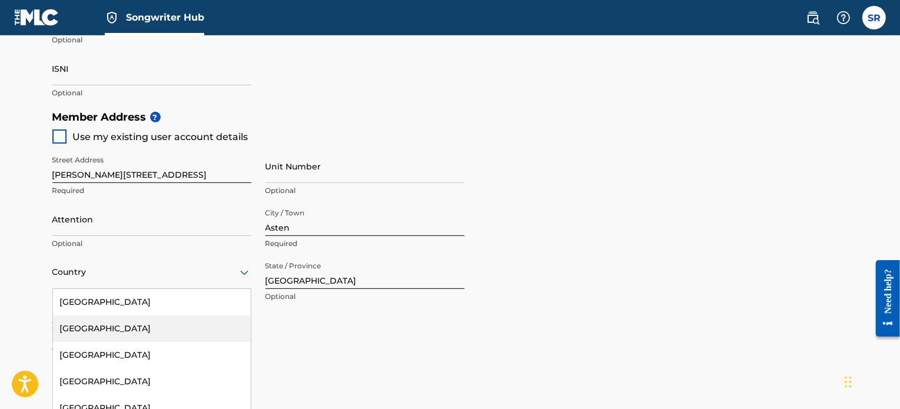
scroll to position [527, 0]
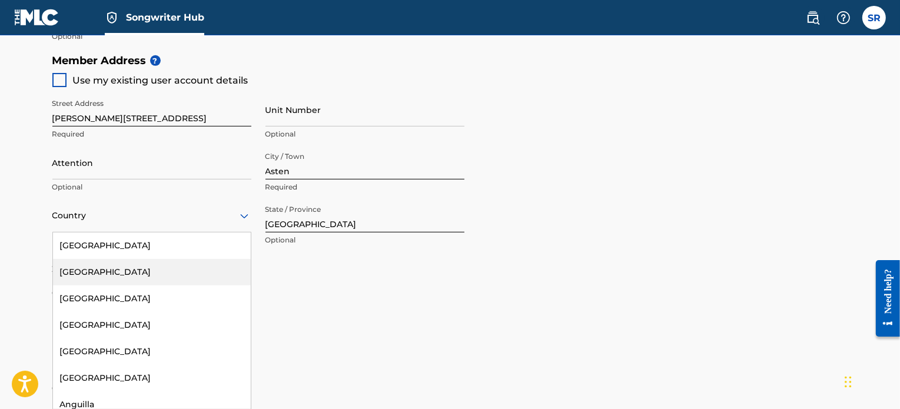
click at [123, 232] on div "223 results available. Use Up and Down to choose options, press Enter to select…" at bounding box center [151, 216] width 199 height 34
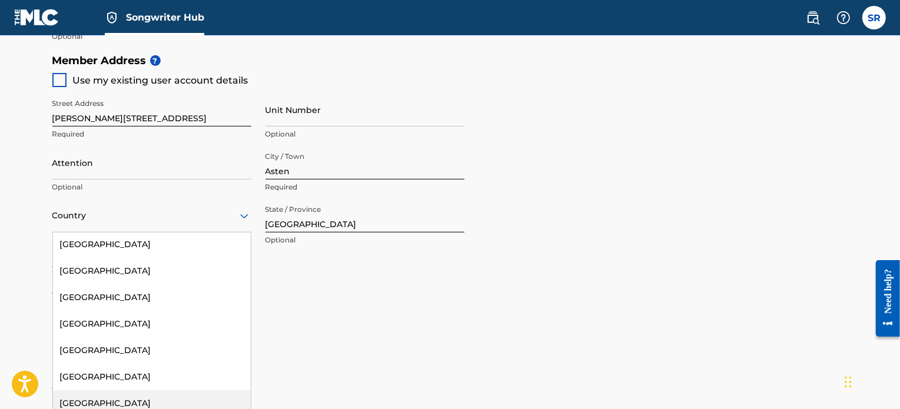
scroll to position [3648, 0]
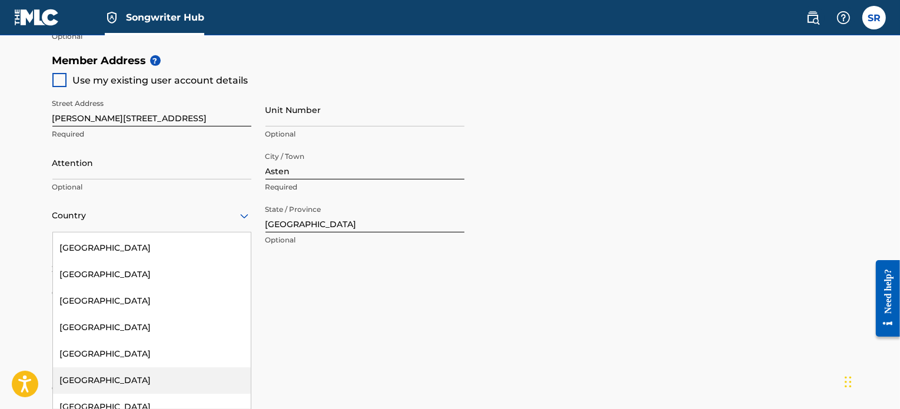
click at [111, 367] on div "[GEOGRAPHIC_DATA]" at bounding box center [152, 380] width 198 height 26
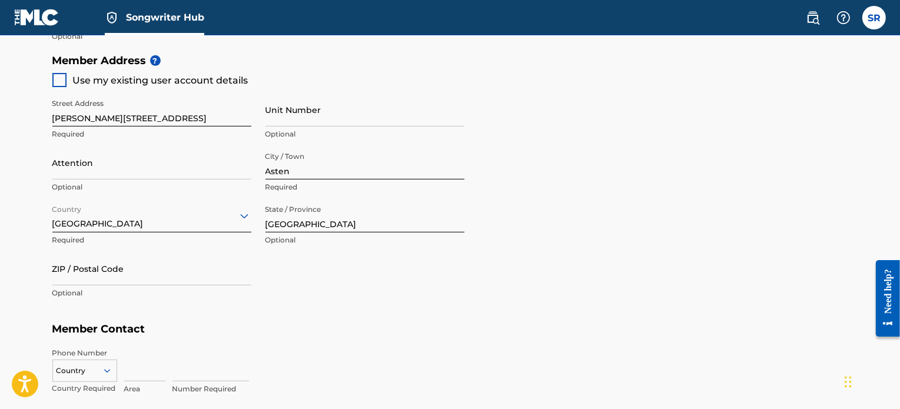
click at [292, 292] on div "Street Address [PERSON_NAME][STREET_ADDRESS] Required Unit Number Optional Atte…" at bounding box center [258, 199] width 412 height 224
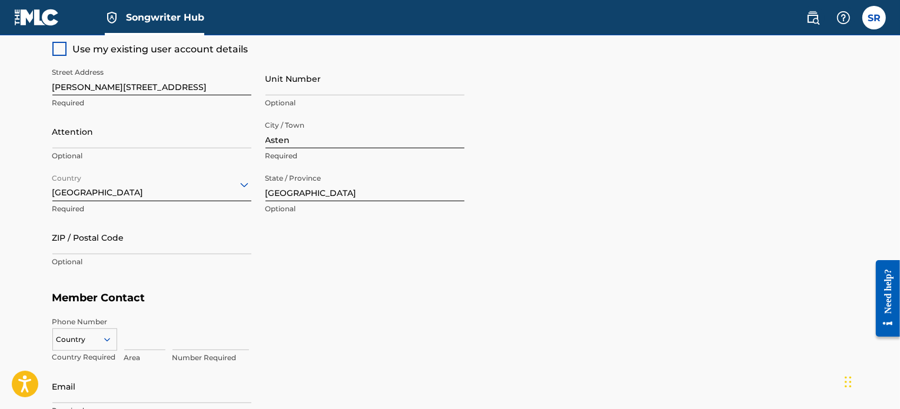
scroll to position [586, 0]
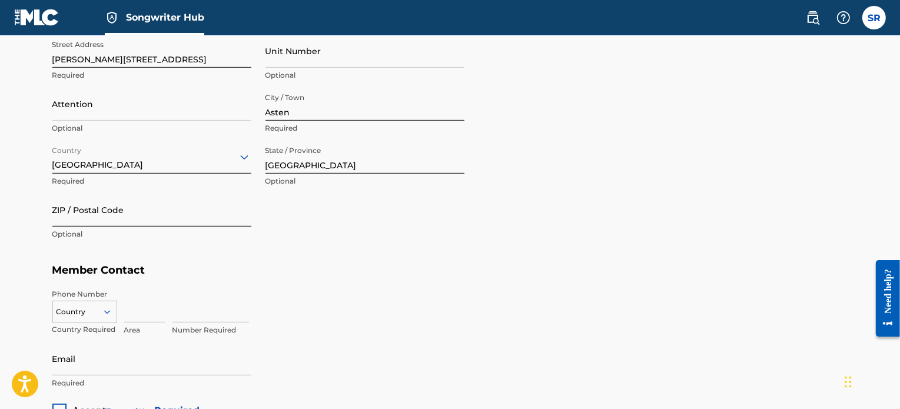
click at [144, 224] on input "ZIP / Postal Code" at bounding box center [151, 210] width 199 height 34
type input "5721JR"
click at [329, 262] on h5 "Member Contact" at bounding box center [450, 270] width 796 height 25
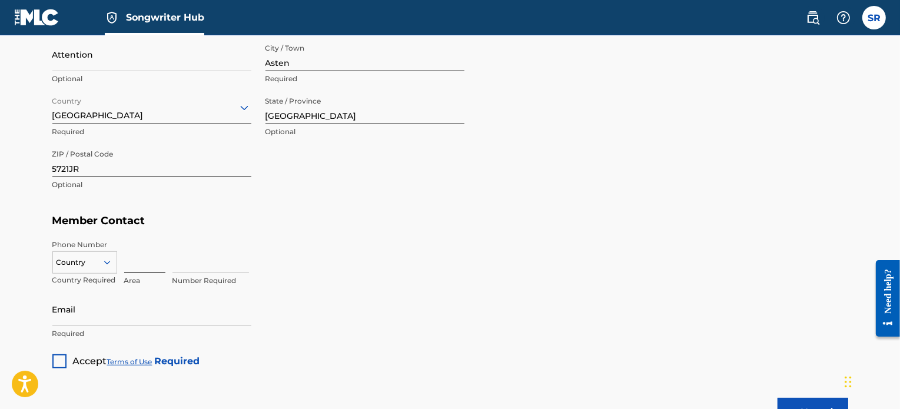
scroll to position [645, 0]
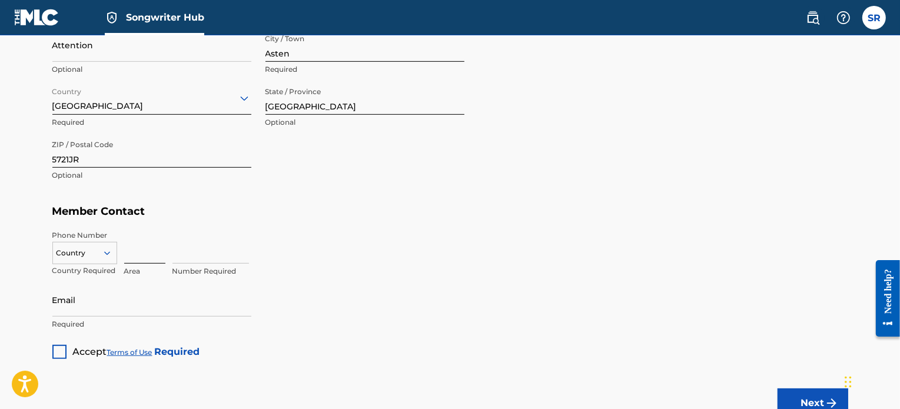
click at [161, 259] on input at bounding box center [144, 247] width 41 height 34
type input "06"
click at [208, 250] on input at bounding box center [210, 247] width 76 height 34
type input "30259920"
click at [315, 255] on div "30259920 Number Required" at bounding box center [509, 256] width 675 height 53
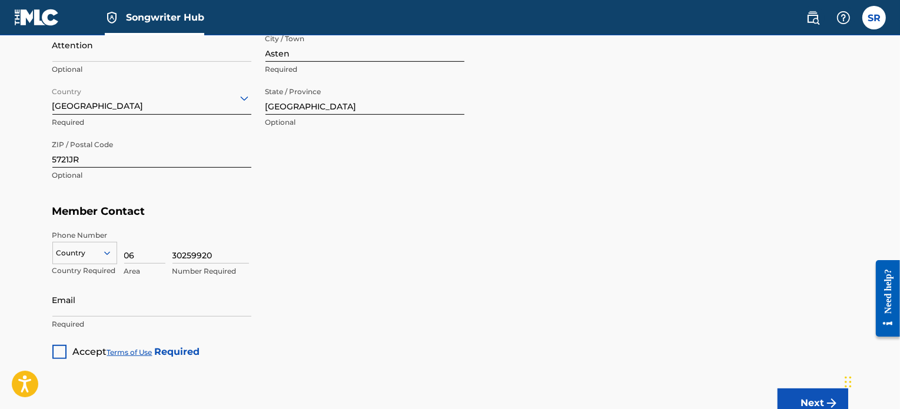
click at [121, 317] on div "Email Required" at bounding box center [151, 309] width 199 height 53
click at [121, 302] on input "Email" at bounding box center [151, 300] width 199 height 34
type input "[EMAIL_ADDRESS][DOMAIN_NAME]"
drag, startPoint x: 332, startPoint y: 246, endPoint x: 325, endPoint y: 246, distance: 7.1
click at [332, 246] on div "30259920 Number Required" at bounding box center [509, 256] width 675 height 53
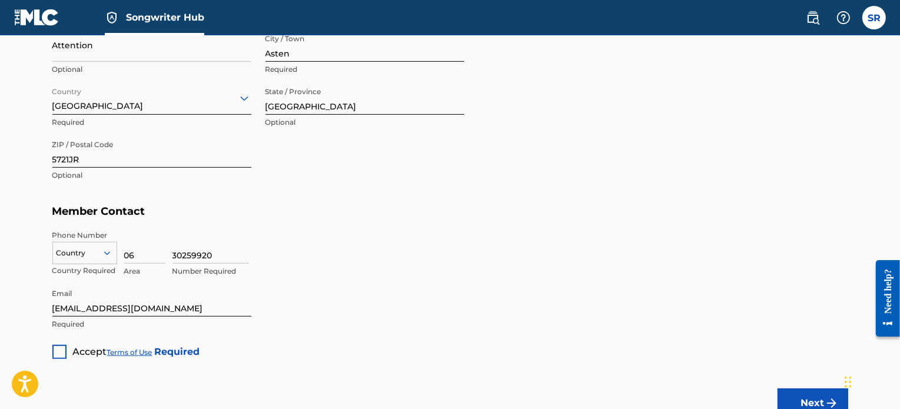
click at [75, 257] on div "Country" at bounding box center [84, 251] width 65 height 18
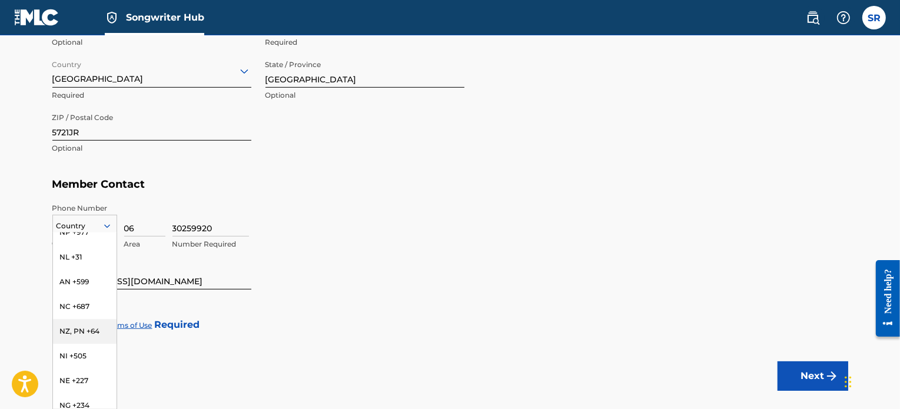
scroll to position [3413, 0]
click at [85, 275] on div "NL +31" at bounding box center [85, 263] width 64 height 25
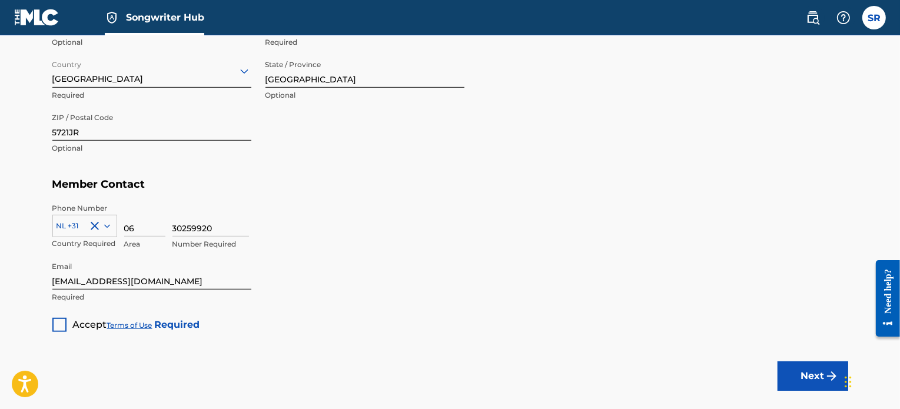
click at [65, 327] on div at bounding box center [59, 325] width 14 height 14
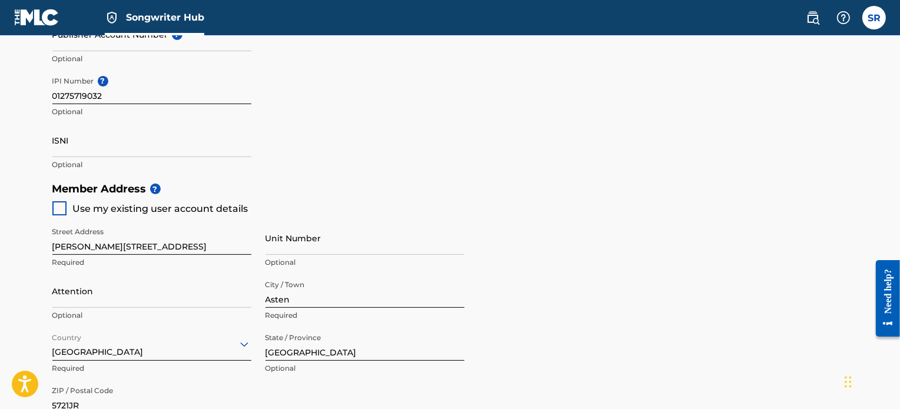
scroll to position [378, 0]
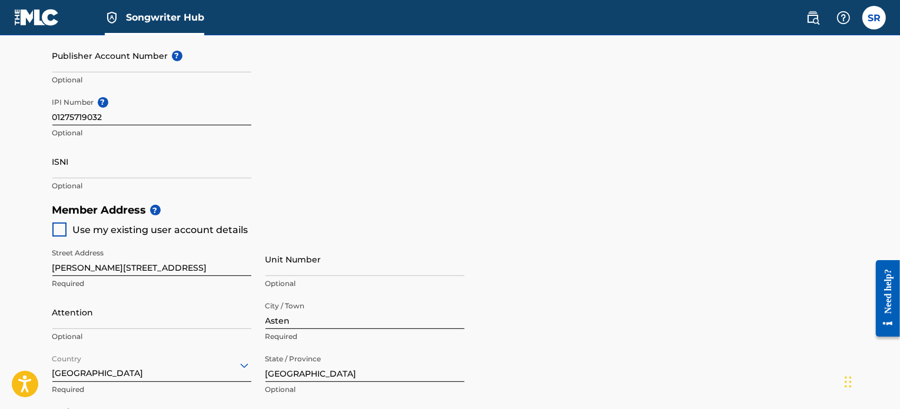
click at [60, 229] on div at bounding box center [59, 229] width 14 height 14
type input "asten"
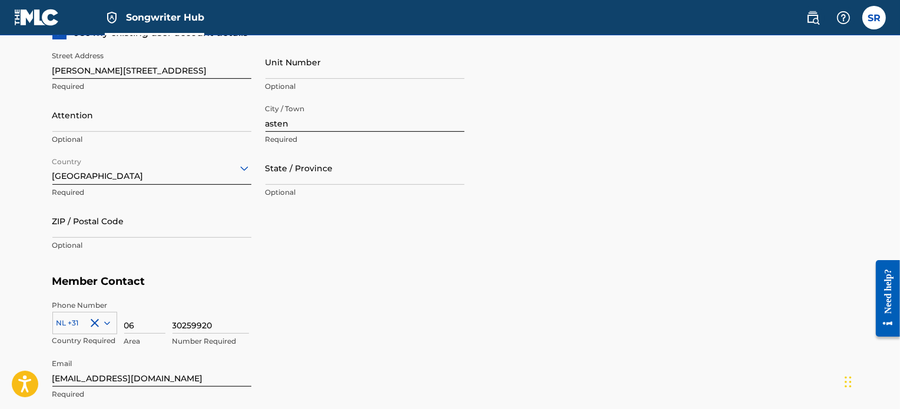
scroll to position [672, 0]
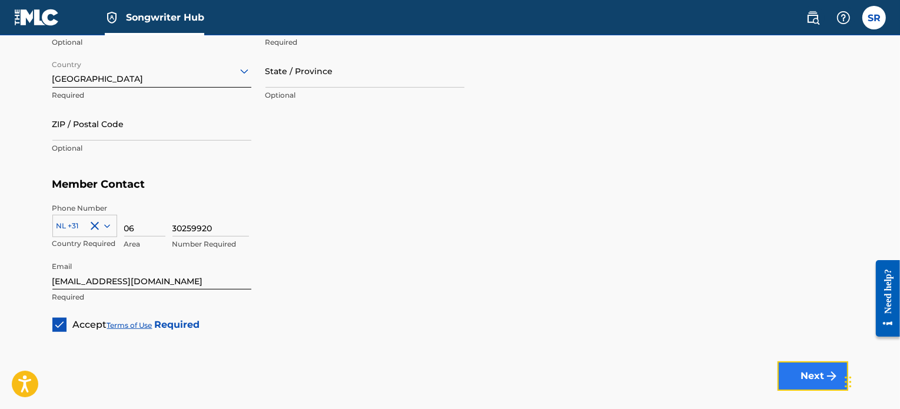
click at [794, 370] on button "Next" at bounding box center [812, 375] width 71 height 29
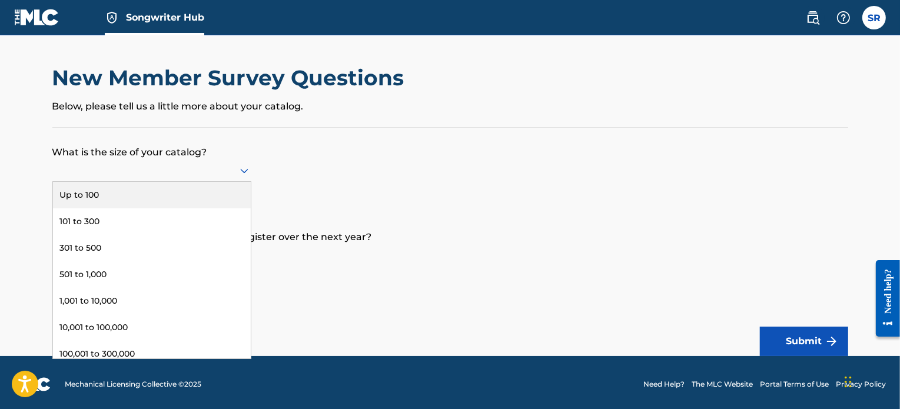
click at [211, 174] on div at bounding box center [151, 170] width 199 height 15
click at [178, 191] on div "Up to 100" at bounding box center [152, 195] width 198 height 26
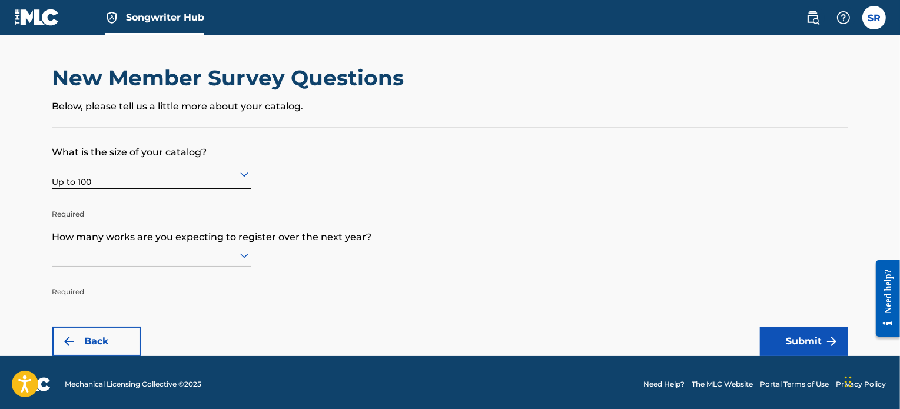
click at [139, 238] on p "How many works are you expecting to register over the next year?" at bounding box center [450, 228] width 796 height 32
click at [133, 254] on div at bounding box center [151, 255] width 199 height 15
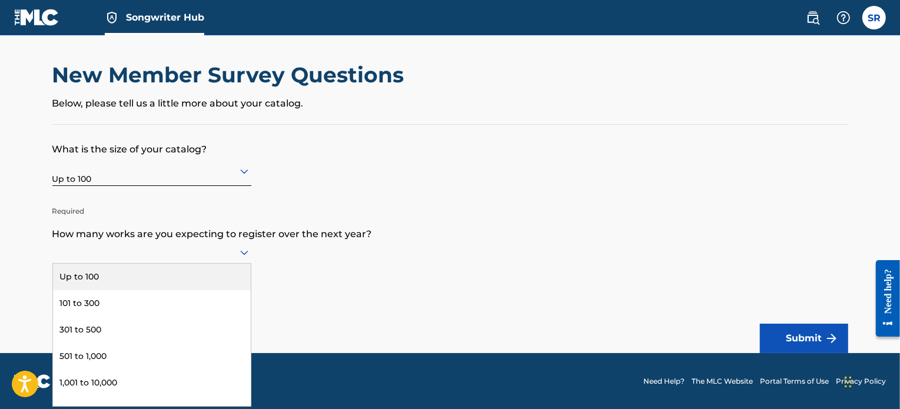
click at [119, 275] on div "Up to 100" at bounding box center [152, 277] width 198 height 26
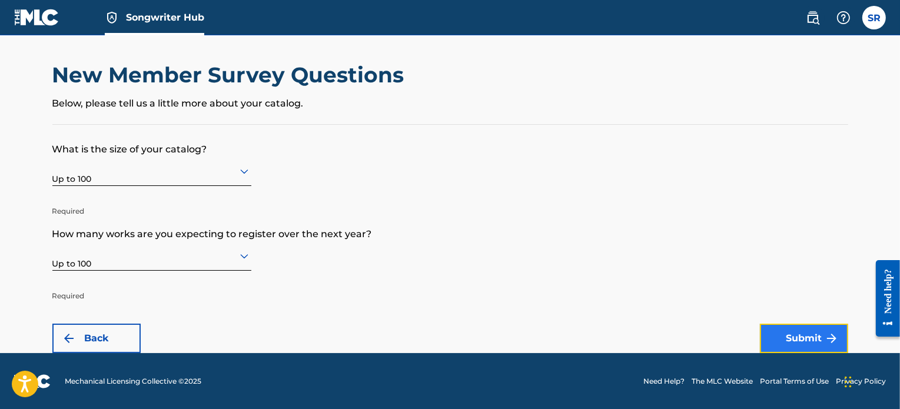
click at [780, 343] on button "Submit" at bounding box center [804, 338] width 88 height 29
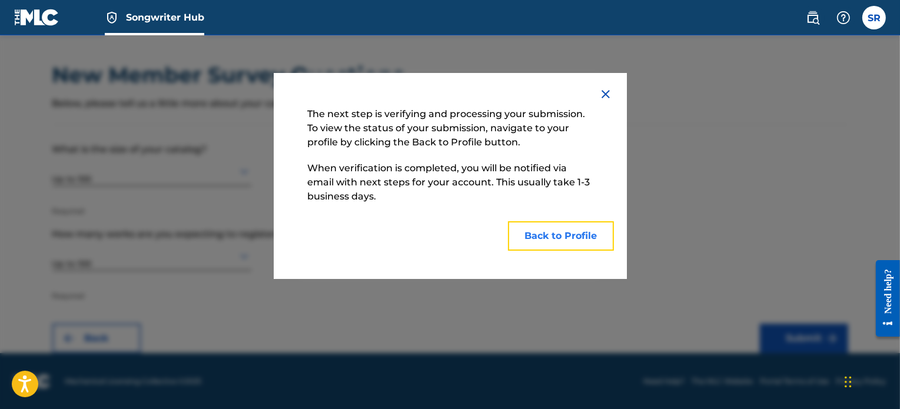
click at [540, 240] on button "Back to Profile" at bounding box center [561, 235] width 106 height 29
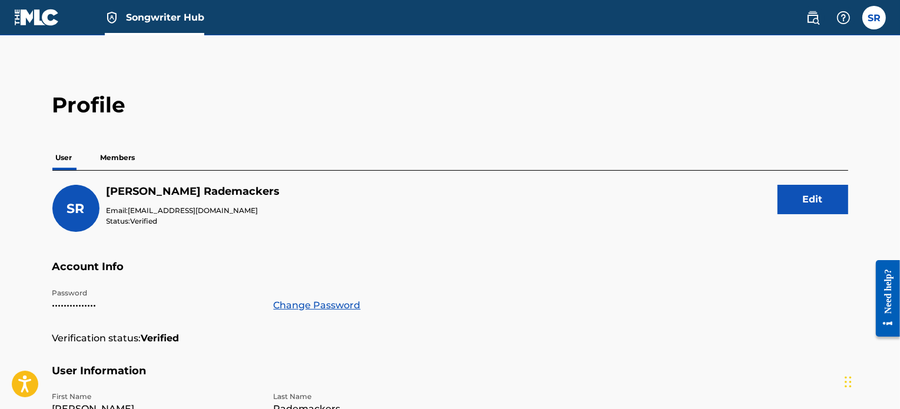
click at [95, 157] on div "User Members" at bounding box center [450, 157] width 796 height 25
click at [109, 165] on p "Members" at bounding box center [118, 157] width 42 height 25
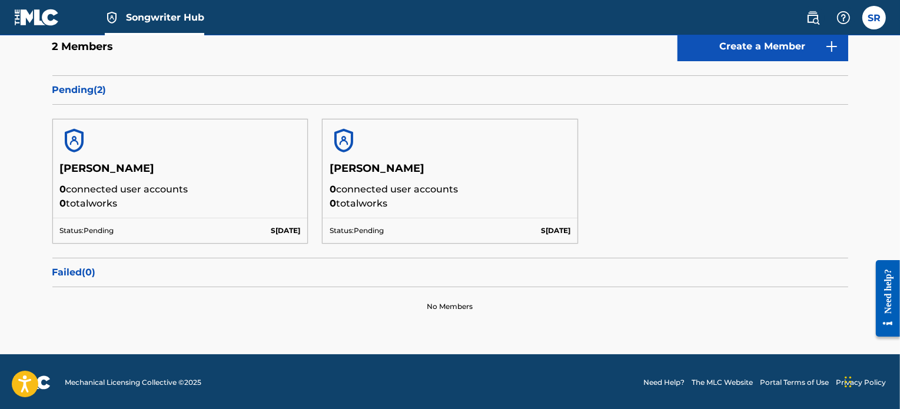
scroll to position [94, 0]
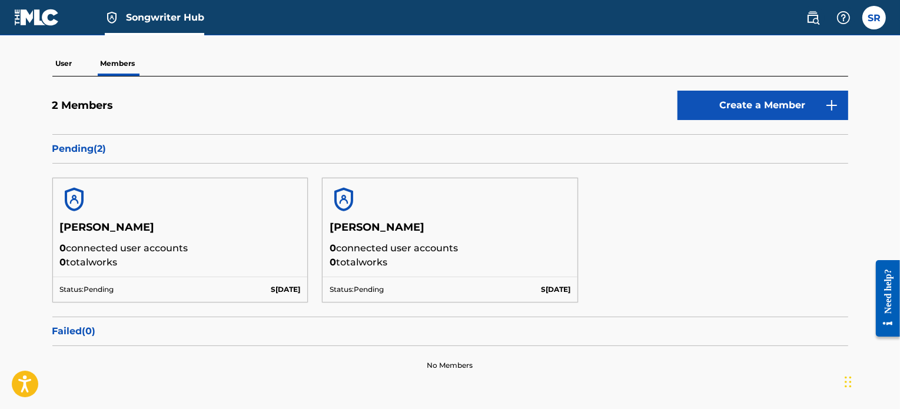
drag, startPoint x: 394, startPoint y: 221, endPoint x: 342, endPoint y: 223, distance: 51.8
click at [394, 221] on h5 "[PERSON_NAME]" at bounding box center [450, 231] width 241 height 21
drag, startPoint x: 222, startPoint y: 233, endPoint x: 203, endPoint y: 235, distance: 18.9
click at [221, 233] on h5 "[PERSON_NAME]" at bounding box center [180, 231] width 241 height 21
click at [95, 236] on h5 "[PERSON_NAME]" at bounding box center [180, 231] width 241 height 21
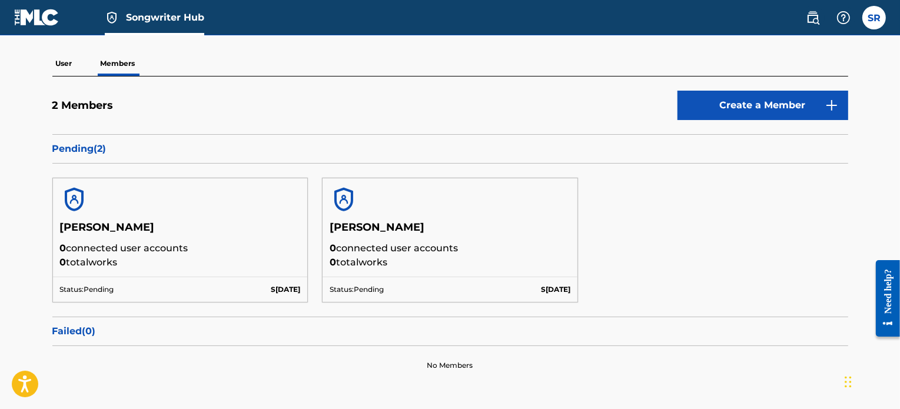
click at [84, 262] on p "0 total works" at bounding box center [180, 262] width 241 height 14
click at [68, 280] on div "Status: Pending [DATE]" at bounding box center [180, 289] width 255 height 25
drag, startPoint x: 67, startPoint y: 272, endPoint x: 66, endPoint y: 218, distance: 54.7
click at [65, 255] on div "[PERSON_NAME] 0 connected user accounts 0 total works" at bounding box center [180, 249] width 255 height 56
click at [72, 196] on img at bounding box center [74, 199] width 28 height 28
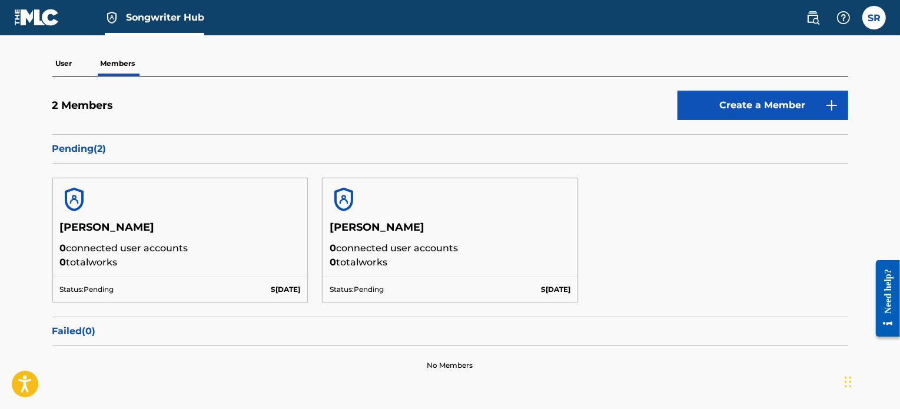
click at [72, 196] on img at bounding box center [74, 199] width 28 height 28
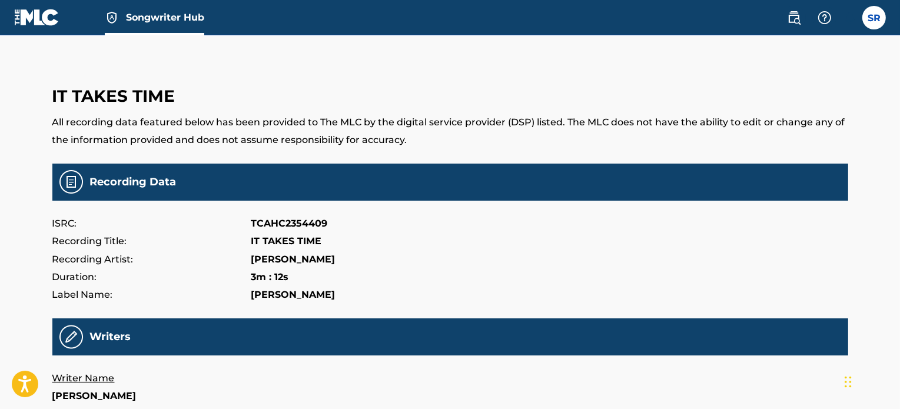
click at [375, 134] on p "All recording data featured below has been provided to The MLC by the digital s…" at bounding box center [450, 132] width 796 height 36
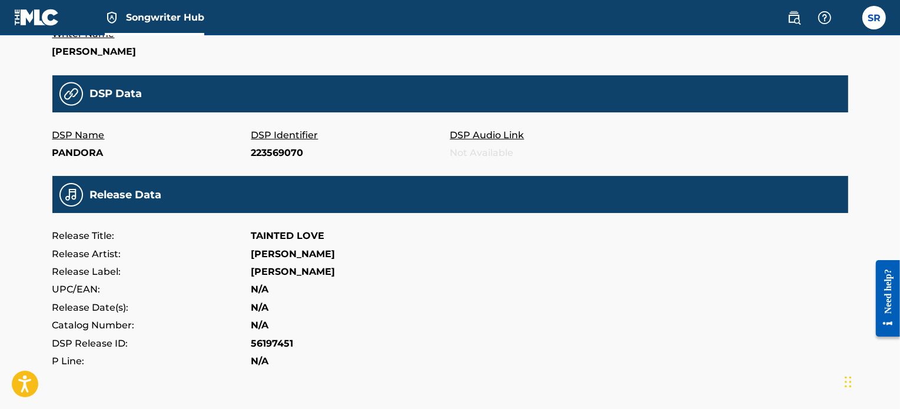
scroll to position [353, 0]
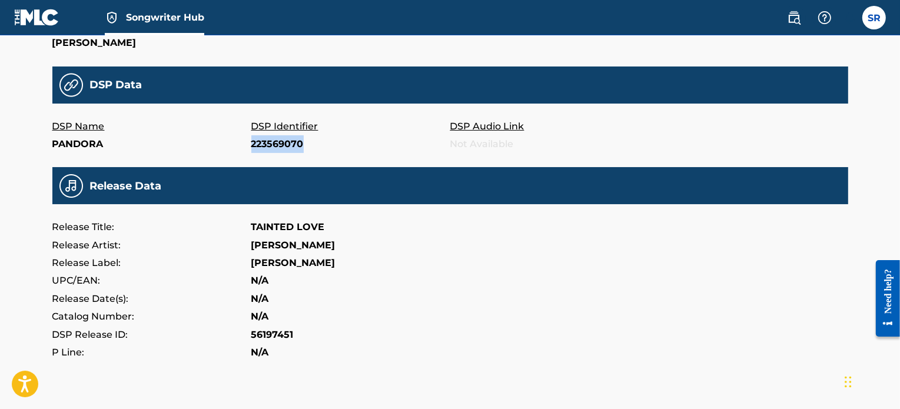
drag, startPoint x: 305, startPoint y: 143, endPoint x: 253, endPoint y: 145, distance: 51.8
click at [253, 145] on p "223569070" at bounding box center [350, 144] width 199 height 18
copy p "223569070"
